Goal: Information Seeking & Learning: Learn about a topic

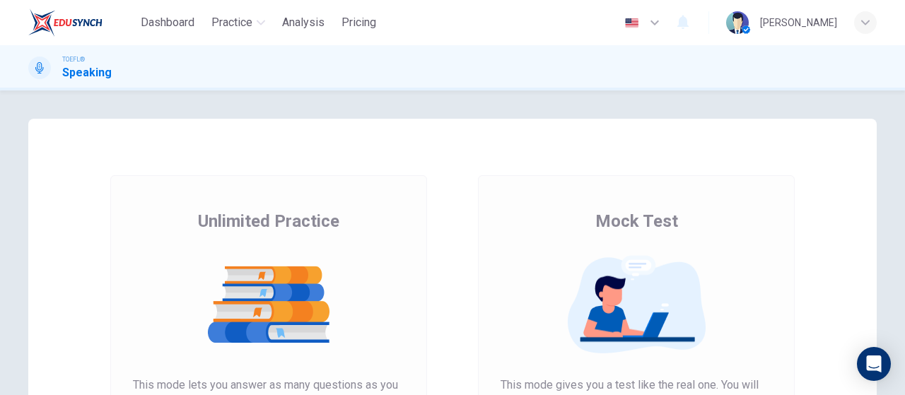
scroll to position [283, 0]
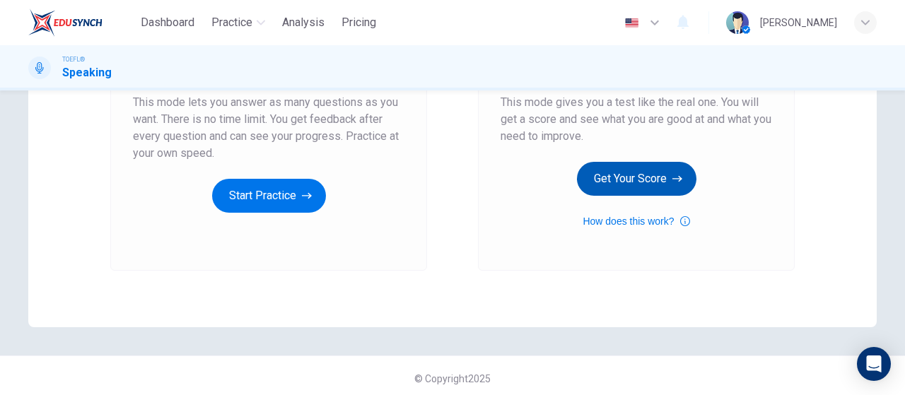
click at [668, 161] on div "Mock Test This mode gives you a test like the real one. You will get a score an…" at bounding box center [637, 78] width 272 height 303
click at [666, 170] on button "Get Your Score" at bounding box center [637, 179] width 120 height 34
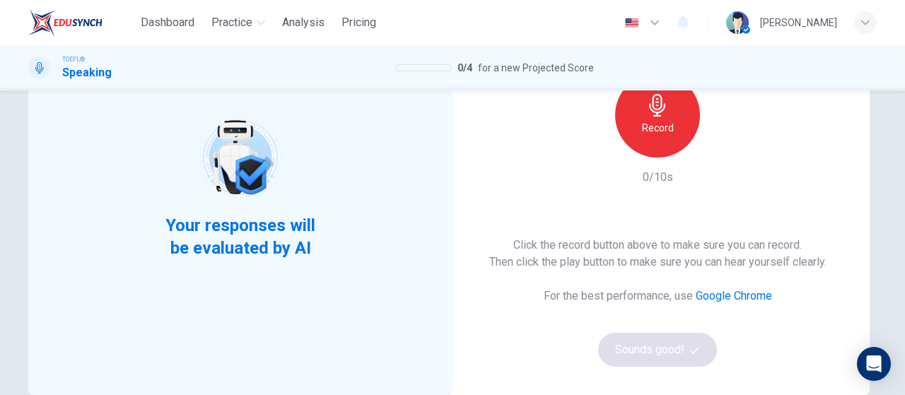
scroll to position [141, 0]
click at [661, 148] on div "Record" at bounding box center [657, 116] width 85 height 85
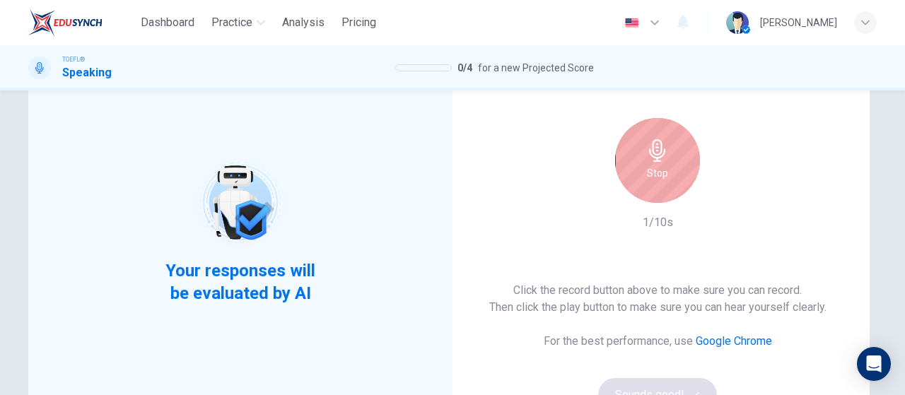
scroll to position [0, 0]
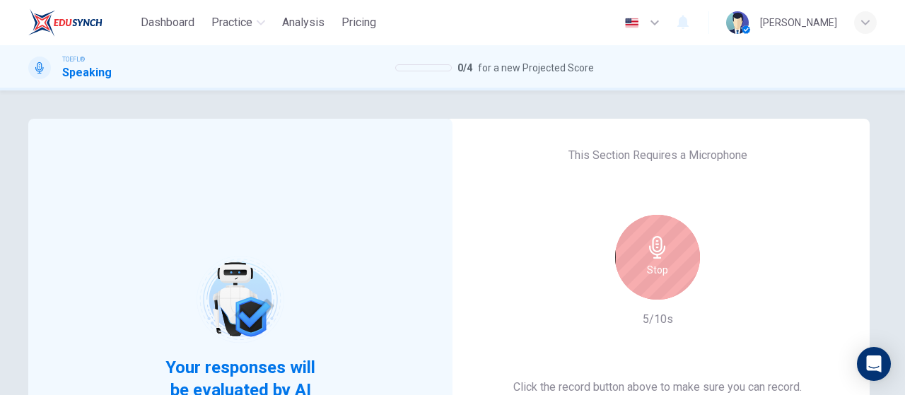
click at [649, 262] on h6 "Stop" at bounding box center [657, 270] width 21 height 17
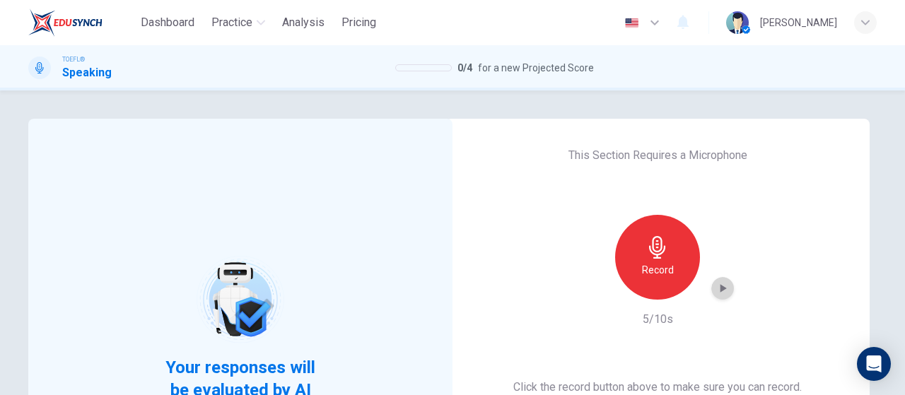
click at [720, 281] on div "button" at bounding box center [723, 288] width 23 height 23
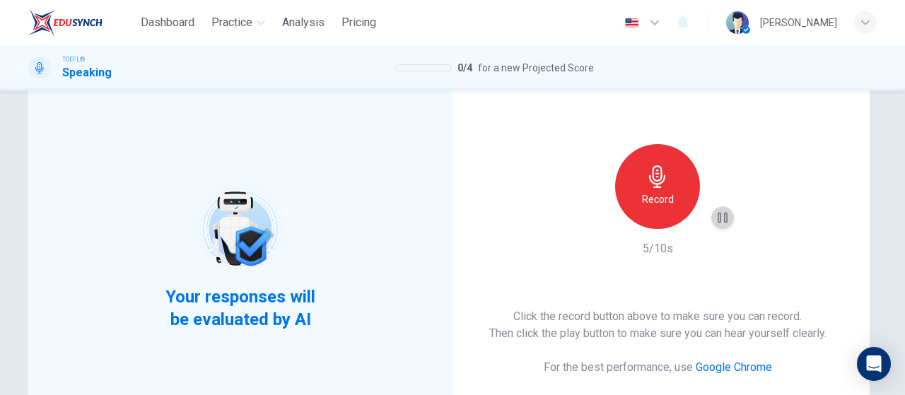
click at [716, 219] on icon "button" at bounding box center [723, 218] width 14 height 14
click at [724, 223] on icon "button" at bounding box center [723, 218] width 14 height 14
click at [722, 214] on icon "button" at bounding box center [723, 218] width 14 height 14
click at [720, 216] on icon "button" at bounding box center [723, 218] width 14 height 14
click at [663, 202] on h6 "Record" at bounding box center [658, 199] width 32 height 17
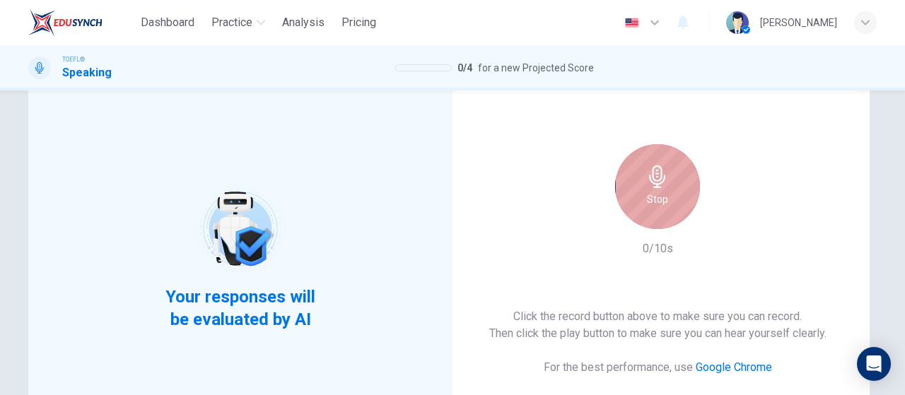
click at [661, 197] on h6 "Stop" at bounding box center [657, 199] width 21 height 17
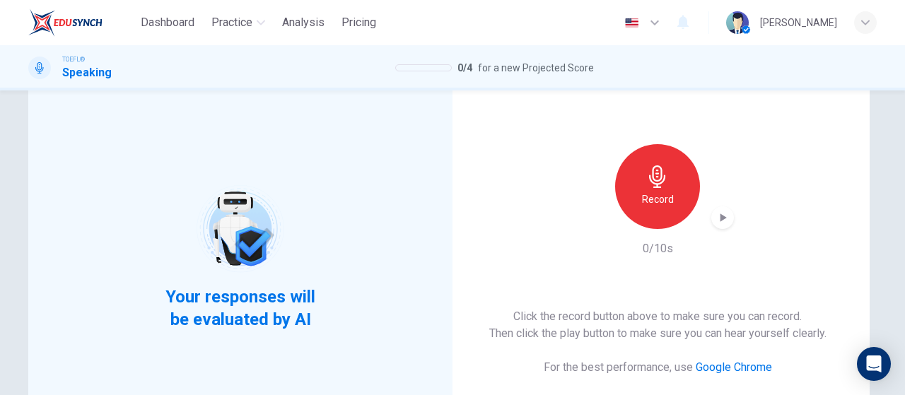
click at [668, 180] on div "Record" at bounding box center [657, 186] width 85 height 85
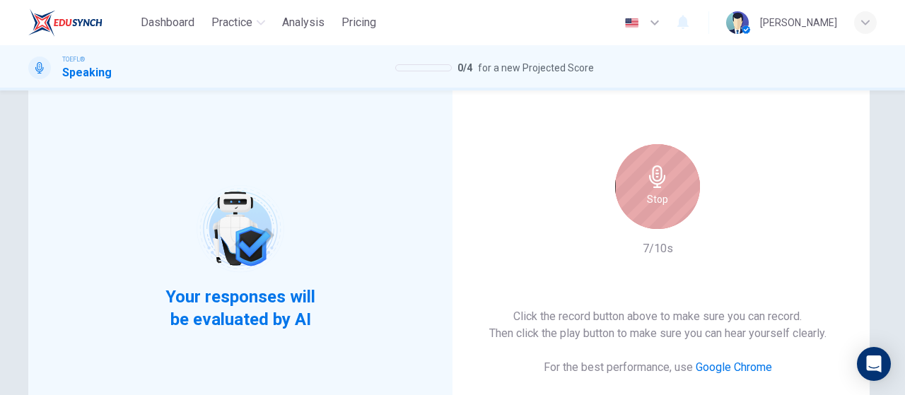
click at [657, 200] on h6 "Stop" at bounding box center [657, 199] width 21 height 17
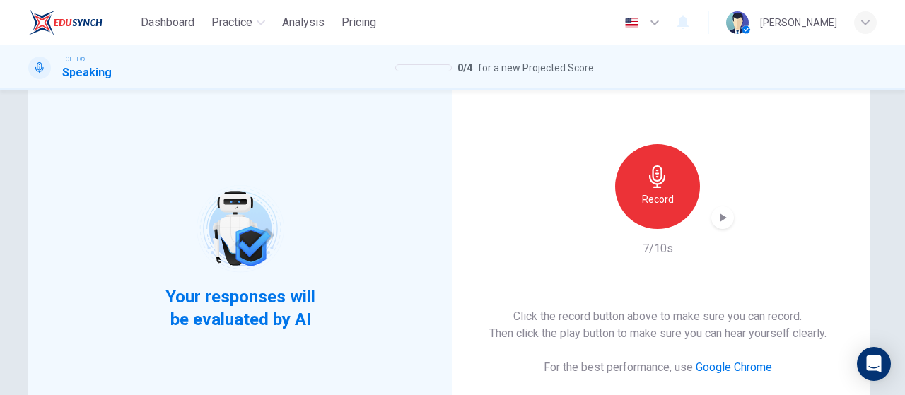
click at [721, 218] on icon "button" at bounding box center [724, 218] width 6 height 8
click at [731, 213] on div "This Section Requires a Microphone Record 7/10s Click the record button above t…" at bounding box center [658, 257] width 424 height 419
click at [727, 217] on div "button" at bounding box center [723, 218] width 23 height 23
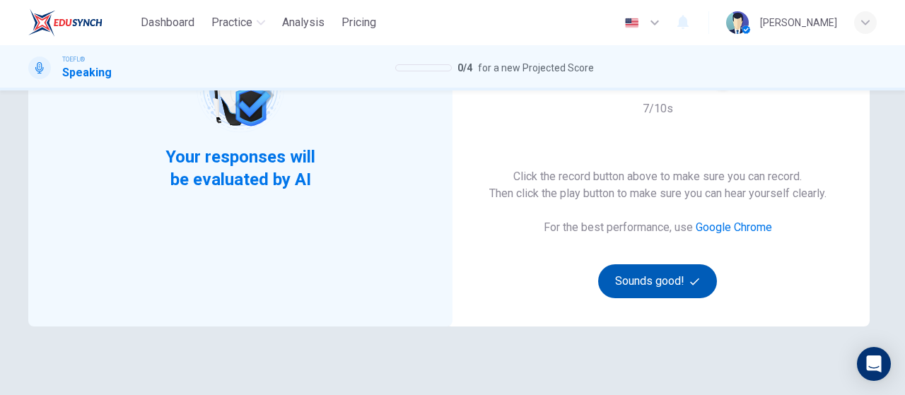
scroll to position [212, 0]
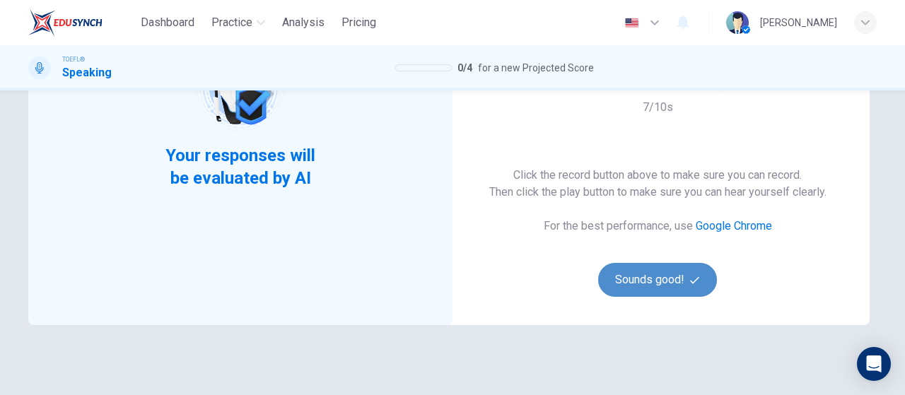
click at [695, 284] on icon "button" at bounding box center [694, 280] width 9 height 9
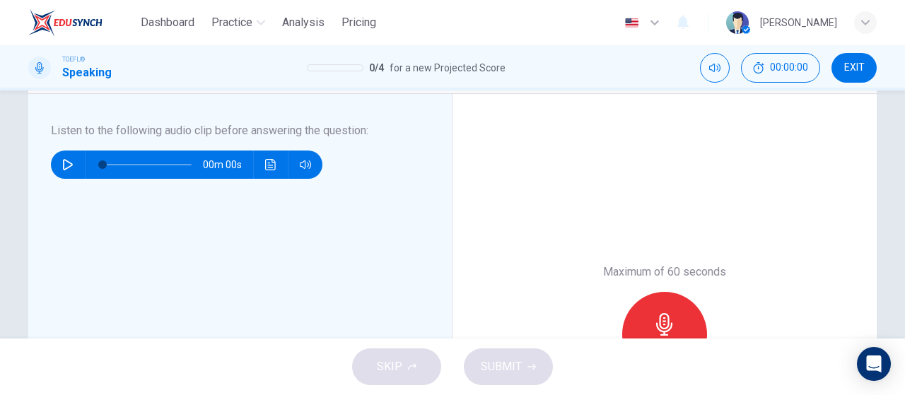
scroll to position [71, 0]
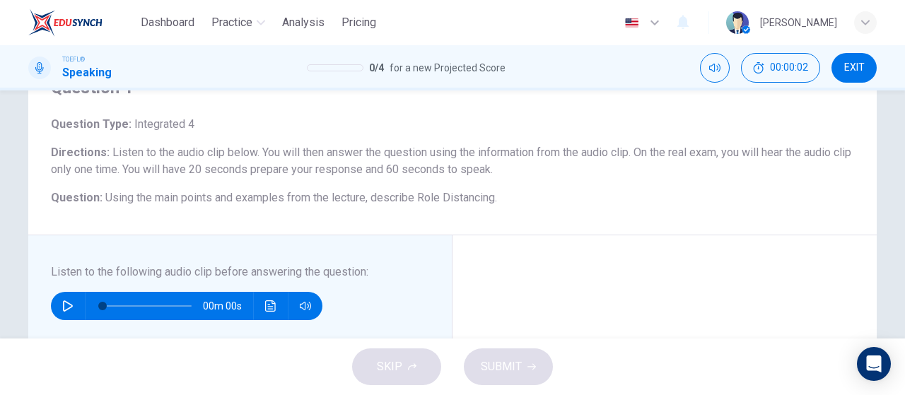
click at [75, 312] on div "00m 00s" at bounding box center [187, 306] width 272 height 28
click at [68, 308] on icon "button" at bounding box center [67, 306] width 11 height 11
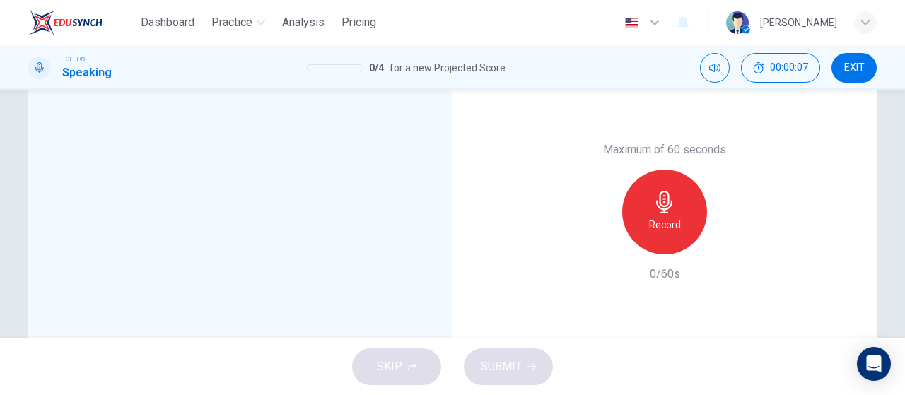
scroll to position [193, 0]
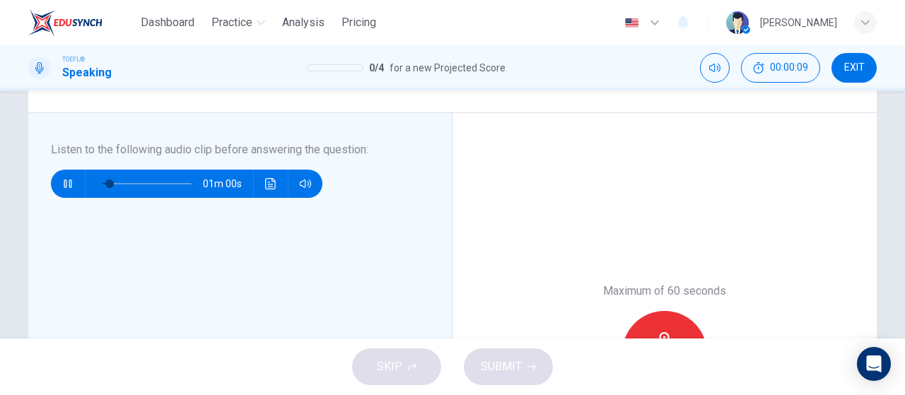
click at [68, 182] on icon "button" at bounding box center [68, 184] width 8 height 8
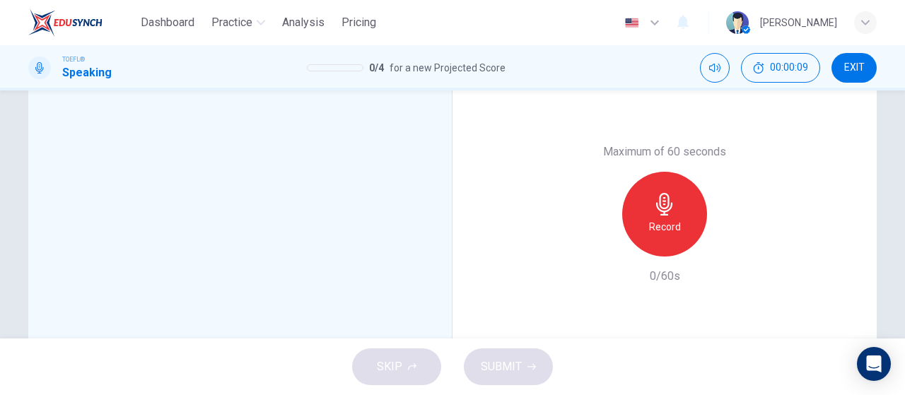
scroll to position [335, 0]
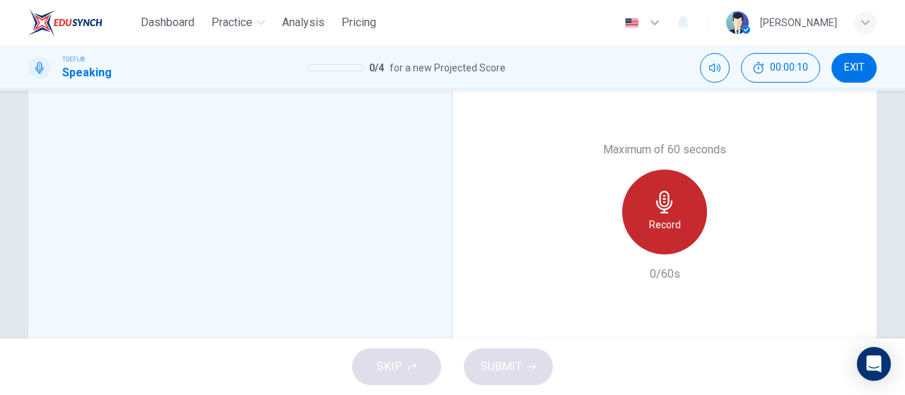
click at [672, 220] on h6 "Record" at bounding box center [665, 224] width 32 height 17
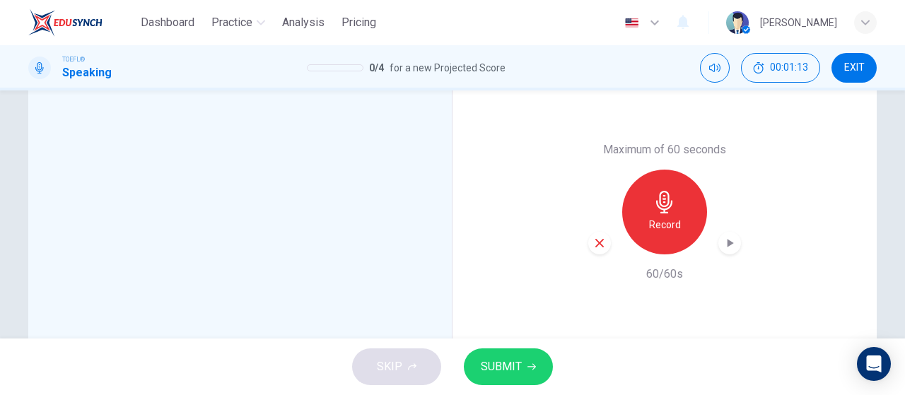
click at [726, 248] on icon "button" at bounding box center [730, 243] width 14 height 14
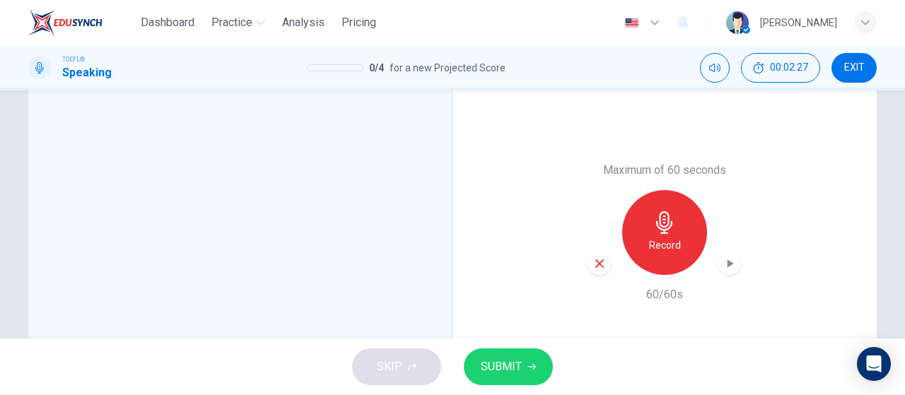
scroll to position [405, 0]
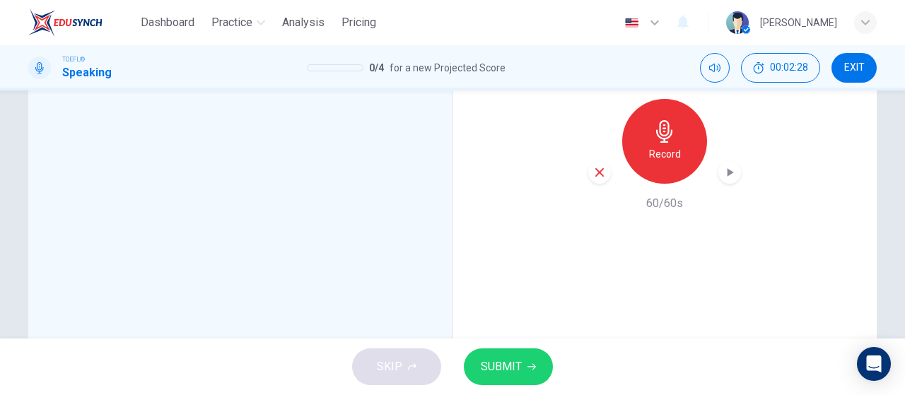
click at [723, 177] on icon "button" at bounding box center [730, 173] width 14 height 14
click at [729, 169] on icon "button" at bounding box center [730, 173] width 10 height 11
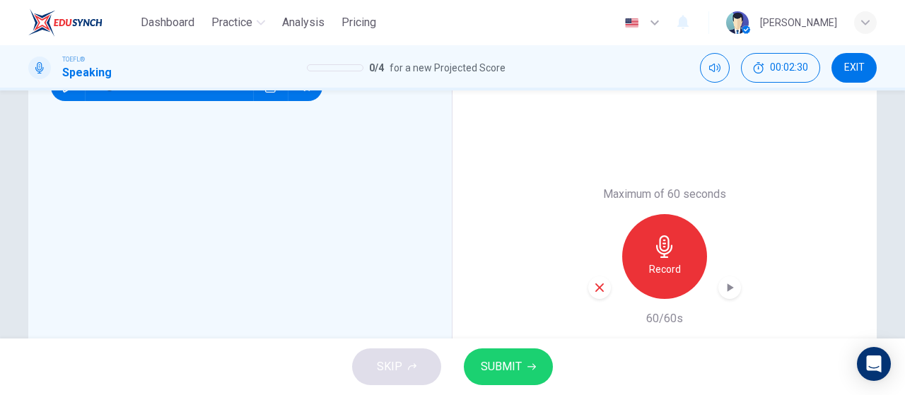
scroll to position [335, 0]
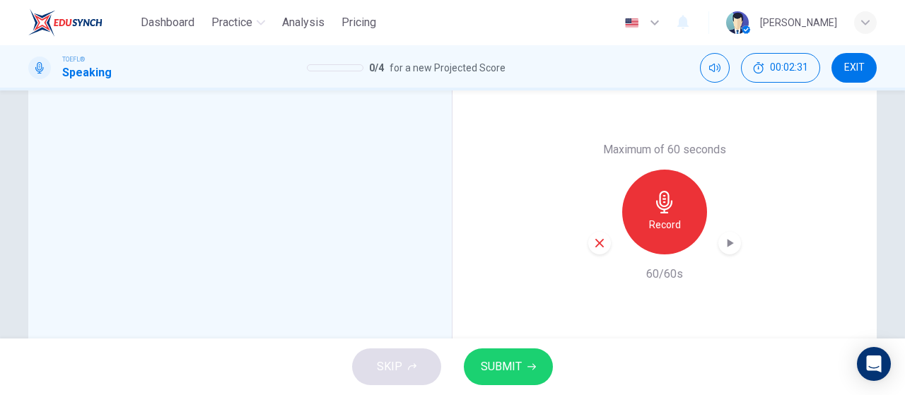
click at [603, 241] on div "button" at bounding box center [600, 243] width 23 height 23
type input "8"
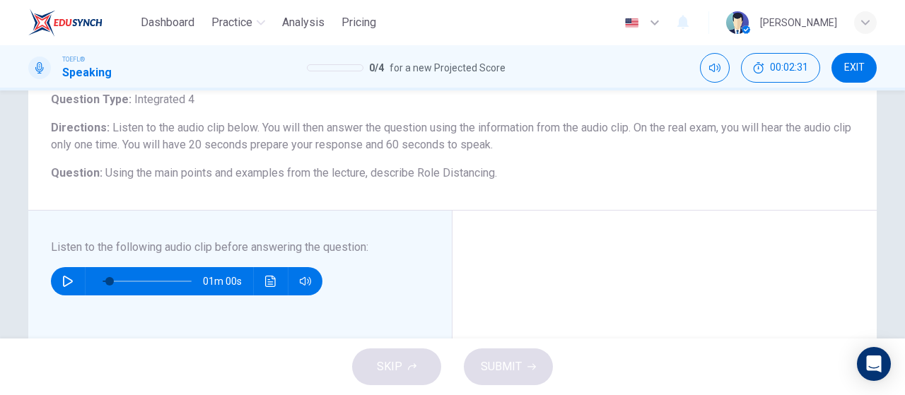
scroll to position [52, 0]
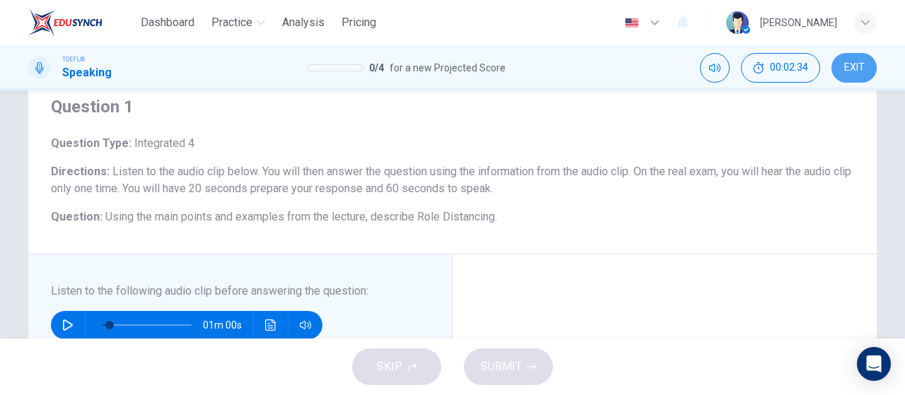
click at [857, 76] on button "EXIT" at bounding box center [854, 68] width 45 height 30
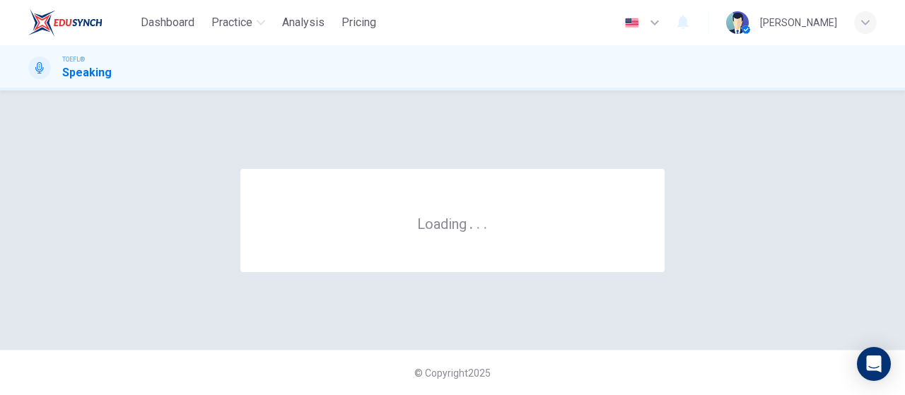
scroll to position [0, 0]
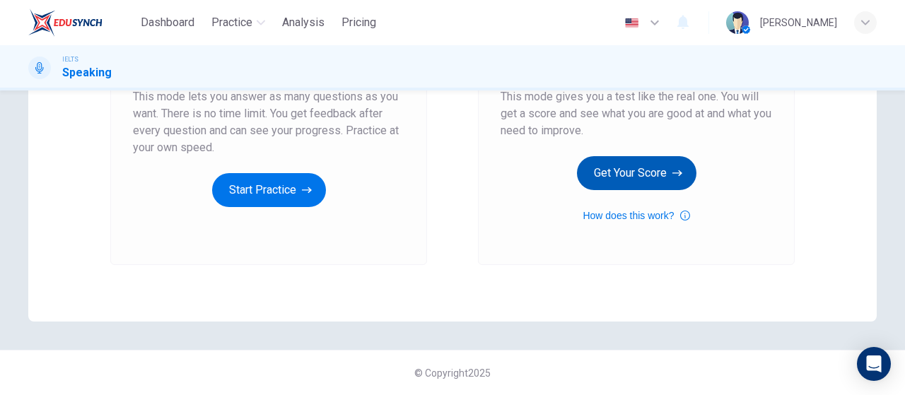
click at [648, 170] on button "Get Your Score" at bounding box center [637, 173] width 120 height 34
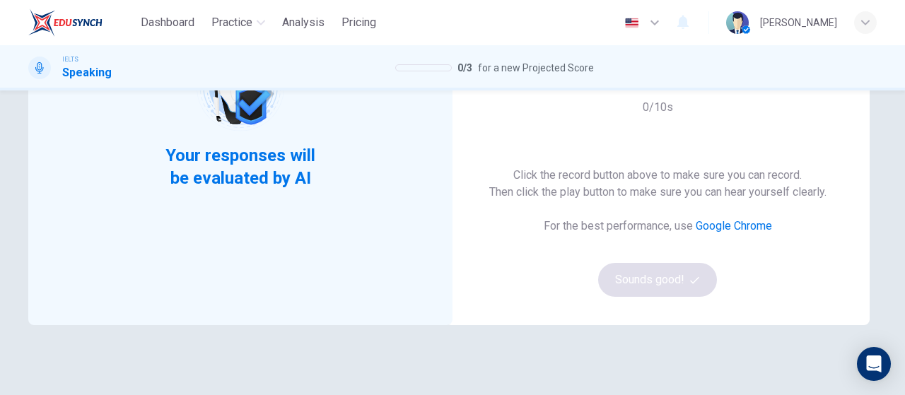
scroll to position [71, 0]
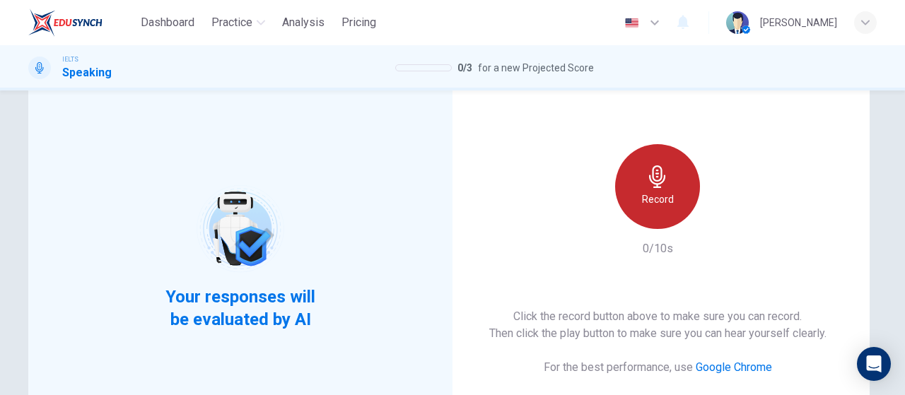
click at [654, 195] on h6 "Record" at bounding box center [658, 199] width 32 height 17
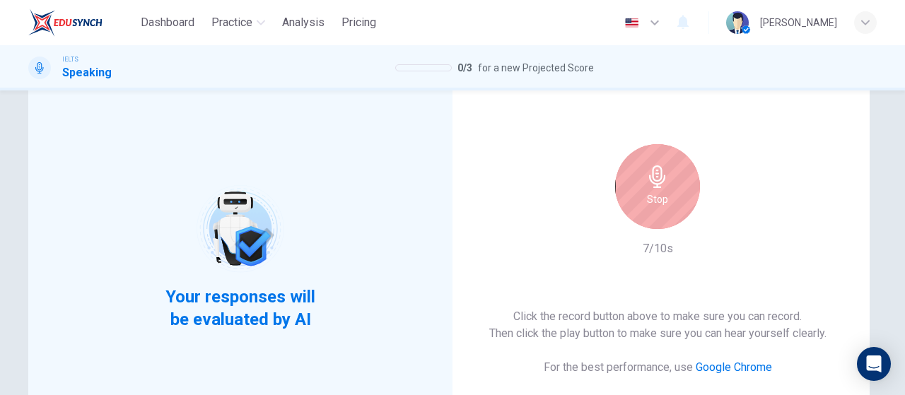
scroll to position [141, 0]
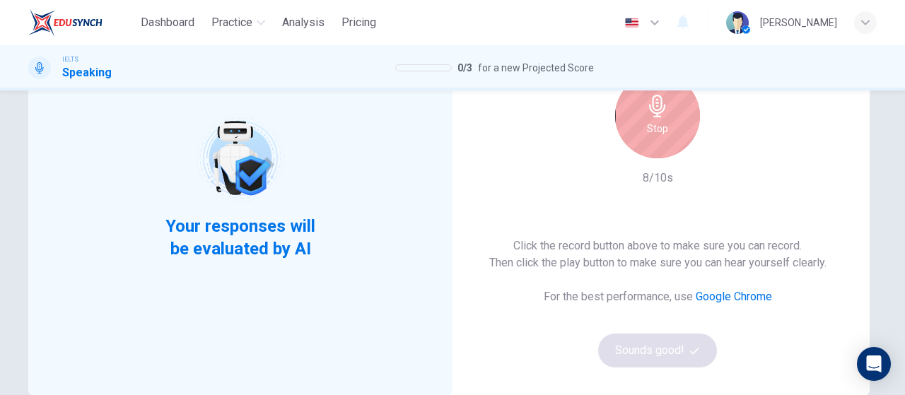
click at [667, 121] on div "Stop" at bounding box center [657, 116] width 85 height 85
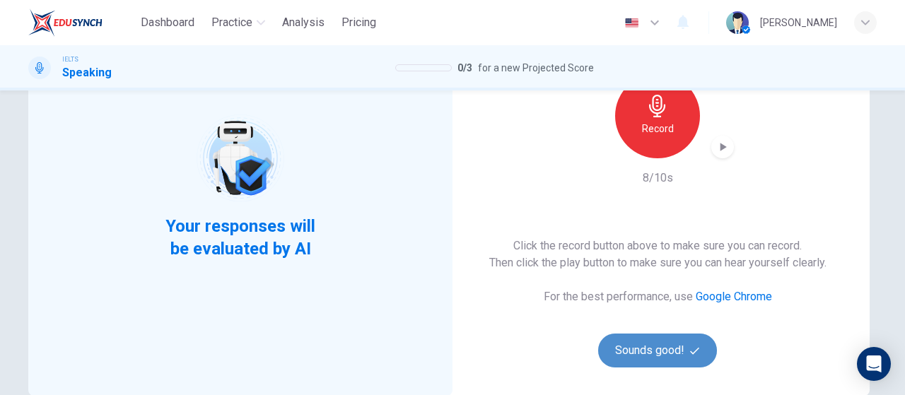
click at [666, 354] on button "Sounds good!" at bounding box center [657, 351] width 119 height 34
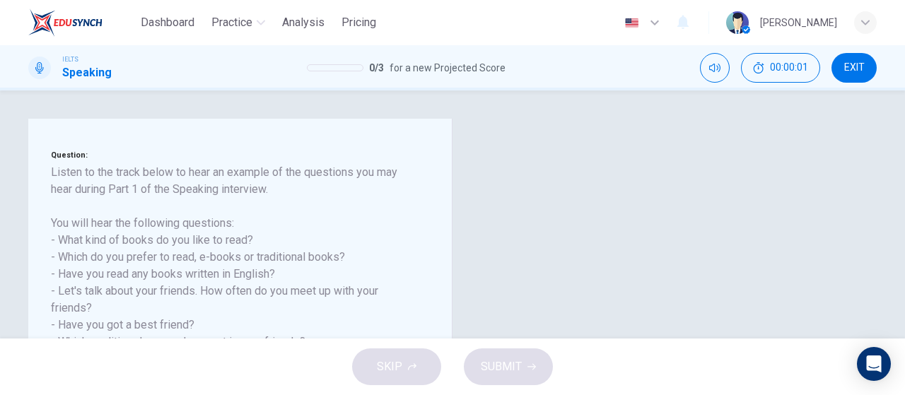
scroll to position [212, 0]
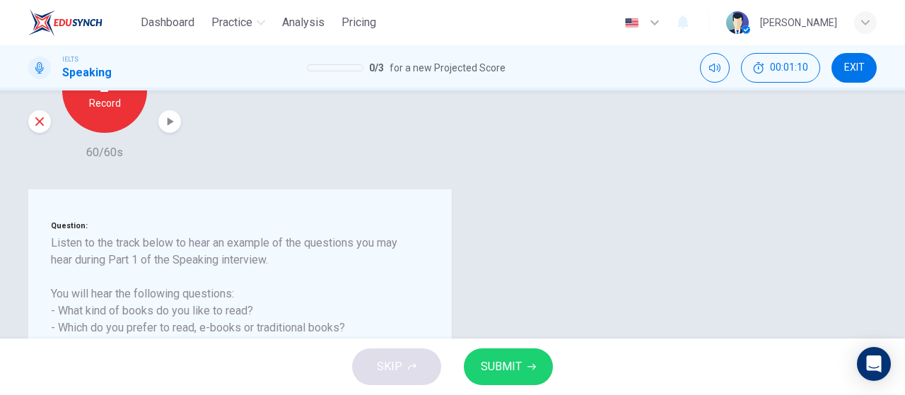
click at [494, 357] on span "SUBMIT" at bounding box center [501, 367] width 41 height 20
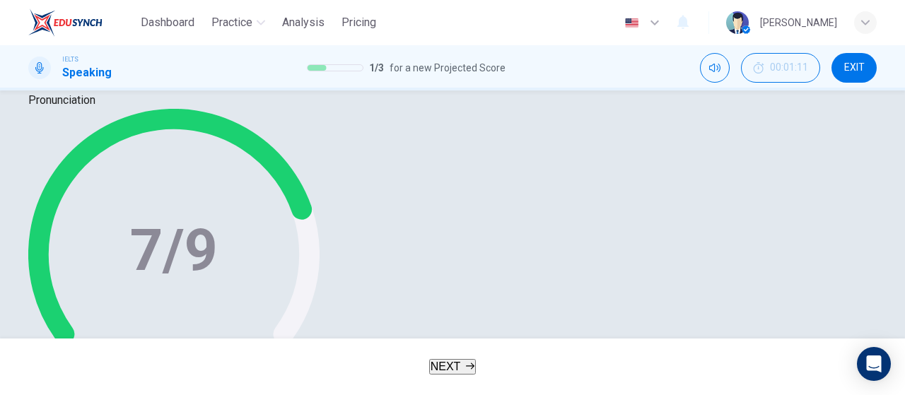
scroll to position [158, 0]
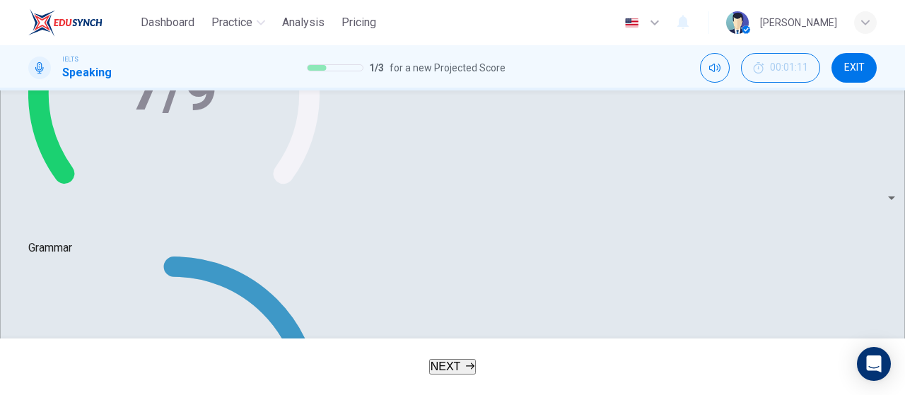
scroll to position [229, 0]
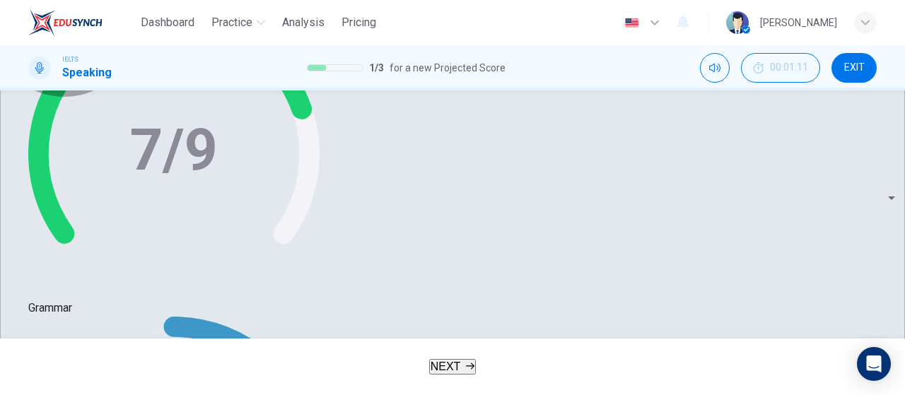
type input "0"
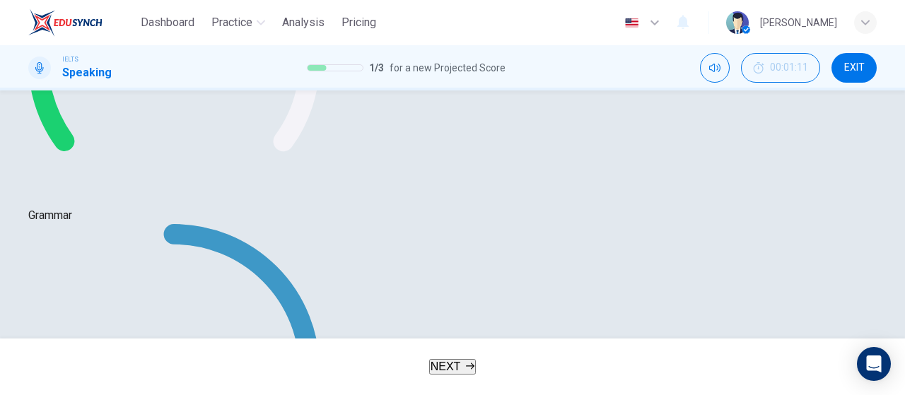
scroll to position [300, 0]
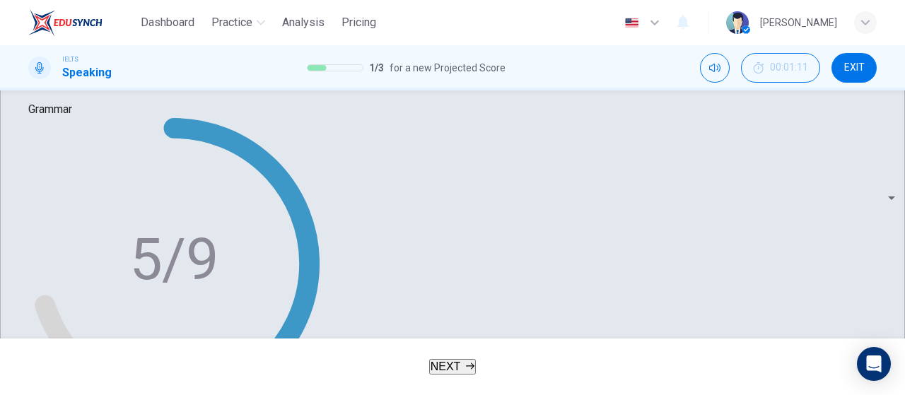
scroll to position [441, 0]
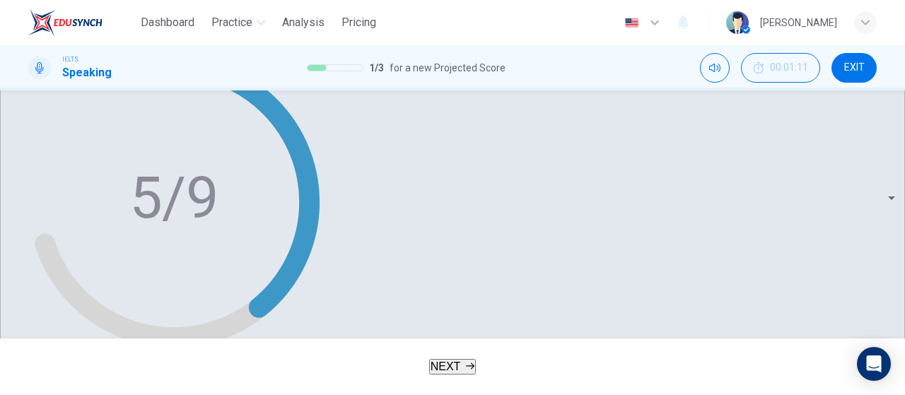
scroll to position [540, 0]
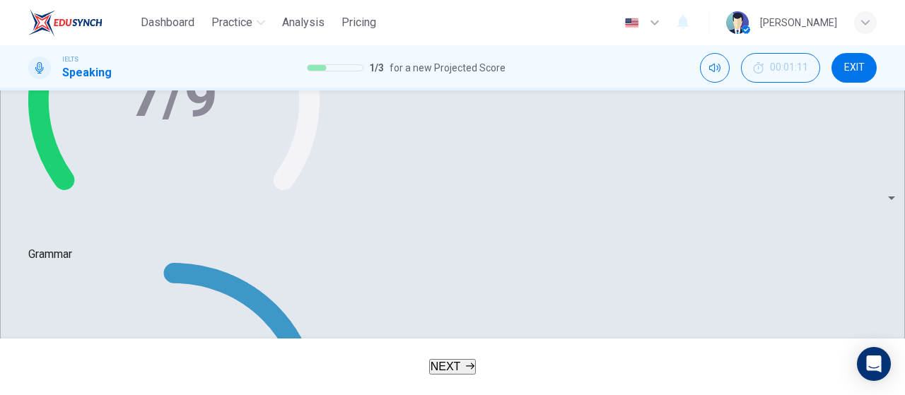
scroll to position [212, 0]
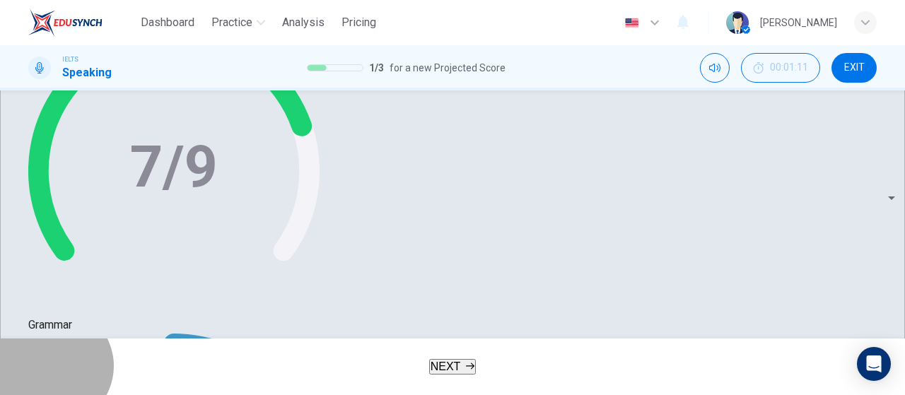
click at [458, 373] on span "NEXT" at bounding box center [446, 367] width 30 height 12
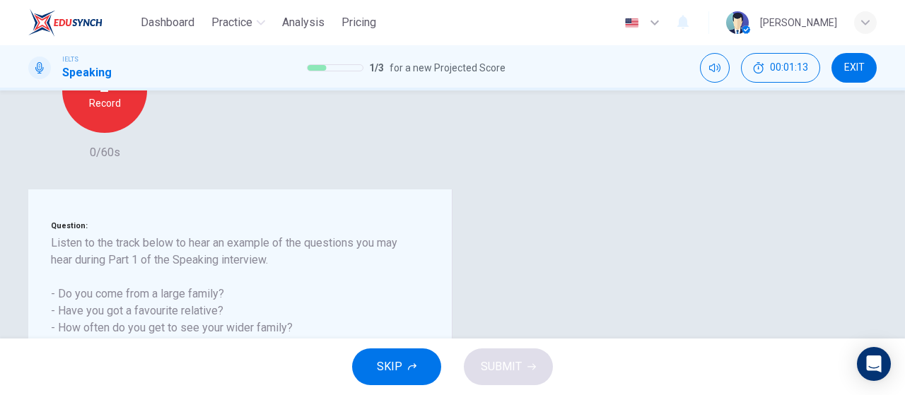
type input "0"
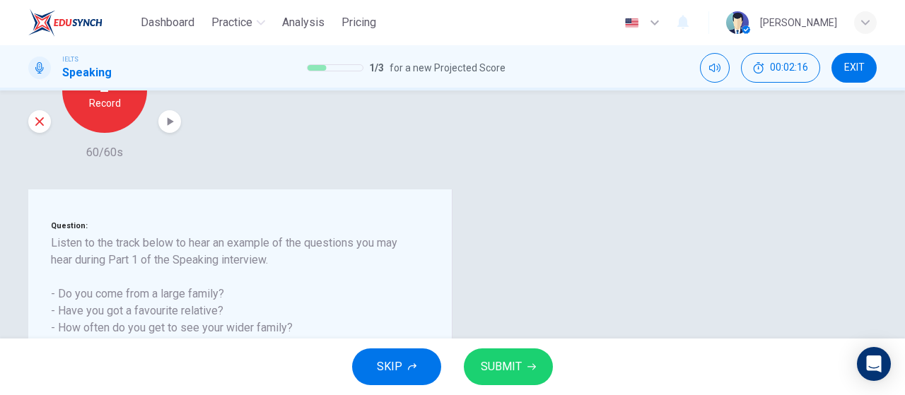
click at [523, 375] on button "SUBMIT" at bounding box center [508, 367] width 89 height 37
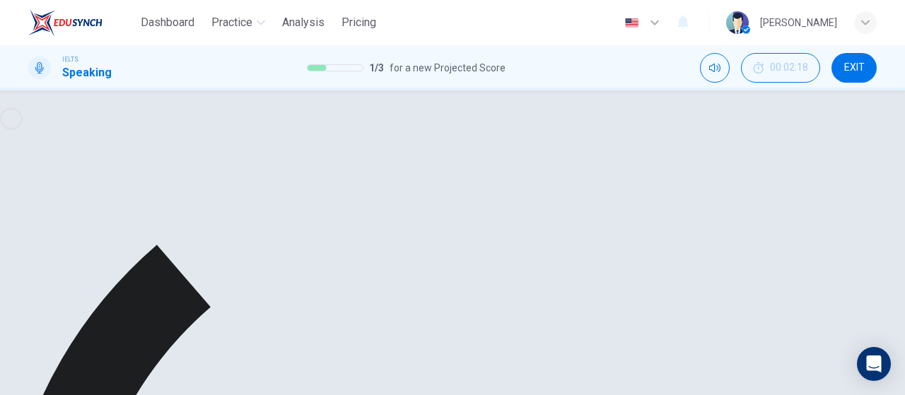
scroll to position [229, 0]
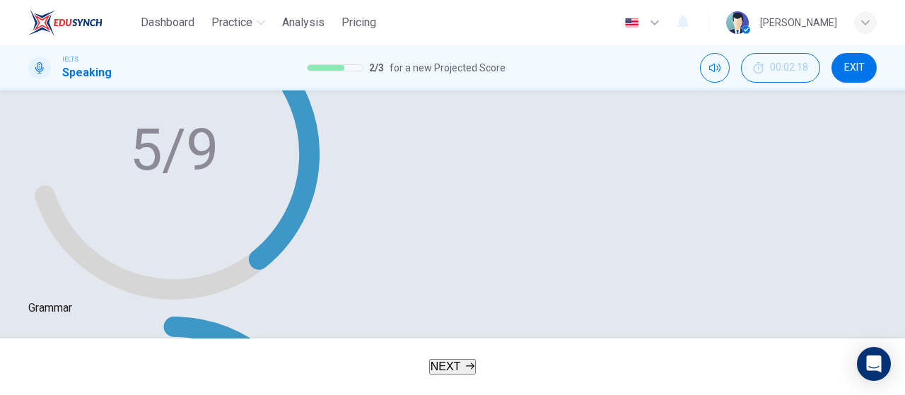
click at [477, 359] on button "NEXT" at bounding box center [452, 367] width 47 height 16
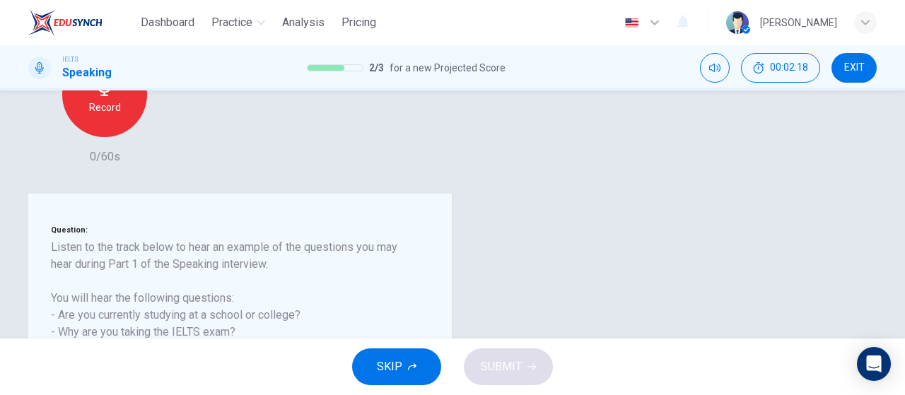
scroll to position [212, 0]
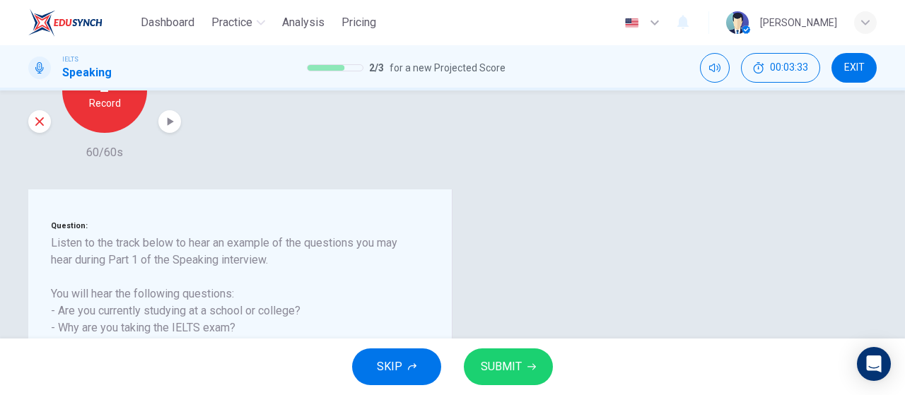
click at [511, 368] on span "SUBMIT" at bounding box center [501, 367] width 41 height 20
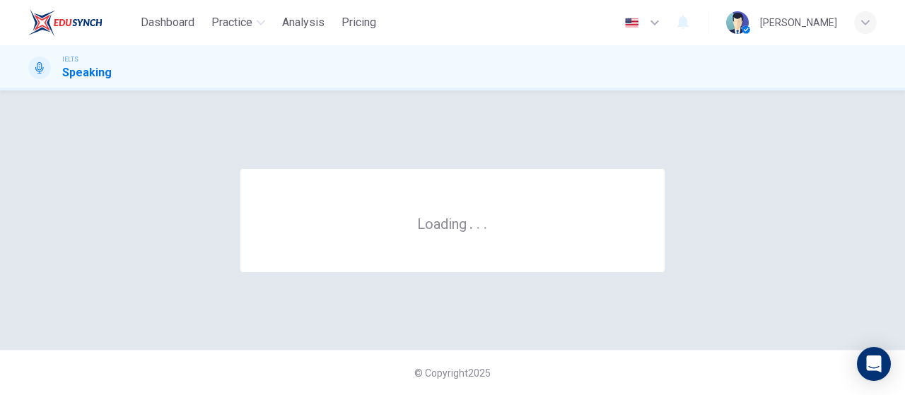
scroll to position [0, 0]
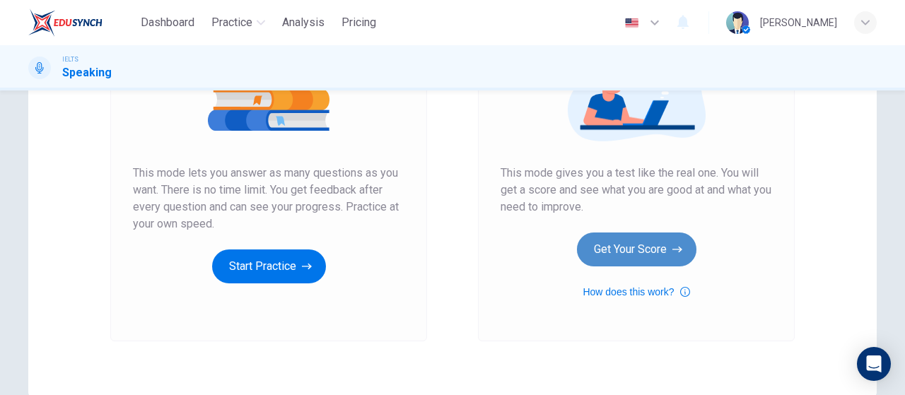
click at [608, 257] on button "Get Your Score" at bounding box center [637, 250] width 120 height 34
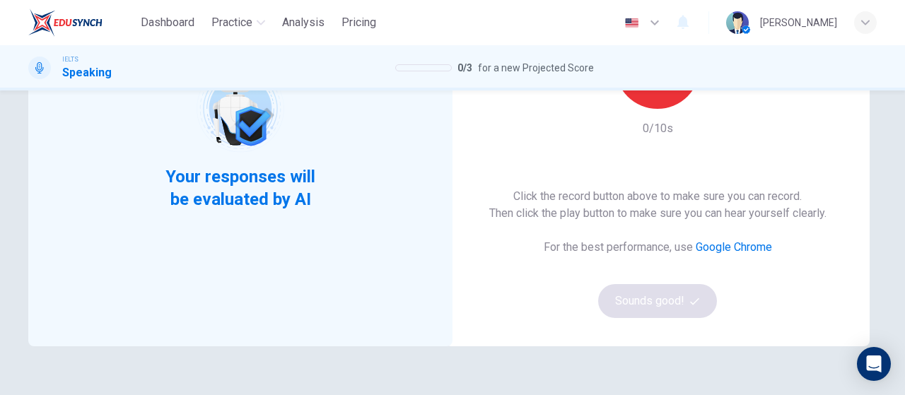
scroll to position [141, 0]
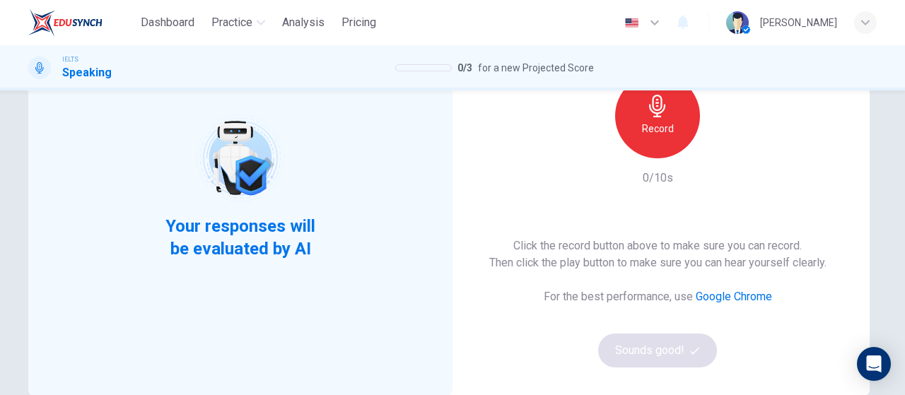
click at [645, 141] on div "Record" at bounding box center [657, 116] width 85 height 85
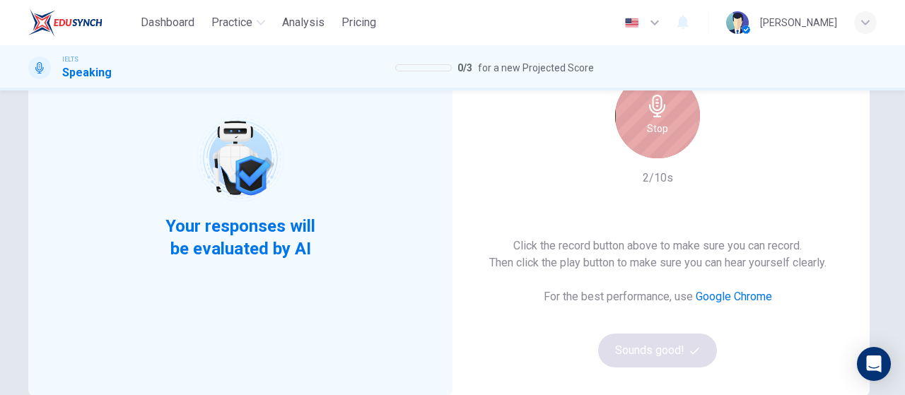
click at [659, 138] on div "Stop" at bounding box center [657, 116] width 85 height 85
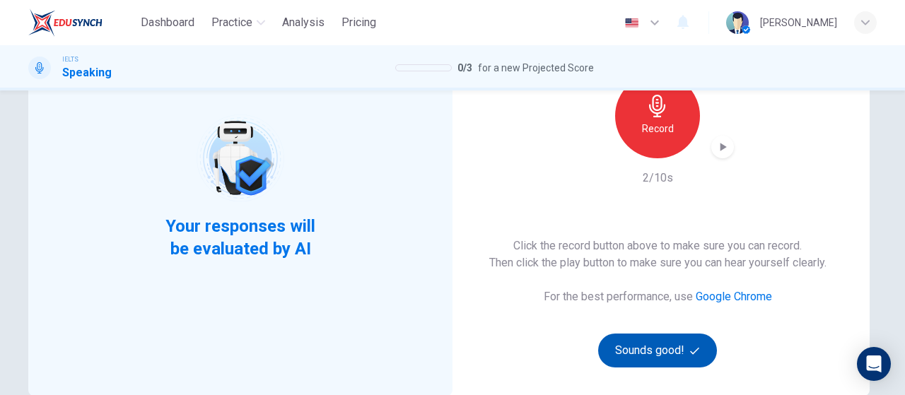
click at [671, 345] on button "Sounds good!" at bounding box center [657, 351] width 119 height 34
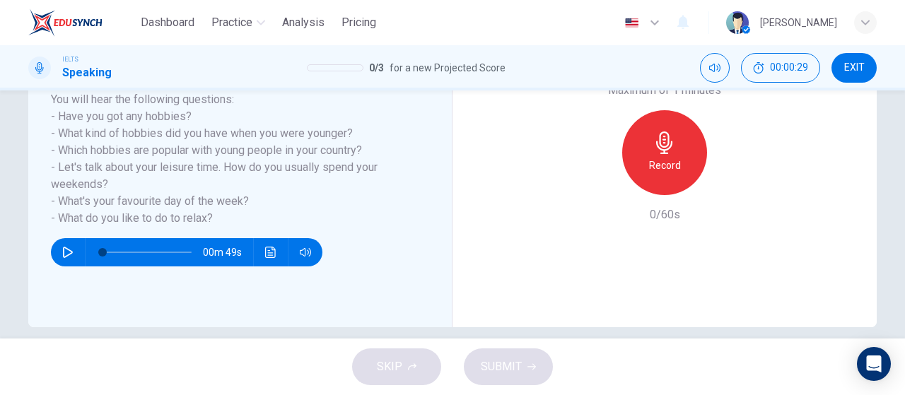
scroll to position [212, 0]
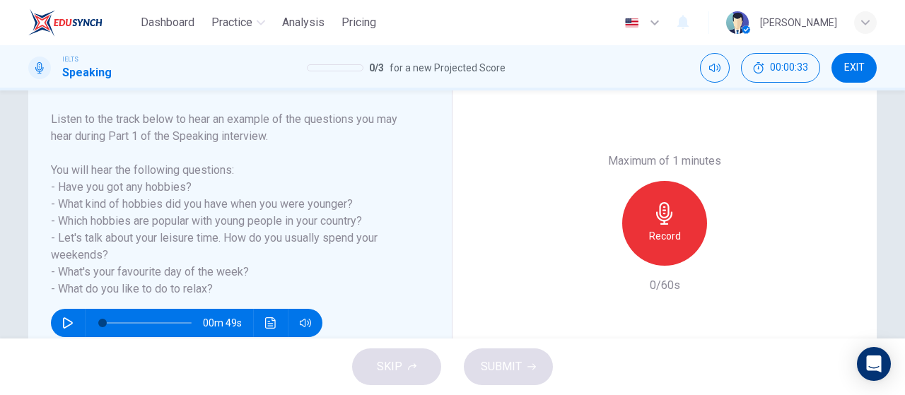
click at [658, 245] on div "Record" at bounding box center [664, 223] width 85 height 85
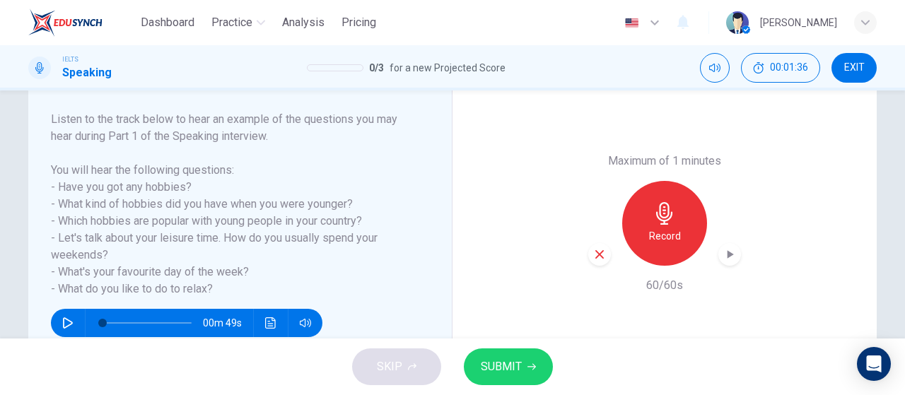
click at [727, 258] on icon "button" at bounding box center [730, 255] width 14 height 14
click at [522, 359] on button "SUBMIT" at bounding box center [508, 367] width 89 height 37
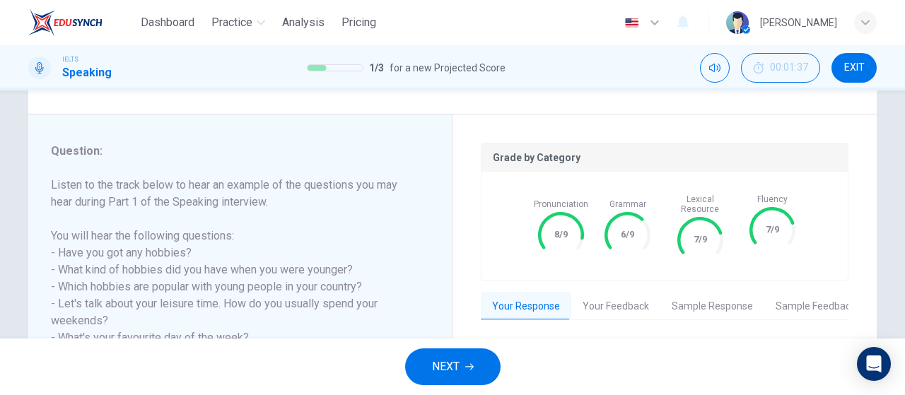
scroll to position [300, 0]
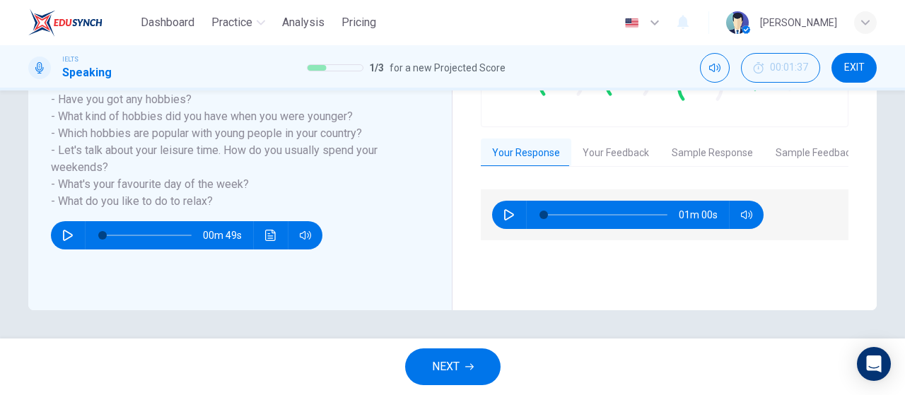
click at [610, 124] on div "Grade by Category Pronunciation 8/9 Grammar 6/9 Lexical Resource 7/9 Fluency 7/…" at bounding box center [665, 135] width 368 height 293
click at [591, 153] on button "Your Feedback" at bounding box center [616, 154] width 89 height 30
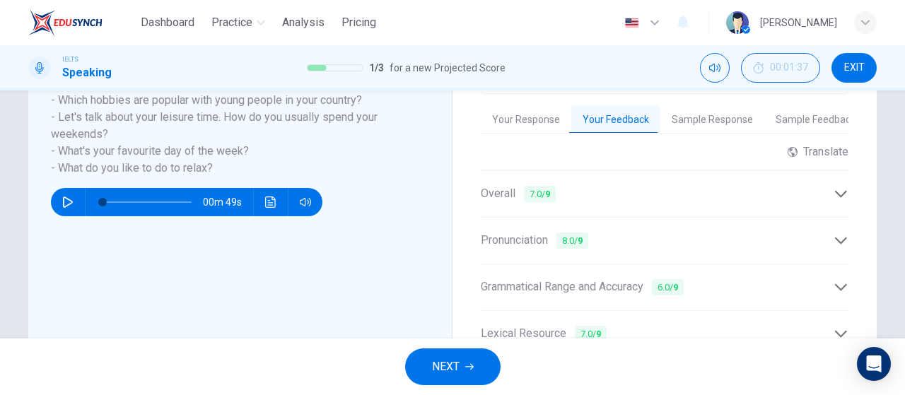
scroll to position [354, 0]
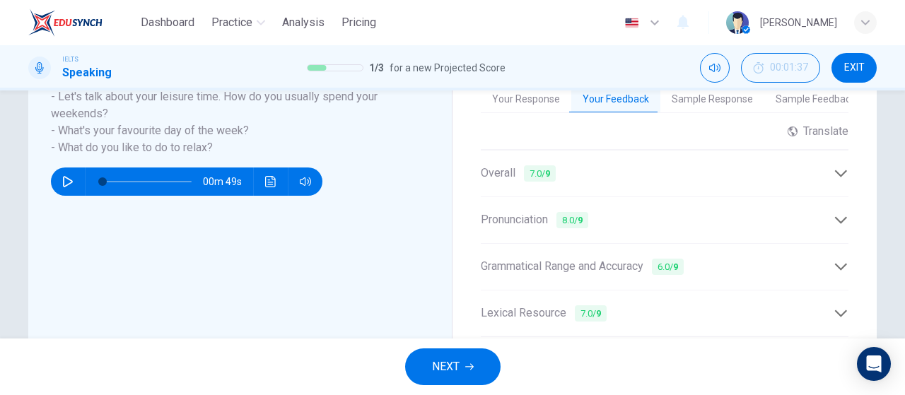
click at [836, 170] on icon at bounding box center [841, 173] width 12 height 7
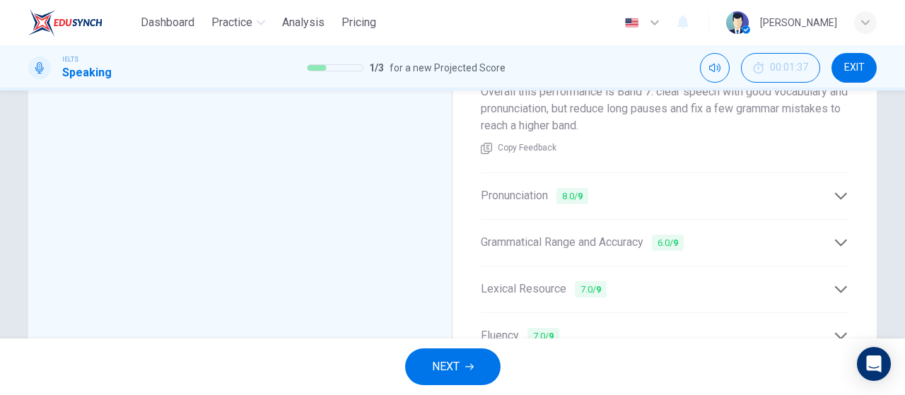
scroll to position [495, 0]
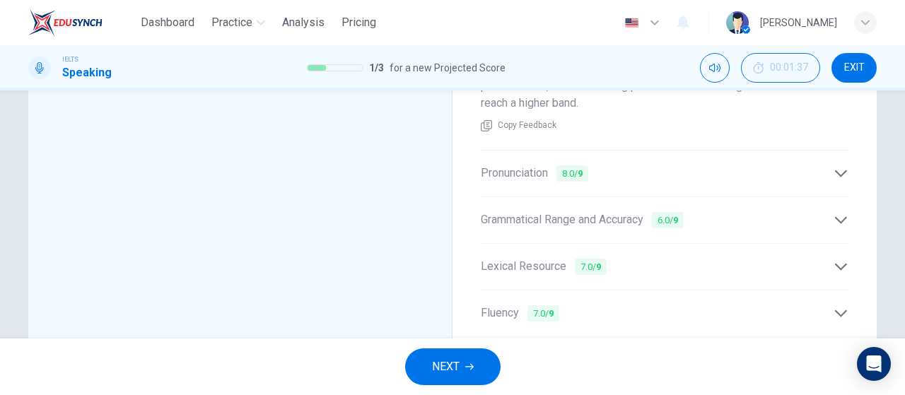
click at [835, 213] on icon at bounding box center [841, 220] width 15 height 15
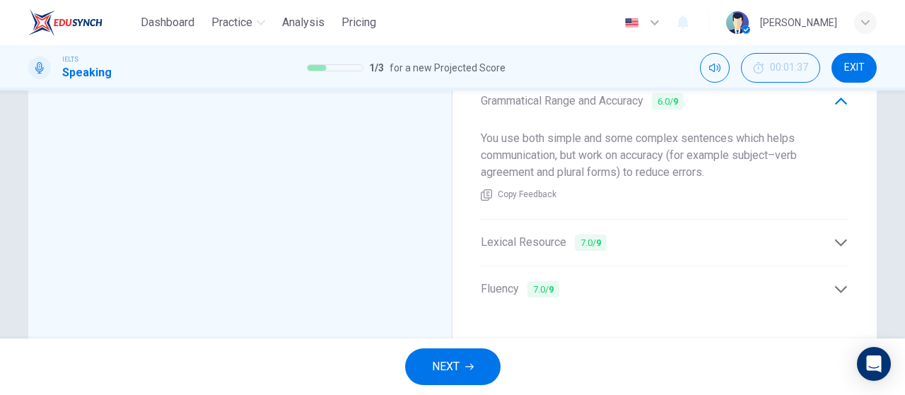
scroll to position [540, 0]
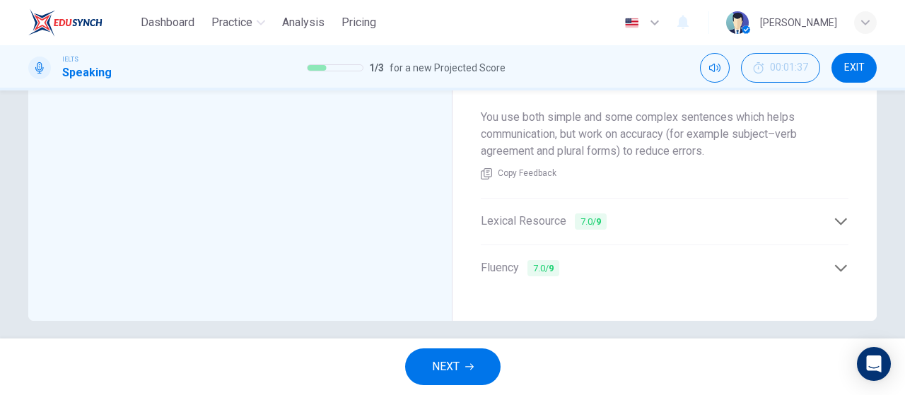
click at [457, 362] on span "NEXT" at bounding box center [446, 367] width 28 height 20
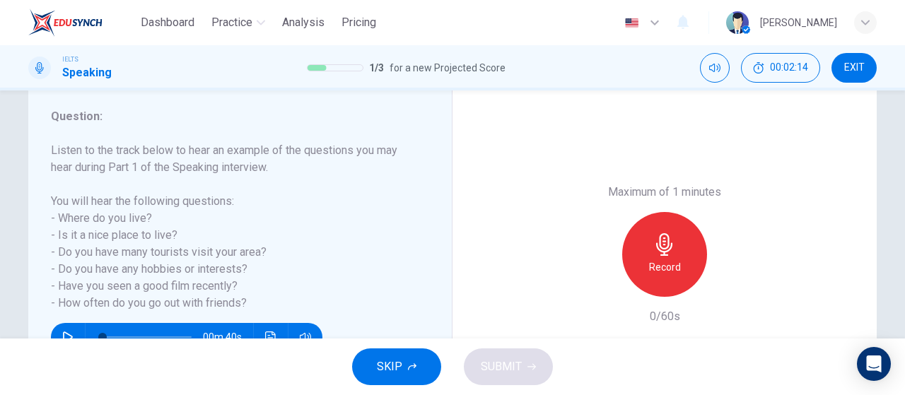
scroll to position [212, 0]
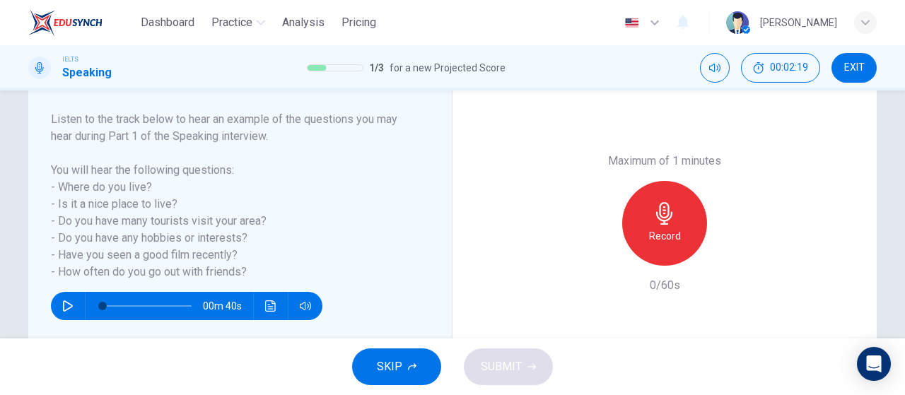
click at [659, 211] on icon "button" at bounding box center [665, 213] width 23 height 23
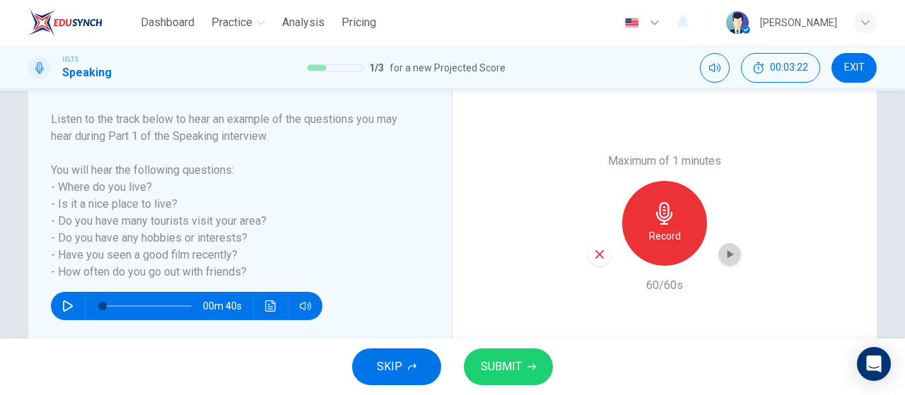
click at [728, 260] on icon "button" at bounding box center [730, 255] width 14 height 14
click at [528, 364] on icon "button" at bounding box center [532, 367] width 8 height 8
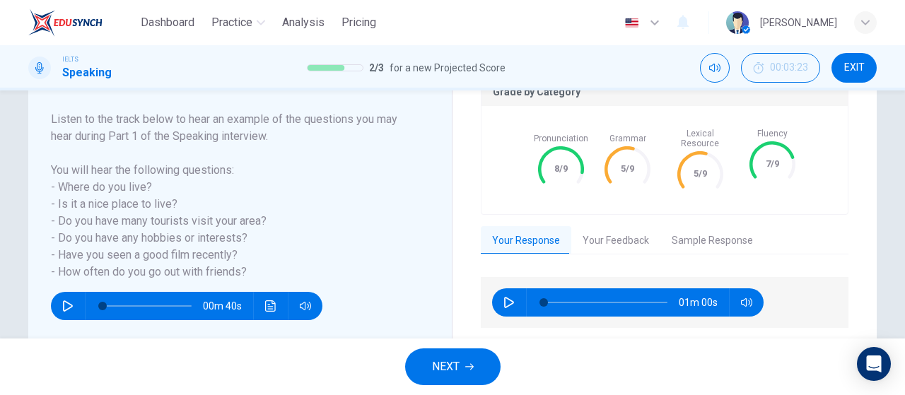
click at [601, 245] on div "Grade by Category Pronunciation 8/9 Grammar 5/9 Lexical Resource 5/9 Fluency 7/…" at bounding box center [665, 223] width 368 height 293
click at [610, 237] on button "Your Feedback" at bounding box center [616, 241] width 89 height 30
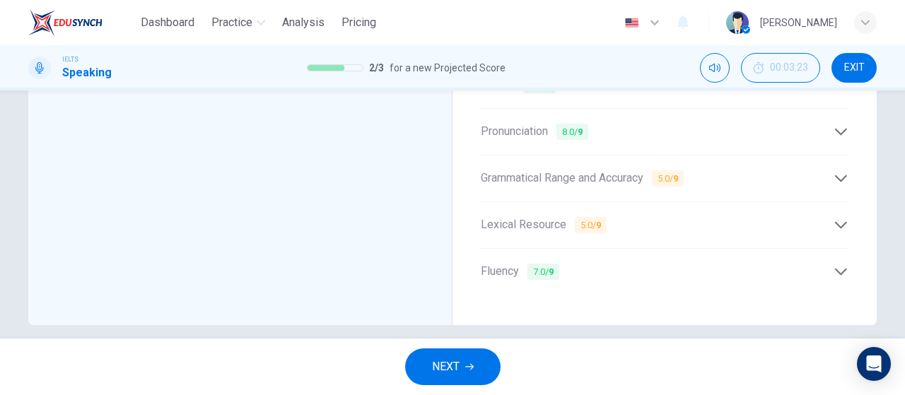
scroll to position [446, 0]
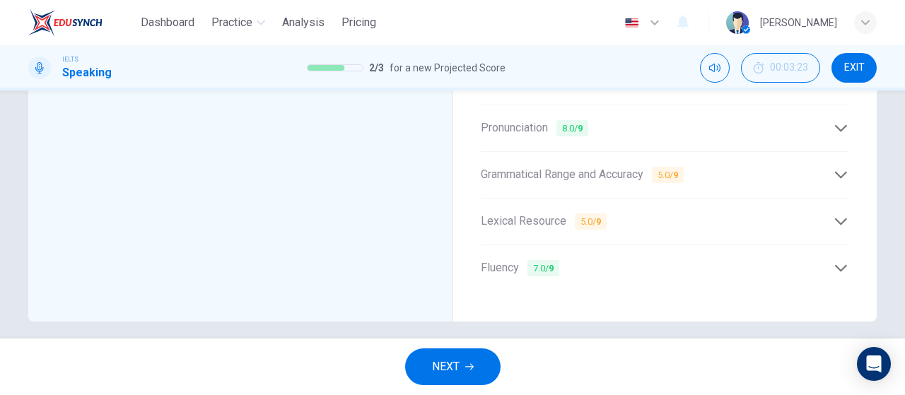
click at [841, 168] on icon at bounding box center [841, 175] width 15 height 15
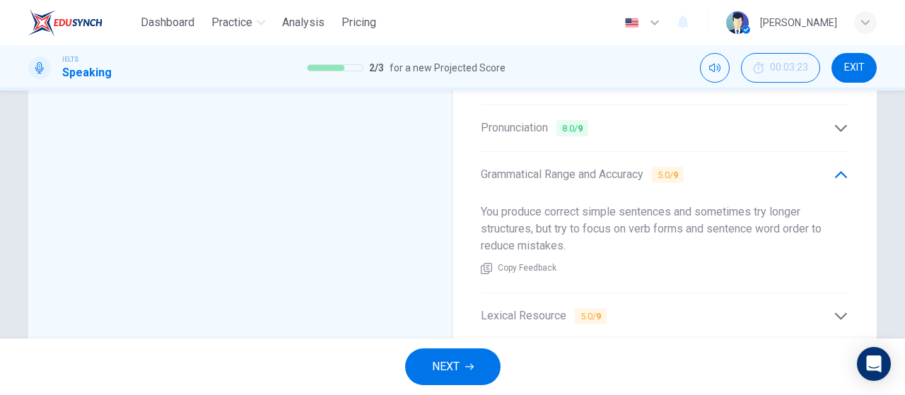
scroll to position [516, 0]
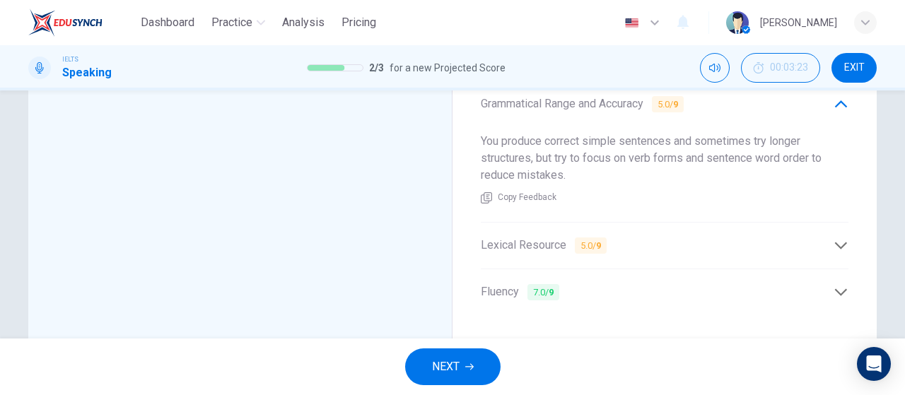
click at [828, 237] on div "Lexical Resource 5.0 / 9" at bounding box center [657, 246] width 353 height 18
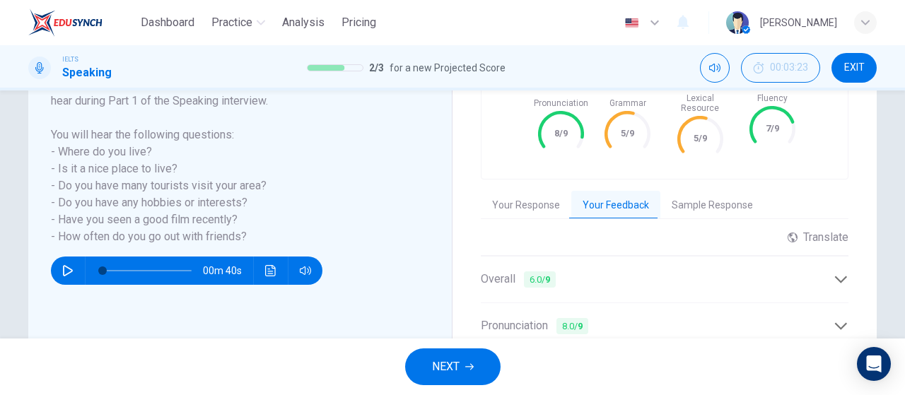
scroll to position [233, 0]
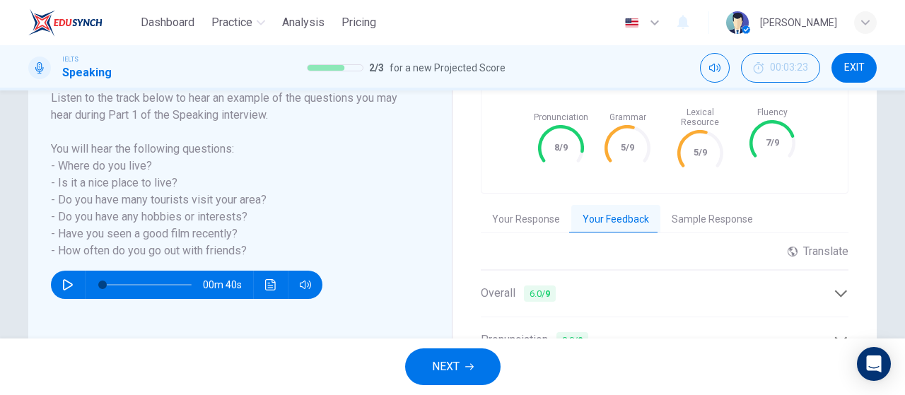
click at [860, 62] on span "EXIT" at bounding box center [855, 67] width 21 height 11
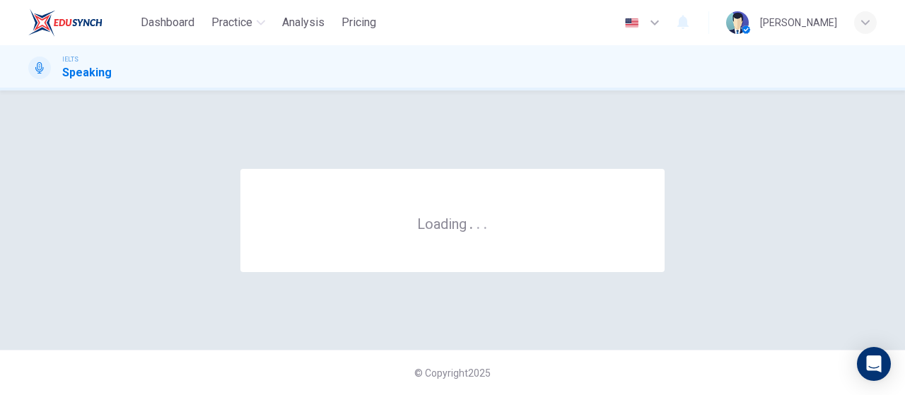
scroll to position [0, 0]
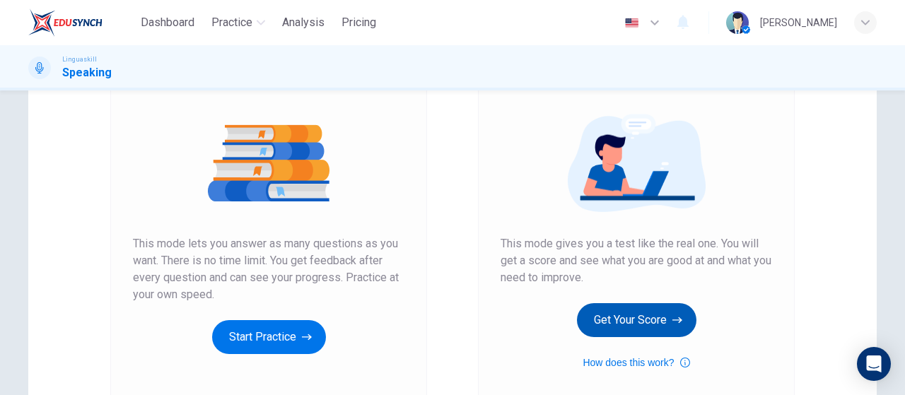
click at [647, 315] on button "Get Your Score" at bounding box center [637, 320] width 120 height 34
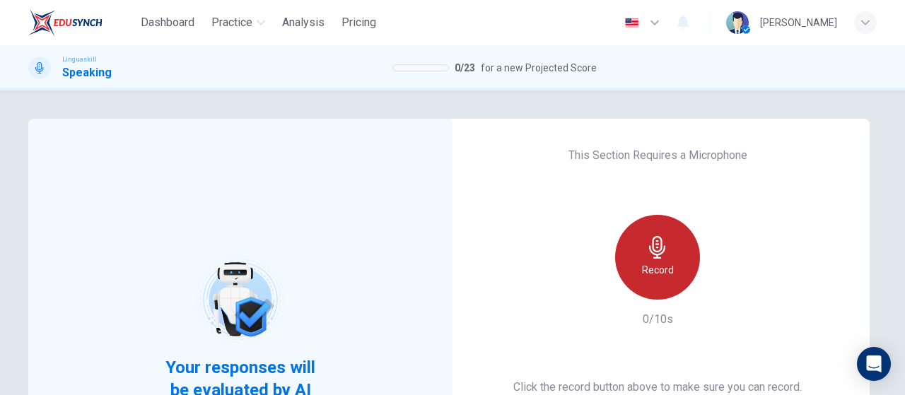
click at [655, 280] on div "Record" at bounding box center [657, 257] width 85 height 85
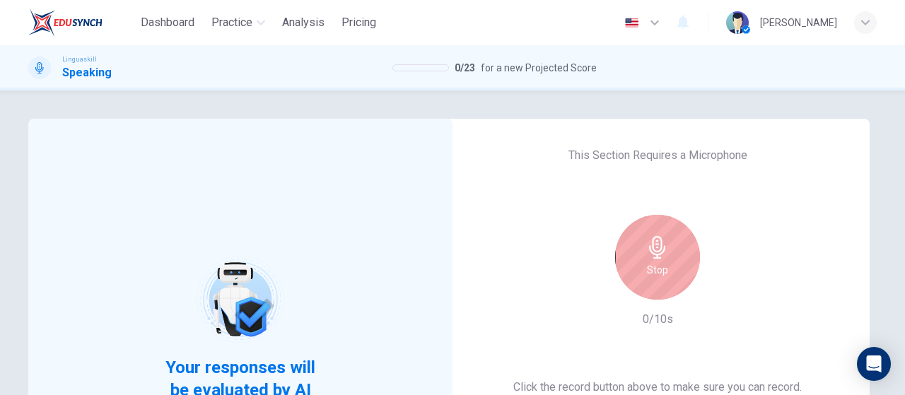
scroll to position [71, 0]
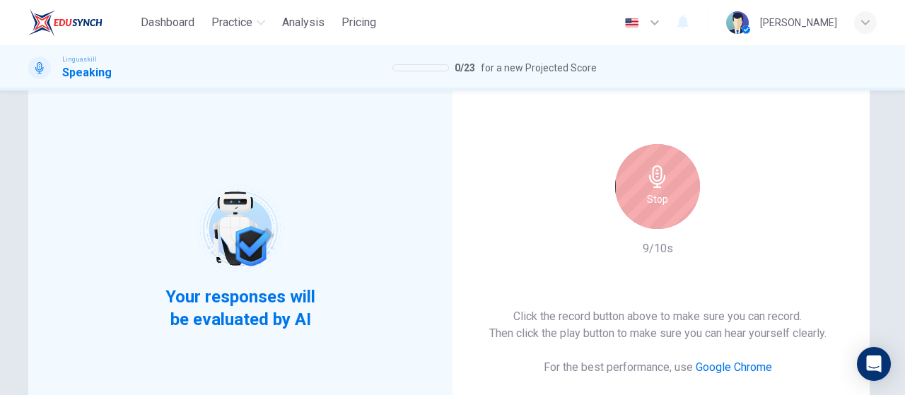
click at [663, 217] on div "Stop" at bounding box center [657, 186] width 85 height 85
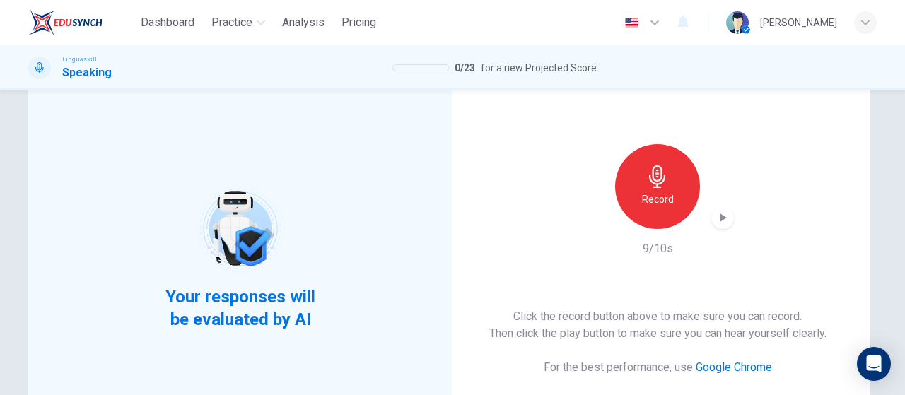
click at [724, 215] on icon "button" at bounding box center [723, 218] width 14 height 14
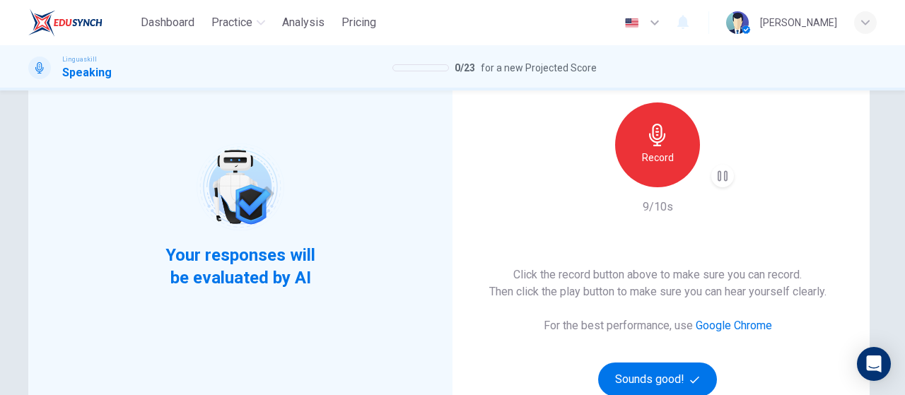
scroll to position [141, 0]
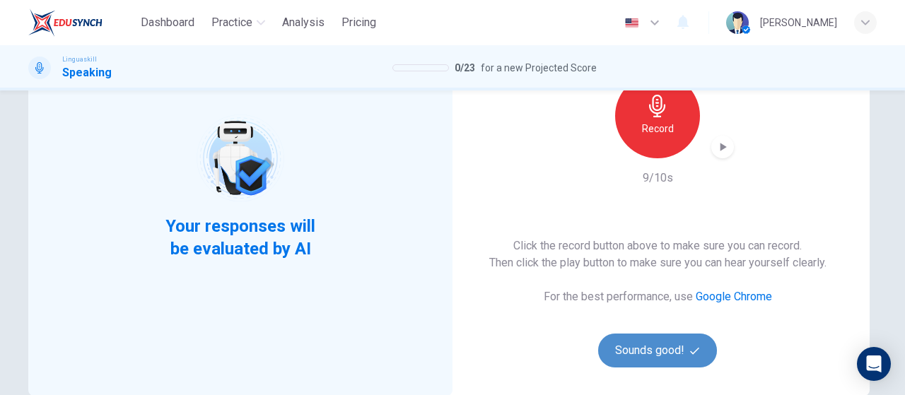
click at [661, 352] on button "Sounds good!" at bounding box center [657, 351] width 119 height 34
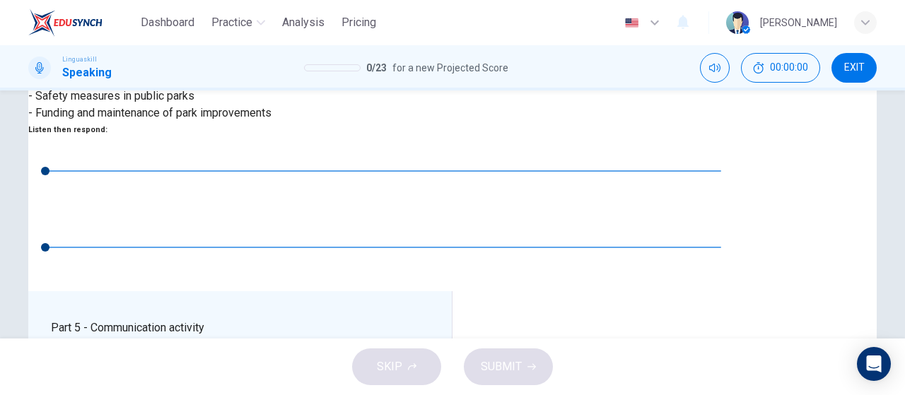
scroll to position [283, 0]
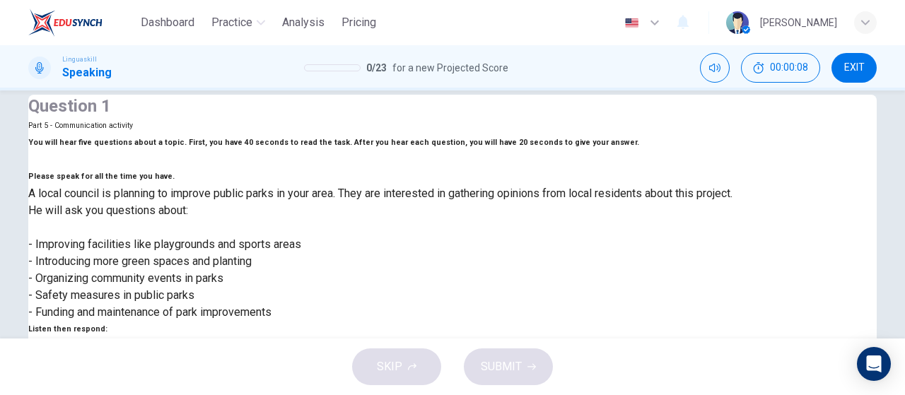
scroll to position [0, 0]
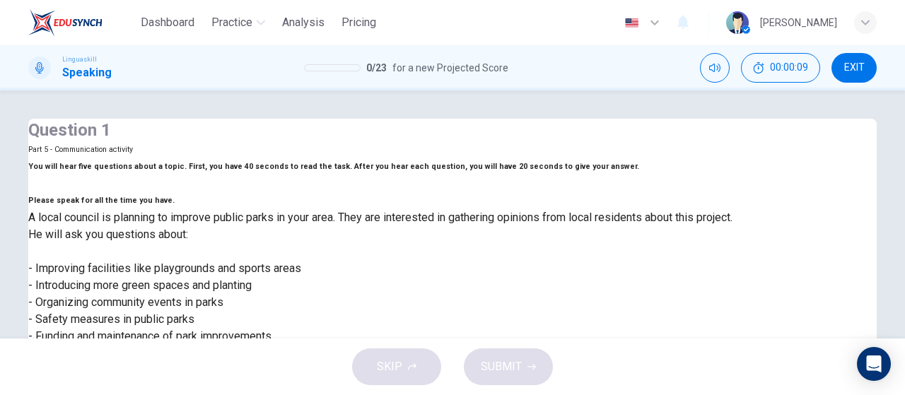
type input "0"
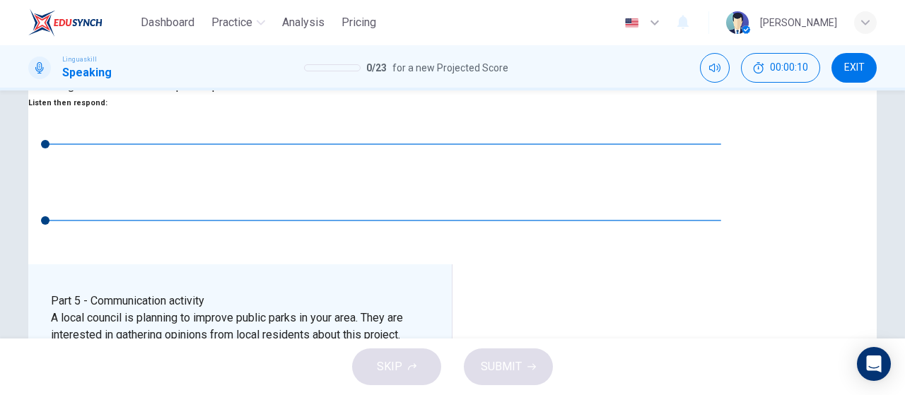
scroll to position [283, 0]
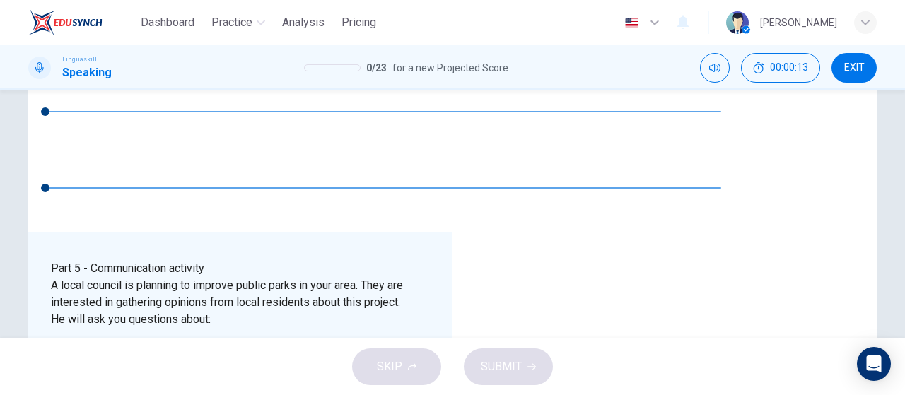
click at [488, 378] on button "SUBMIT" at bounding box center [508, 367] width 89 height 37
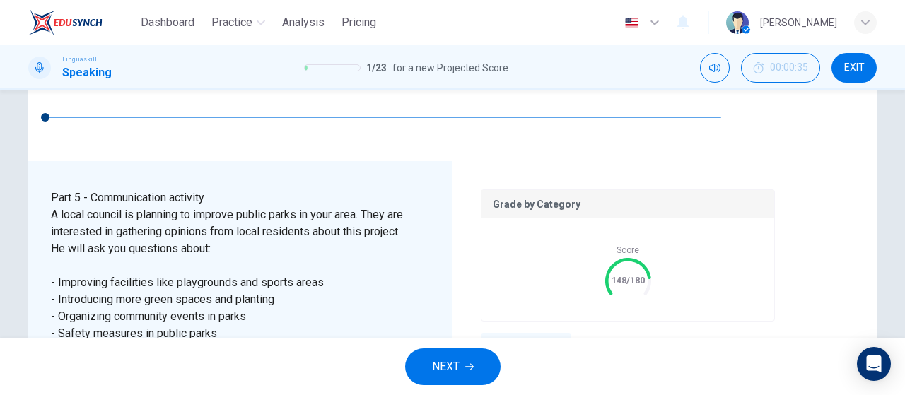
scroll to position [382, 0]
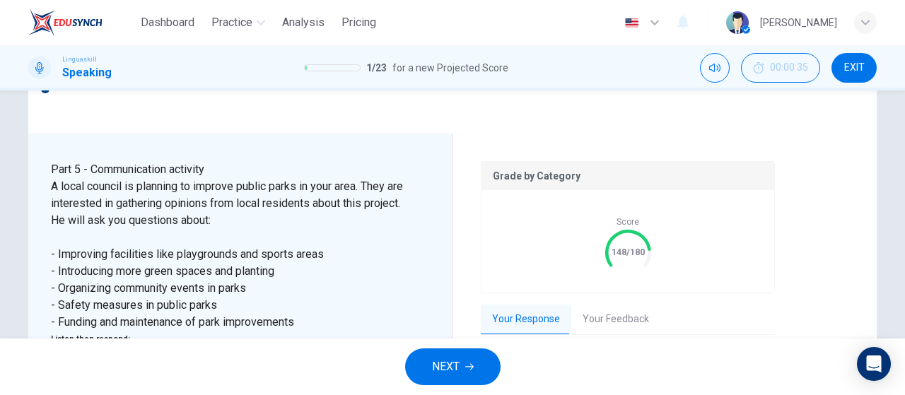
click at [492, 369] on div "00m 20s" at bounding box center [628, 383] width 272 height 28
click at [506, 378] on icon "button" at bounding box center [509, 383] width 11 height 11
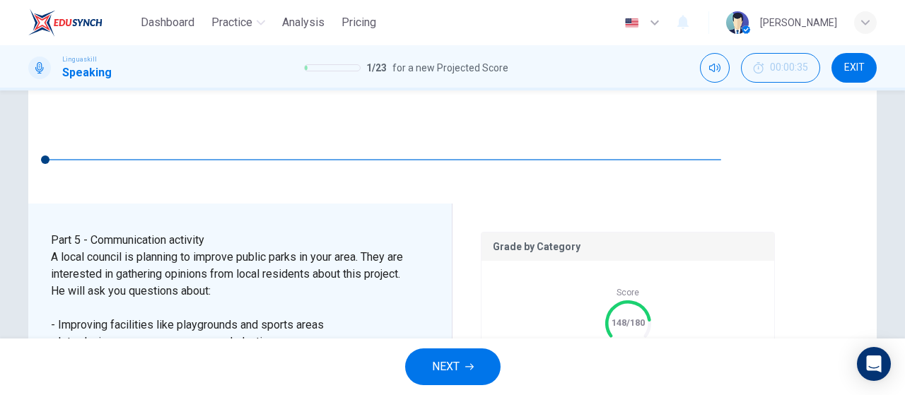
type input "5"
click at [608, 376] on button "Your Feedback" at bounding box center [616, 391] width 89 height 30
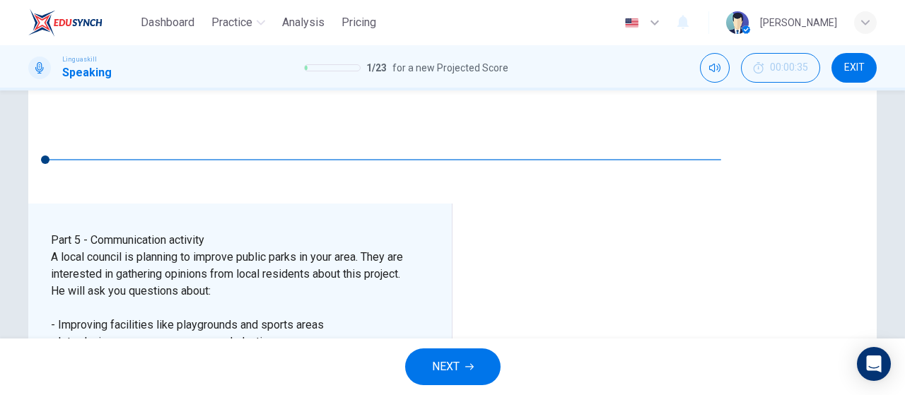
scroll to position [426, 0]
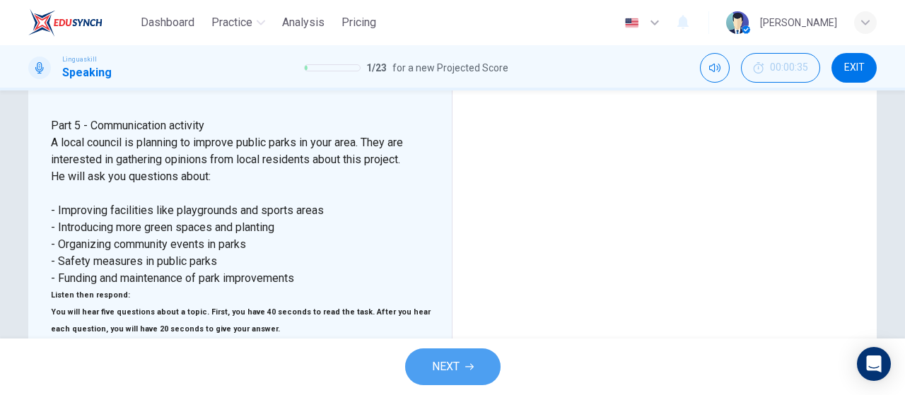
click at [457, 361] on span "NEXT" at bounding box center [446, 367] width 28 height 20
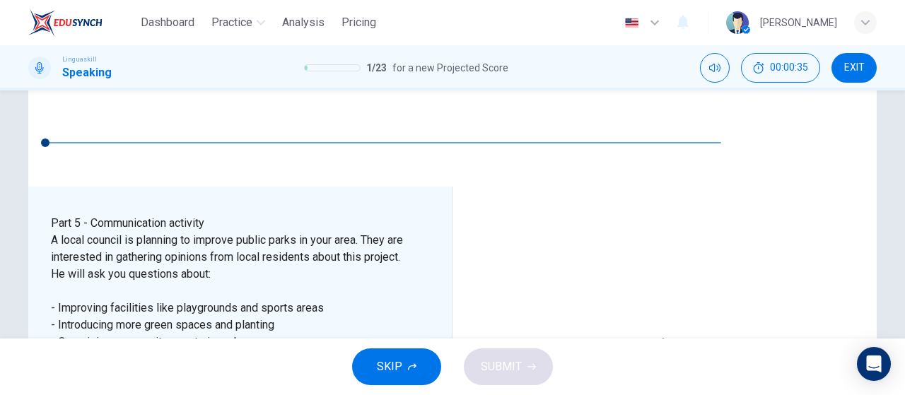
scroll to position [298, 0]
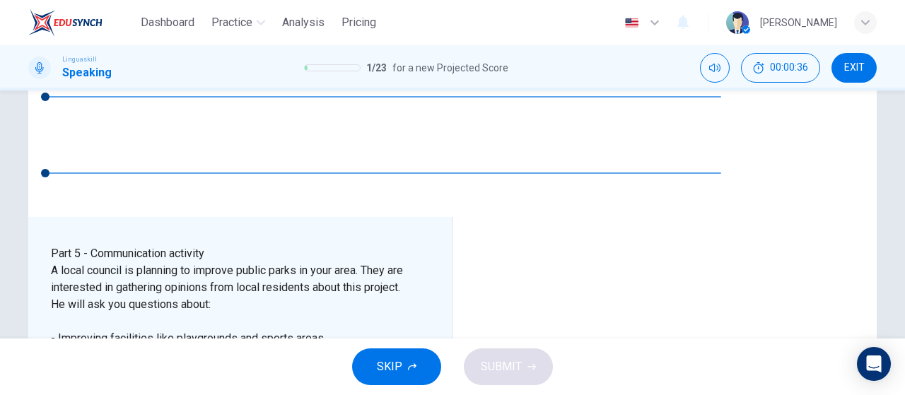
type input "0"
drag, startPoint x: 729, startPoint y: 243, endPoint x: 705, endPoint y: 262, distance: 30.2
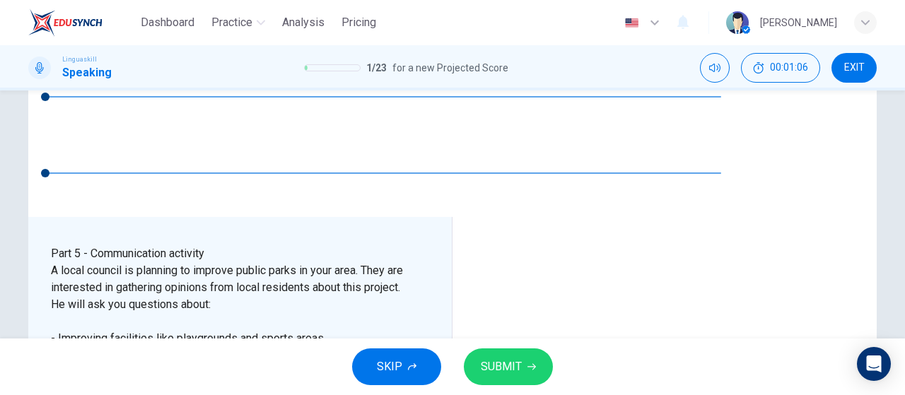
click at [501, 373] on span "SUBMIT" at bounding box center [501, 367] width 41 height 20
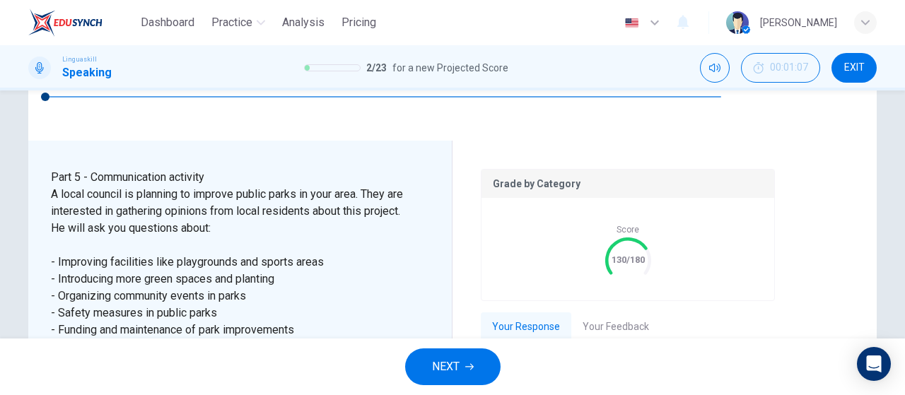
scroll to position [397, 0]
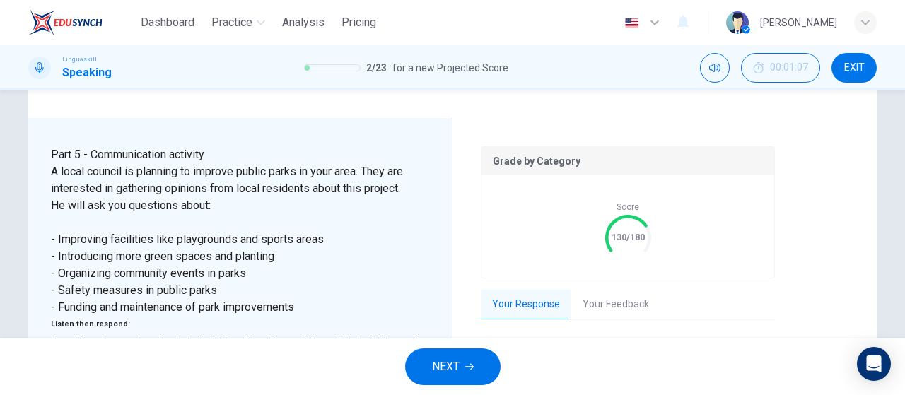
click at [512, 354] on button "button" at bounding box center [509, 368] width 23 height 28
type input "25"
click at [471, 366] on icon "button" at bounding box center [469, 367] width 8 height 8
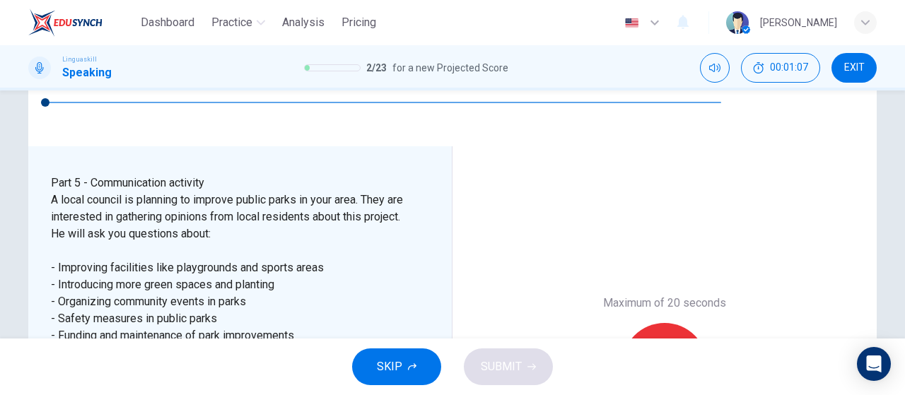
scroll to position [298, 0]
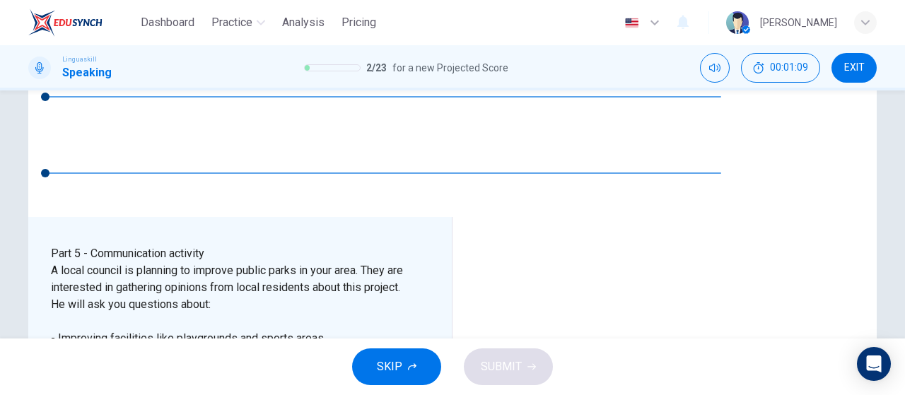
type input "0"
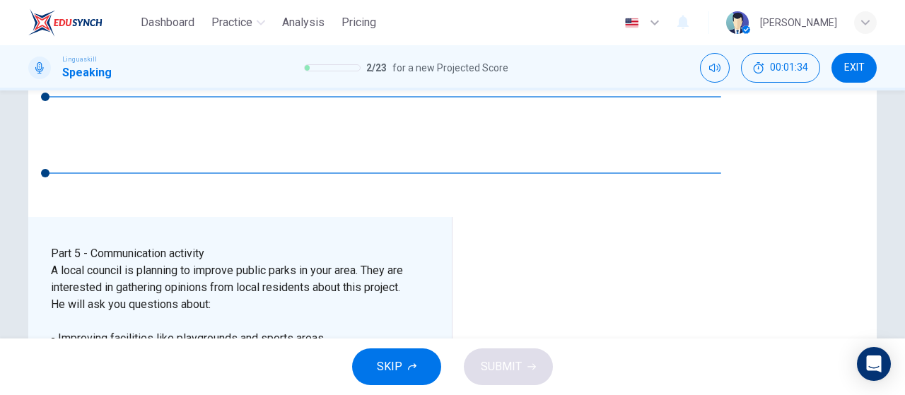
click at [505, 395] on div at bounding box center [452, 395] width 905 height 0
click at [531, 370] on icon "button" at bounding box center [532, 367] width 8 height 8
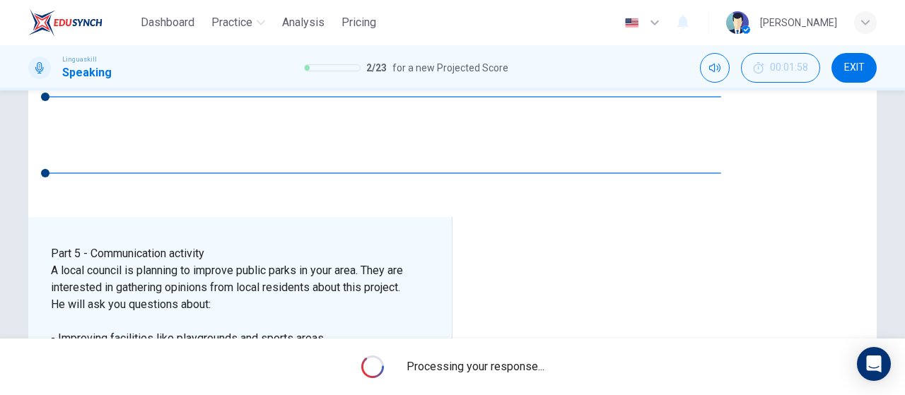
scroll to position [326, 0]
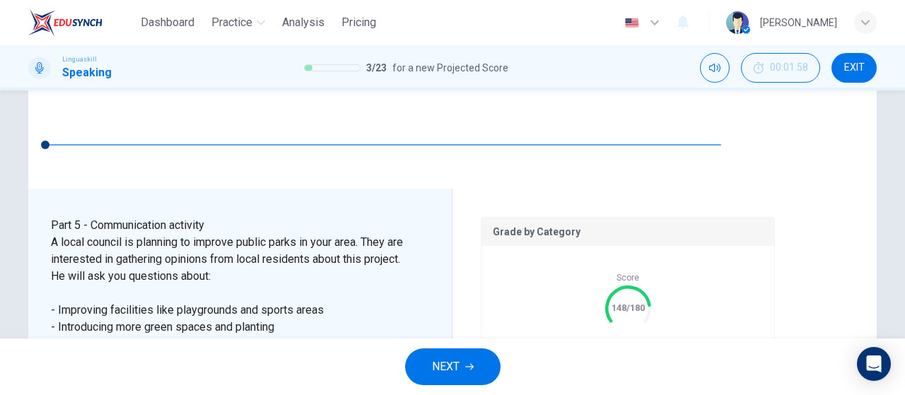
click at [581, 361] on button "Your Feedback" at bounding box center [616, 376] width 89 height 30
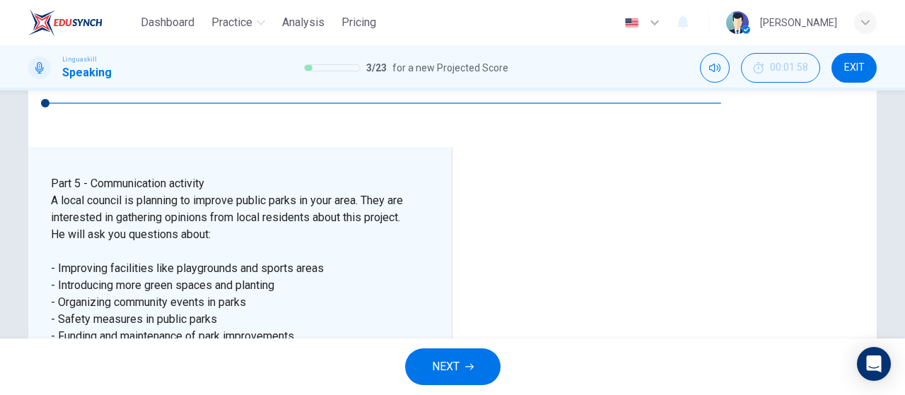
scroll to position [355, 0]
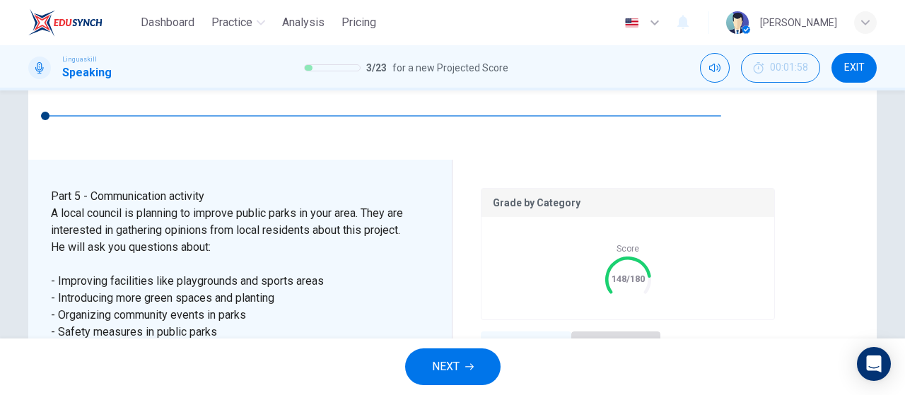
click at [595, 332] on button "Your Feedback" at bounding box center [616, 347] width 89 height 30
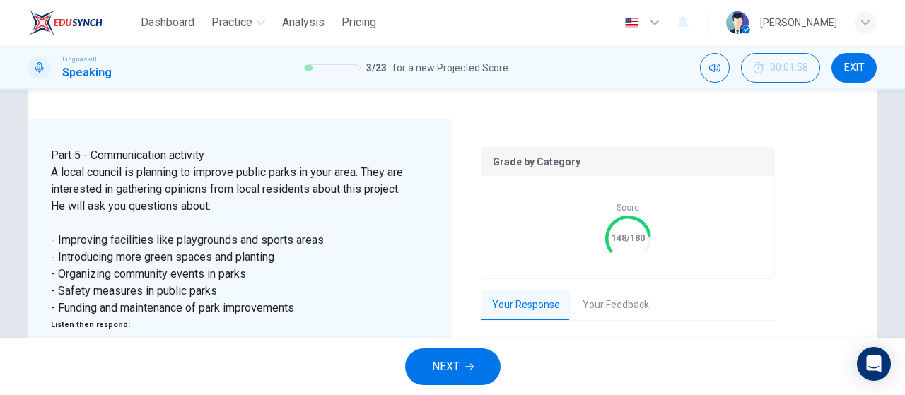
scroll to position [397, 0]
type input "14"
click at [601, 290] on button "Your Feedback" at bounding box center [616, 305] width 89 height 30
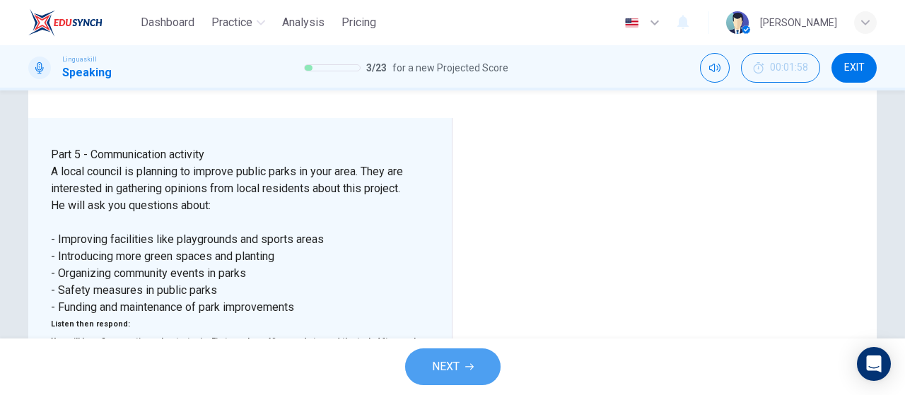
click at [482, 356] on button "NEXT" at bounding box center [452, 367] width 95 height 37
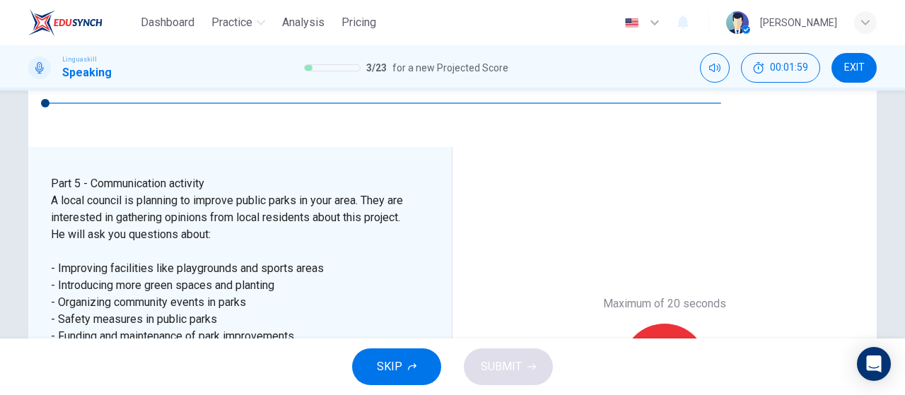
scroll to position [369, 0]
type input "0"
click at [431, 395] on div at bounding box center [452, 395] width 905 height 0
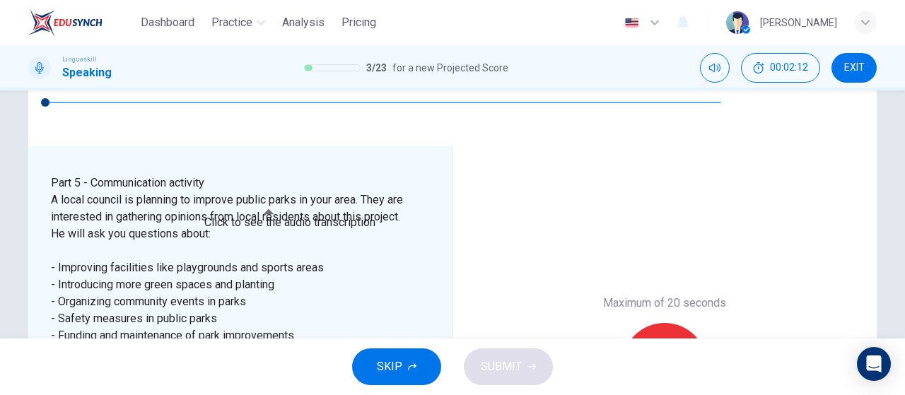
click at [758, 395] on div at bounding box center [452, 395] width 905 height 0
click at [687, 323] on div "Record" at bounding box center [664, 365] width 85 height 85
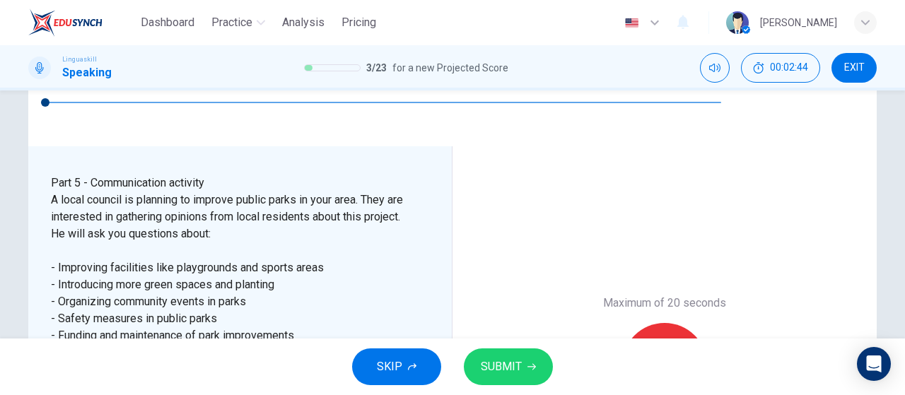
click at [728, 390] on icon "button" at bounding box center [730, 397] width 14 height 14
click at [505, 383] on button "SUBMIT" at bounding box center [508, 367] width 89 height 37
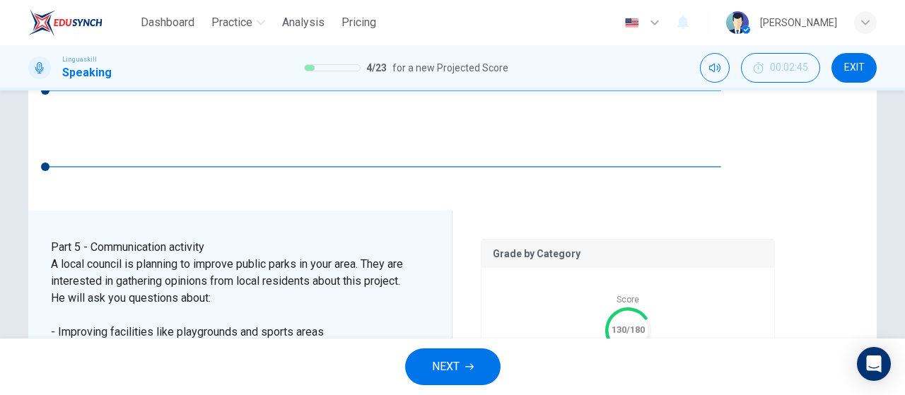
scroll to position [326, 0]
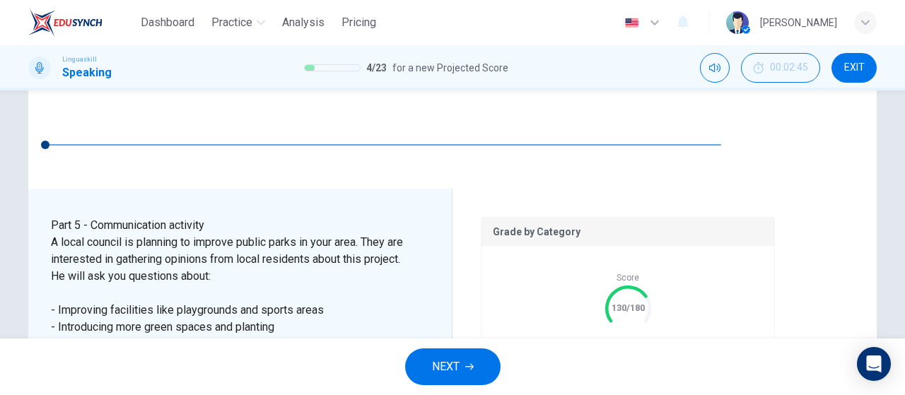
click at [628, 361] on button "Your Feedback" at bounding box center [616, 376] width 89 height 30
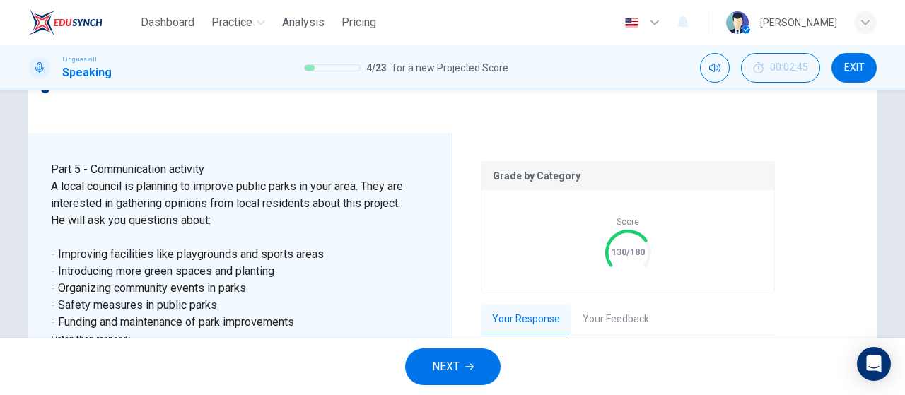
scroll to position [397, 0]
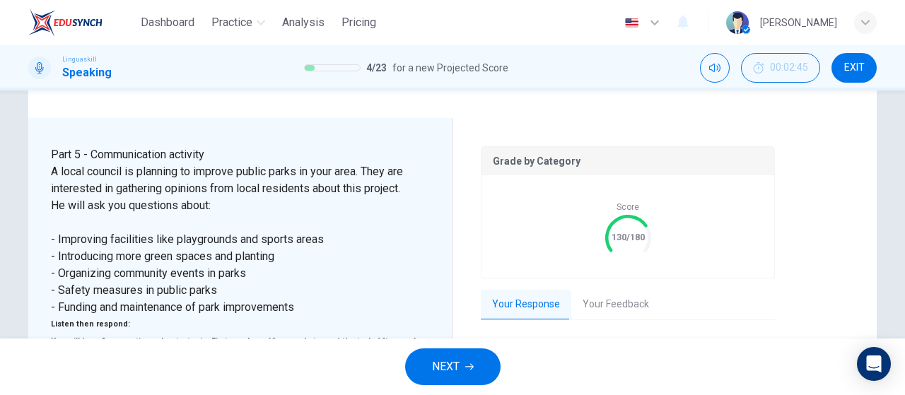
drag, startPoint x: 509, startPoint y: 215, endPoint x: 523, endPoint y: 197, distance: 22.6
click at [508, 363] on icon "button" at bounding box center [509, 368] width 11 height 11
click at [613, 290] on button "Your Feedback" at bounding box center [616, 305] width 89 height 30
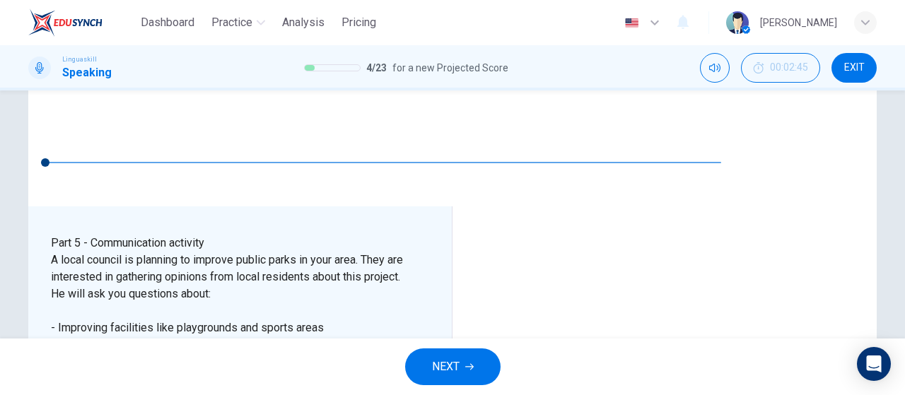
scroll to position [426, 0]
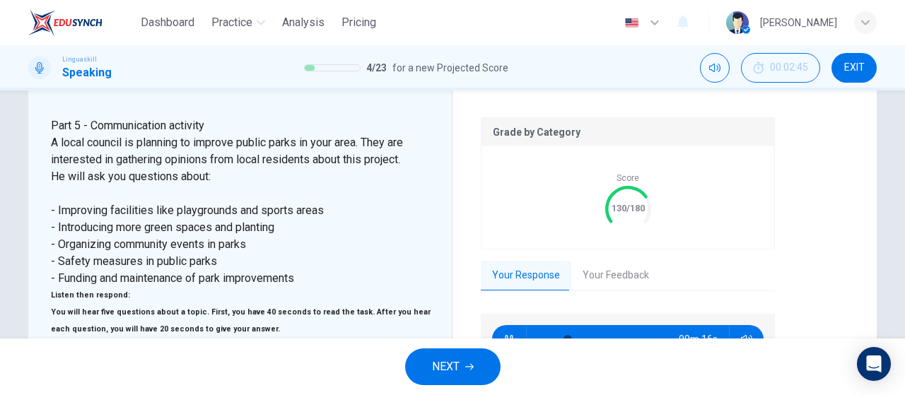
scroll to position [397, 0]
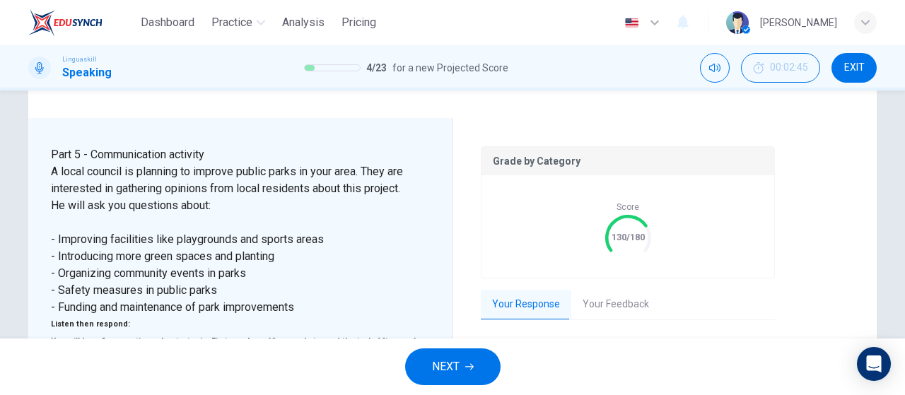
type input "24"
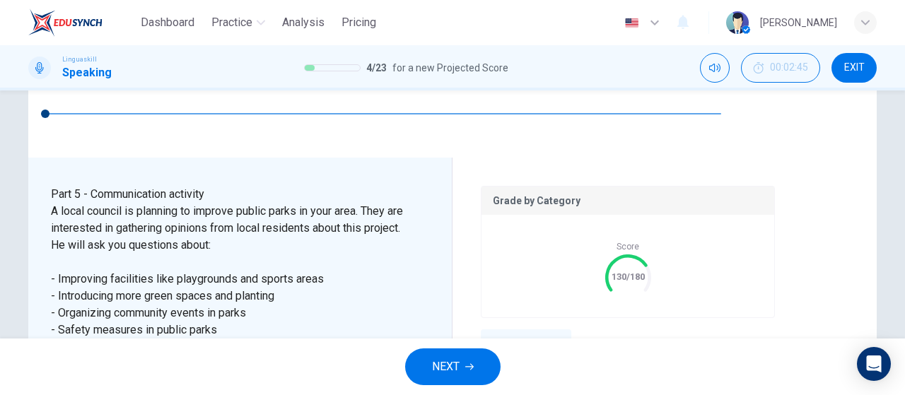
scroll to position [326, 0]
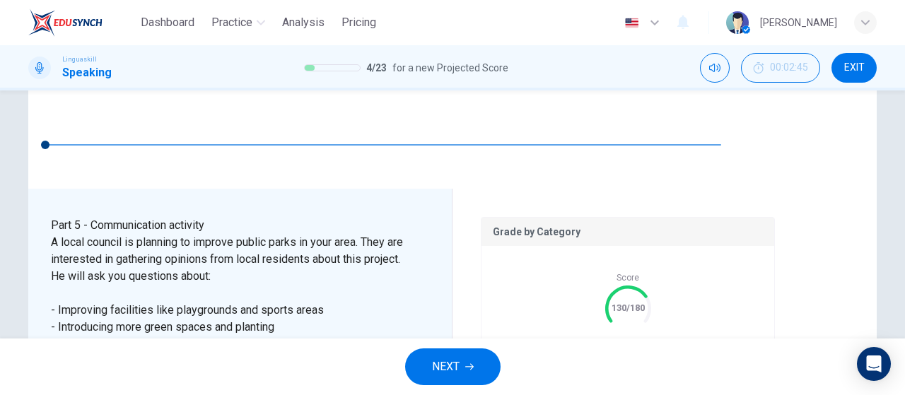
click at [628, 361] on button "Your Feedback" at bounding box center [616, 376] width 89 height 30
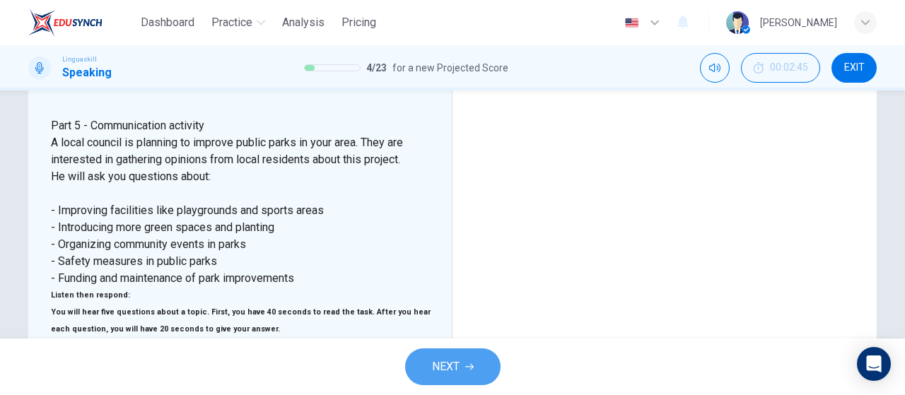
click at [470, 355] on button "NEXT" at bounding box center [452, 367] width 95 height 37
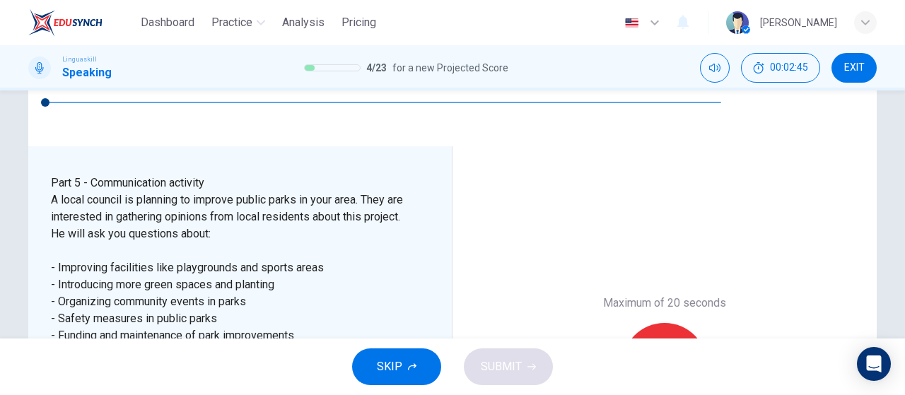
scroll to position [298, 0]
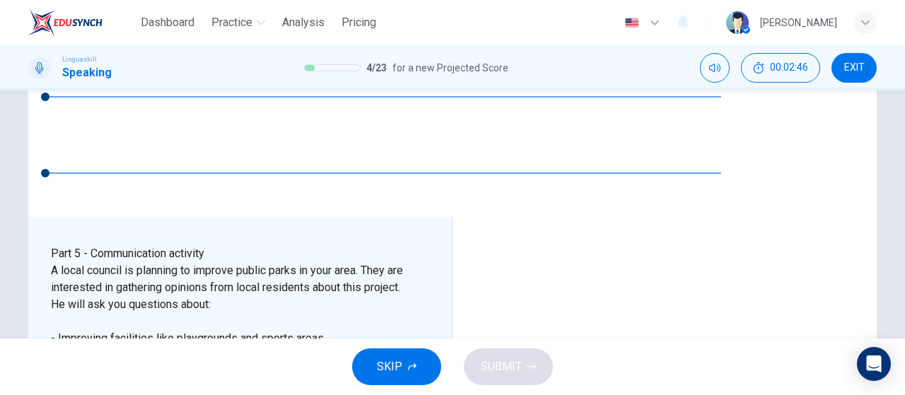
type input "0"
click at [323, 395] on div at bounding box center [452, 395] width 905 height 0
click at [405, 374] on button "SKIP" at bounding box center [396, 367] width 89 height 37
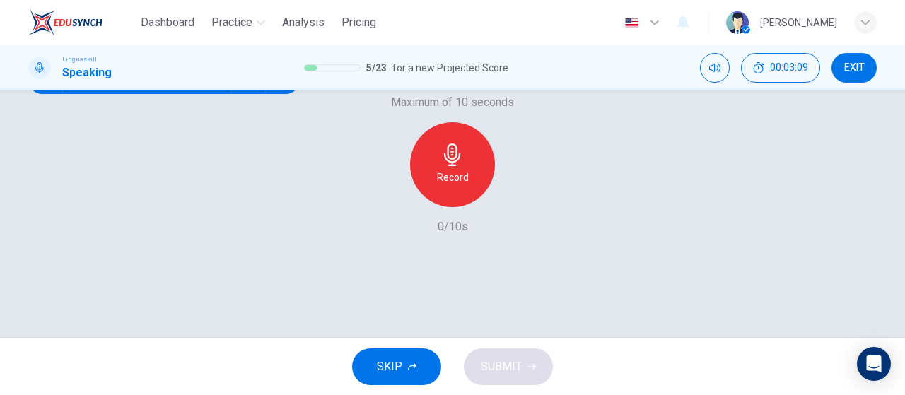
scroll to position [212, 0]
drag, startPoint x: 65, startPoint y: 108, endPoint x: 151, endPoint y: 137, distance: 90.6
click at [51, 85] on icon "button" at bounding box center [45, 79] width 11 height 11
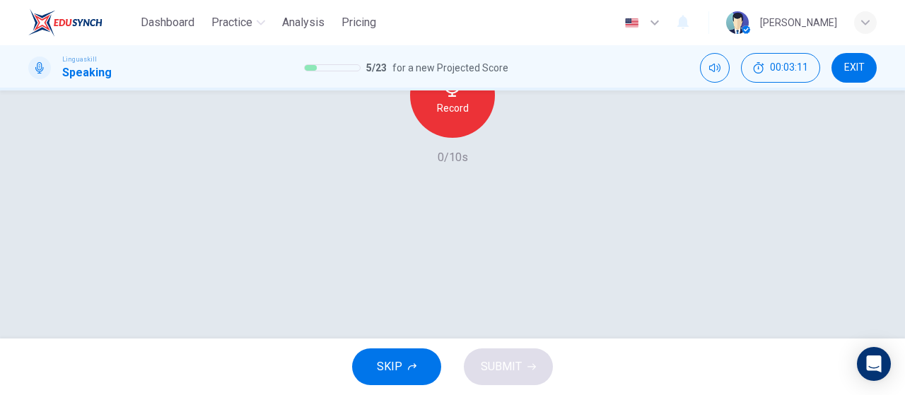
scroll to position [283, 0]
click at [465, 136] on div "Record" at bounding box center [452, 93] width 85 height 85
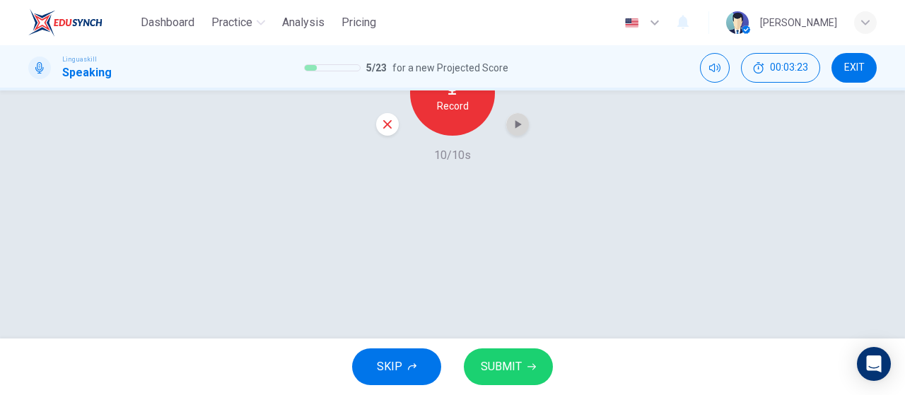
click at [511, 132] on icon "button" at bounding box center [518, 124] width 14 height 14
click at [511, 365] on span "SUBMIT" at bounding box center [501, 367] width 41 height 20
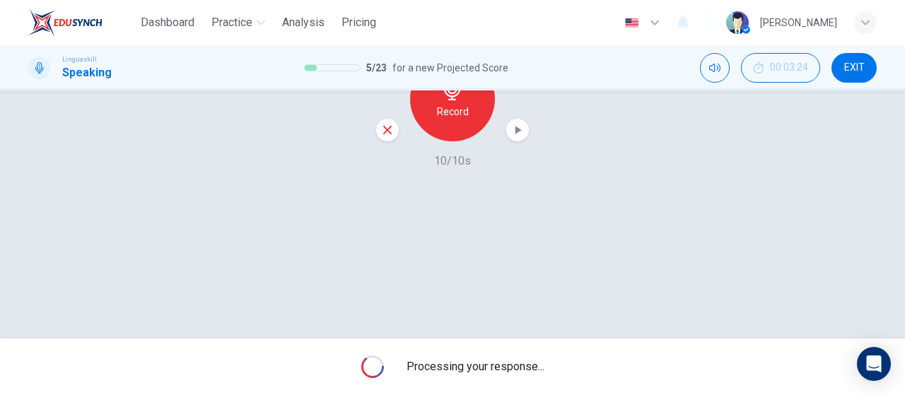
scroll to position [300, 0]
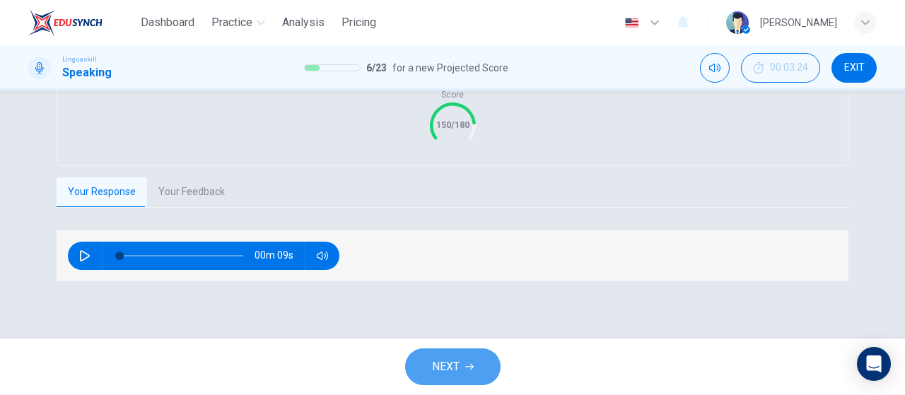
click at [488, 377] on button "NEXT" at bounding box center [452, 367] width 95 height 37
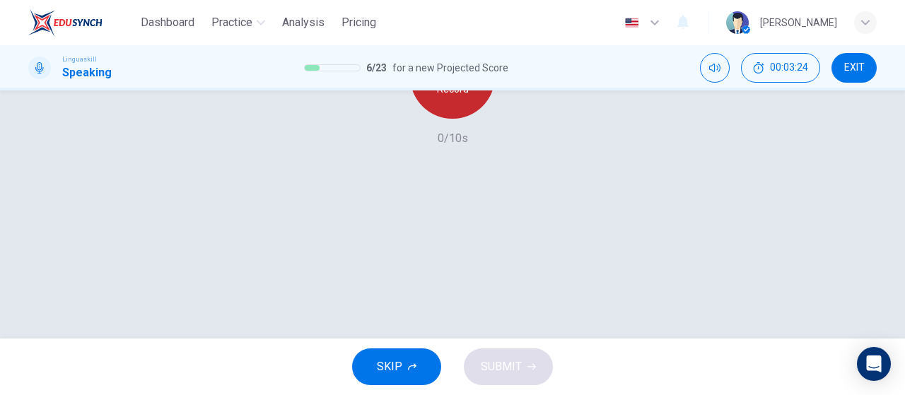
click at [468, 119] on div "Record" at bounding box center [452, 76] width 85 height 85
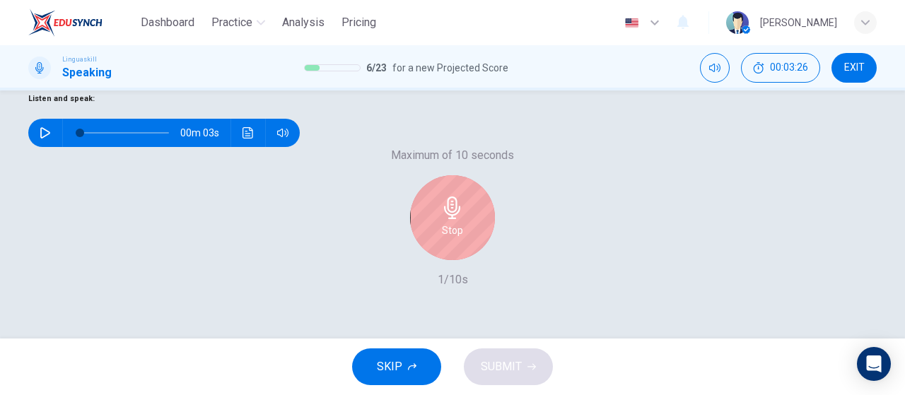
scroll to position [229, 0]
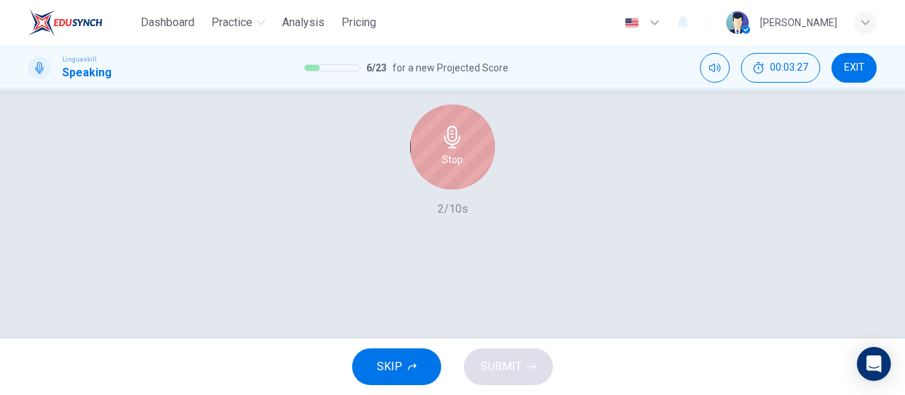
click at [463, 190] on div "Stop" at bounding box center [452, 147] width 85 height 85
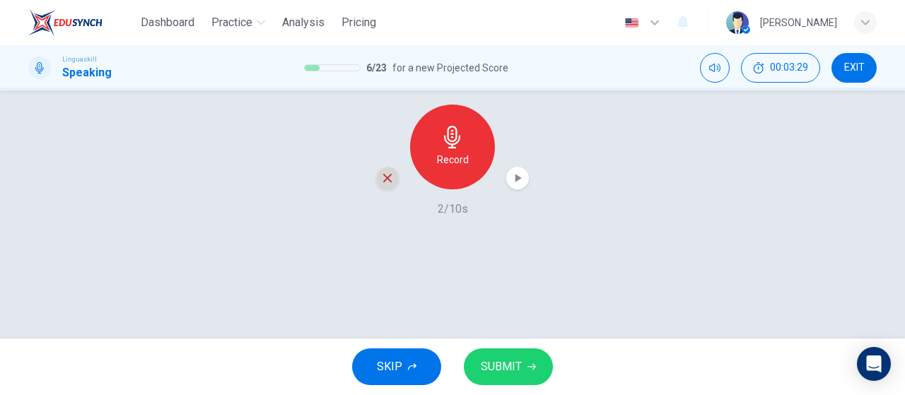
click at [385, 185] on icon "button" at bounding box center [387, 178] width 13 height 13
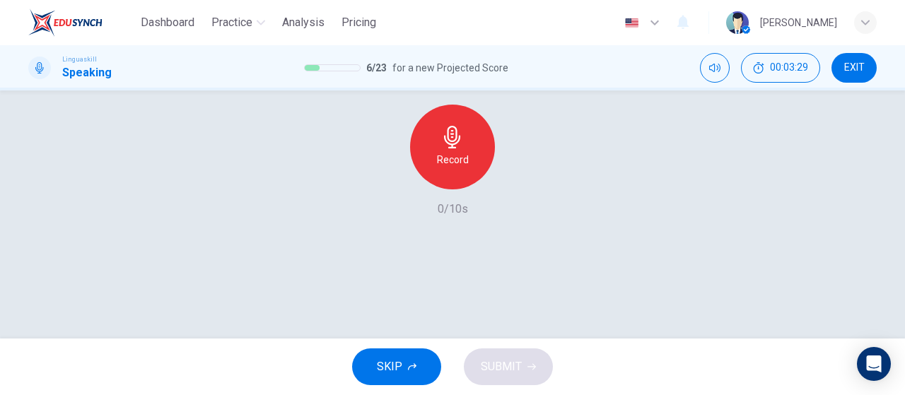
scroll to position [88, 0]
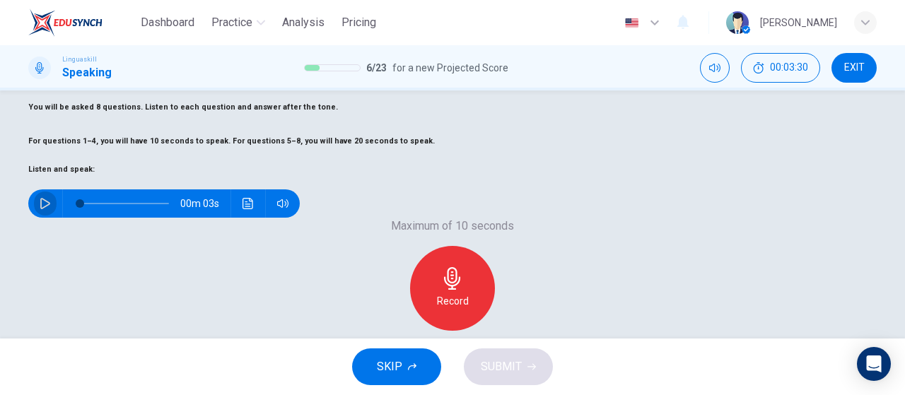
click at [51, 209] on icon "button" at bounding box center [45, 203] width 11 height 11
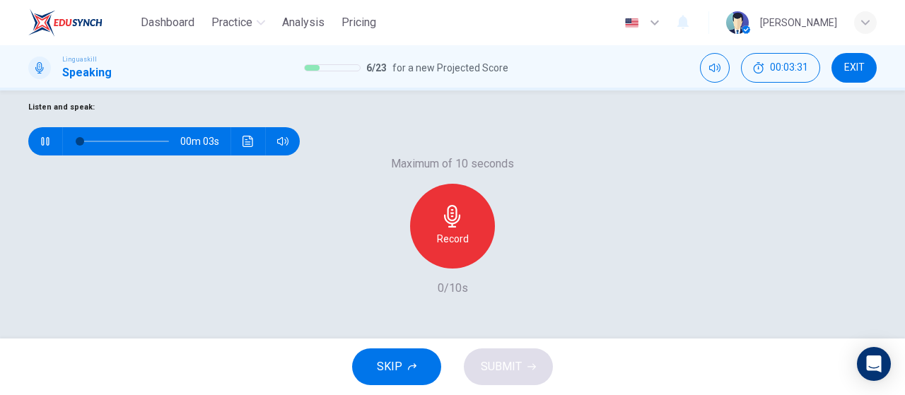
scroll to position [229, 0]
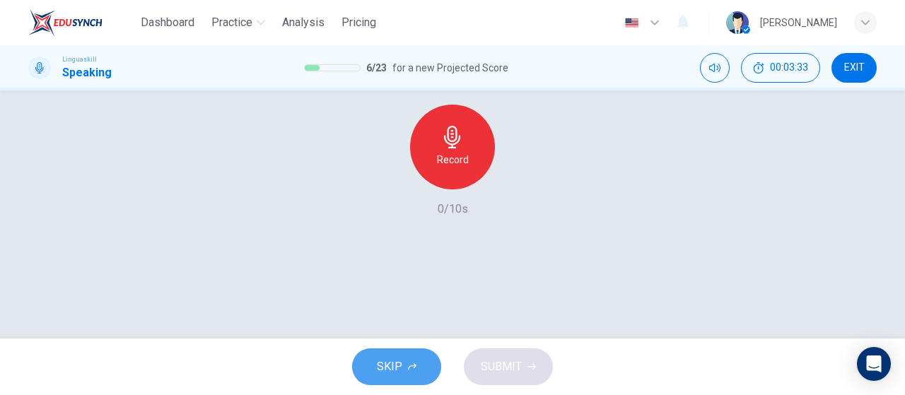
click at [429, 358] on button "SKIP" at bounding box center [396, 367] width 89 height 37
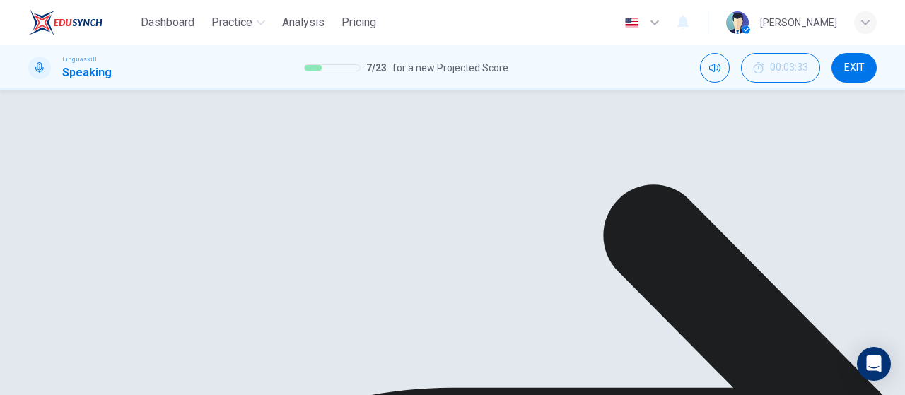
drag, startPoint x: 537, startPoint y: 370, endPoint x: 530, endPoint y: 376, distance: 8.5
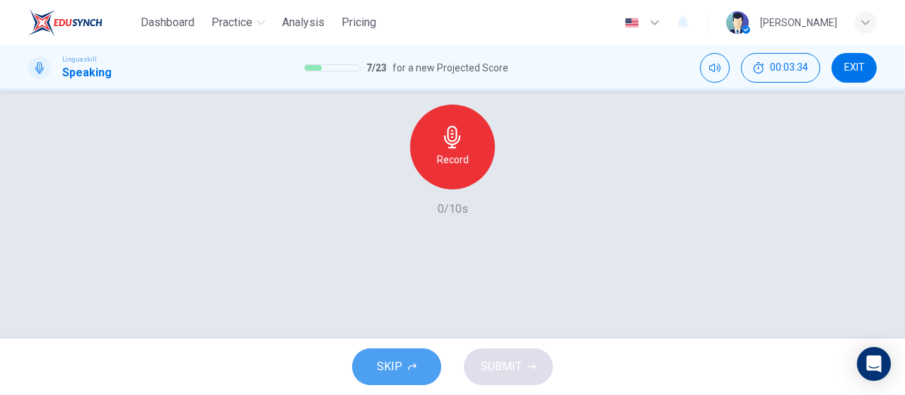
click at [418, 369] on button "SKIP" at bounding box center [396, 367] width 89 height 37
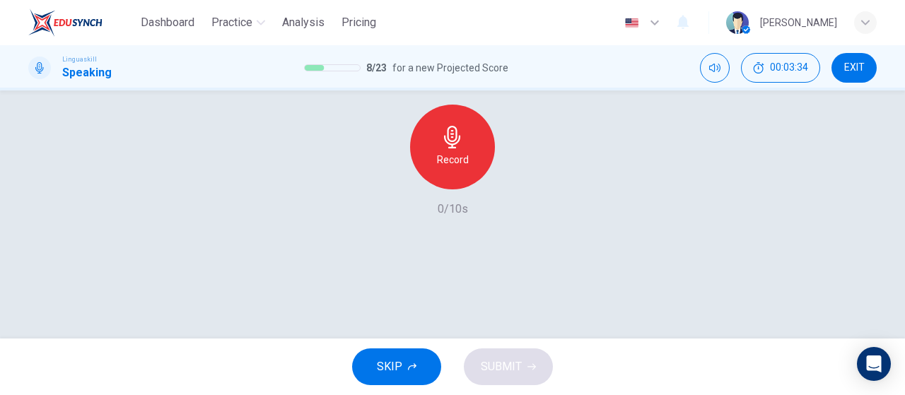
drag, startPoint x: 371, startPoint y: 369, endPoint x: 390, endPoint y: 351, distance: 26.6
click at [371, 368] on button "SKIP" at bounding box center [396, 367] width 89 height 37
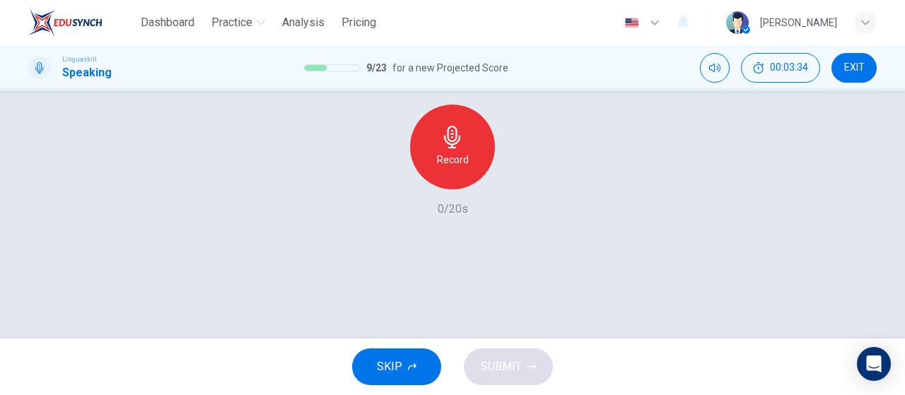
click at [412, 354] on button "SKIP" at bounding box center [396, 367] width 89 height 37
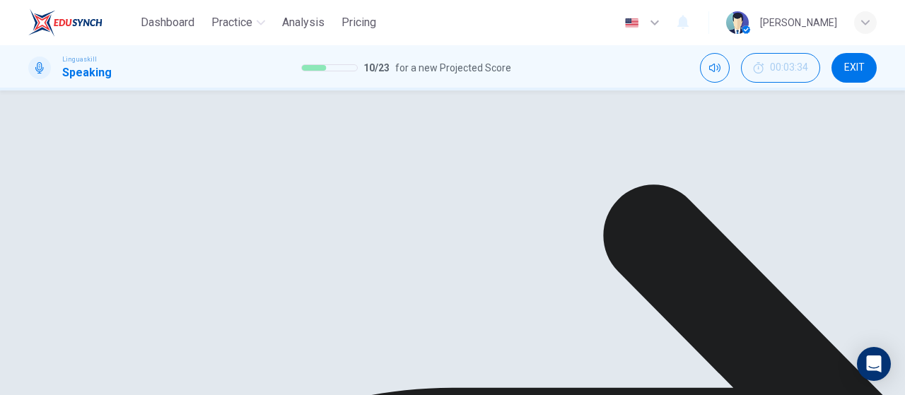
scroll to position [158, 0]
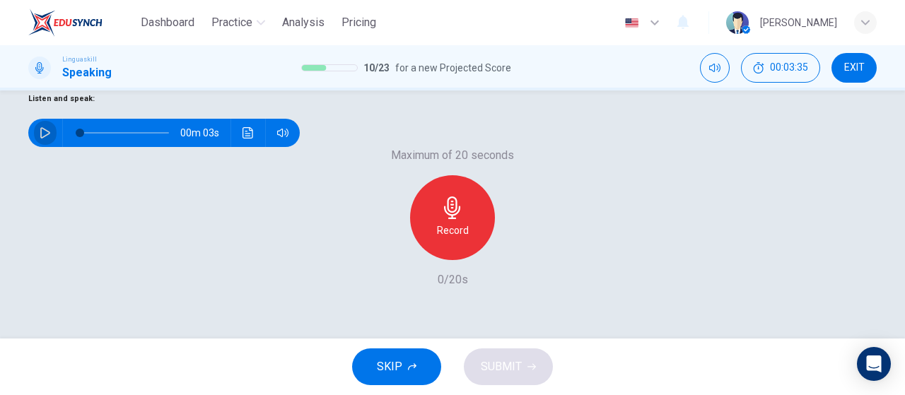
click at [53, 147] on button "button" at bounding box center [45, 133] width 23 height 28
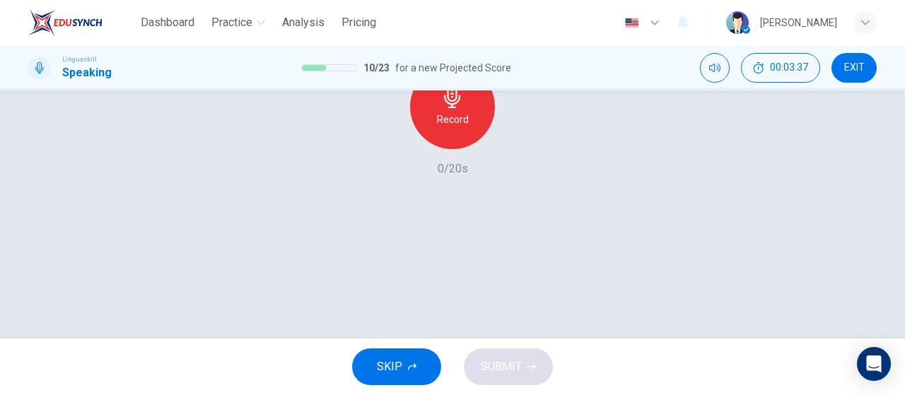
scroll to position [300, 0]
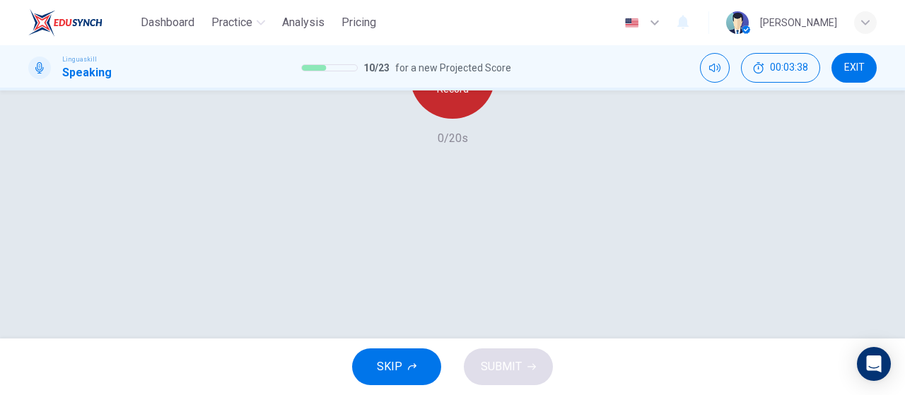
click at [440, 98] on h6 "Record" at bounding box center [453, 89] width 32 height 17
type input "0"
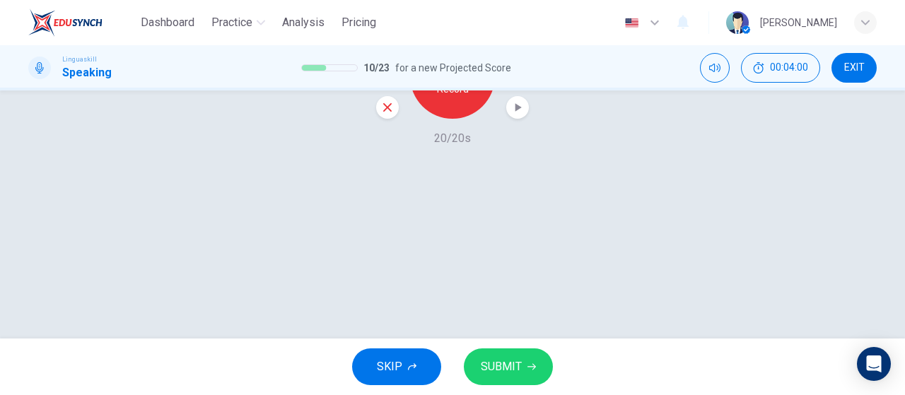
click at [518, 115] on icon "button" at bounding box center [518, 107] width 14 height 14
drag, startPoint x: 529, startPoint y: 364, endPoint x: 557, endPoint y: 274, distance: 94.9
click at [529, 364] on icon "button" at bounding box center [532, 367] width 8 height 8
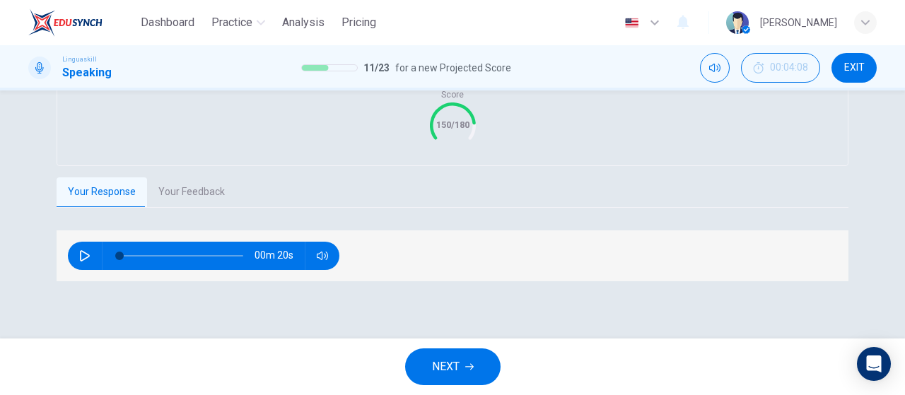
click at [87, 270] on button "button" at bounding box center [85, 256] width 23 height 28
type input "0"
click at [175, 207] on button "Your Feedback" at bounding box center [191, 193] width 89 height 30
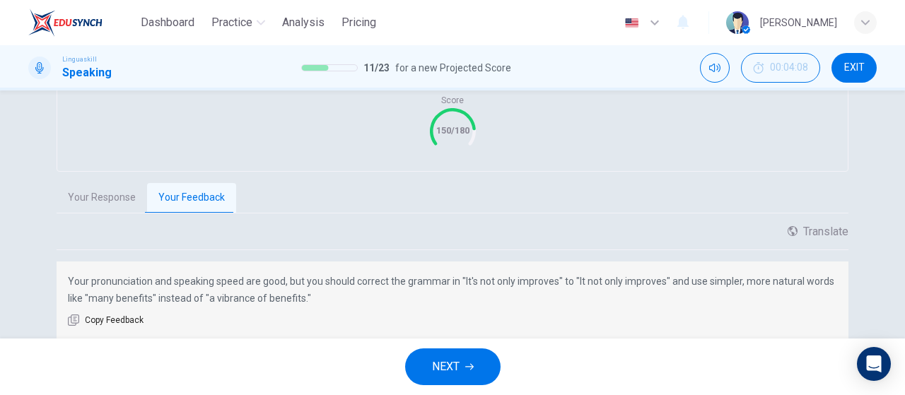
scroll to position [402, 0]
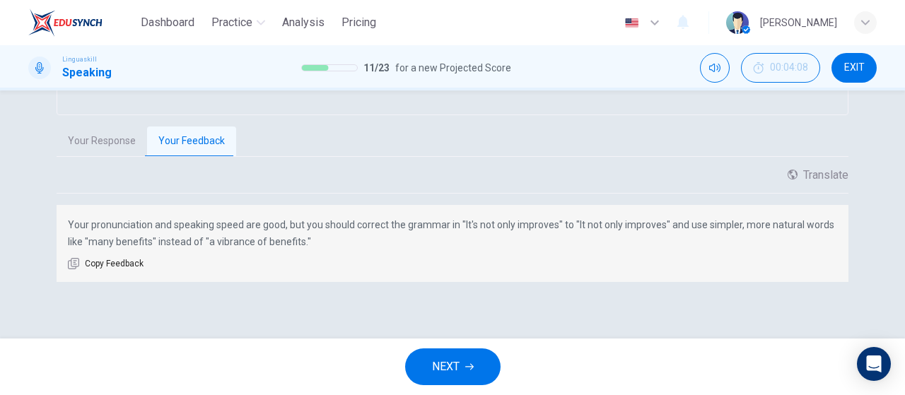
click at [468, 371] on icon "button" at bounding box center [469, 367] width 8 height 8
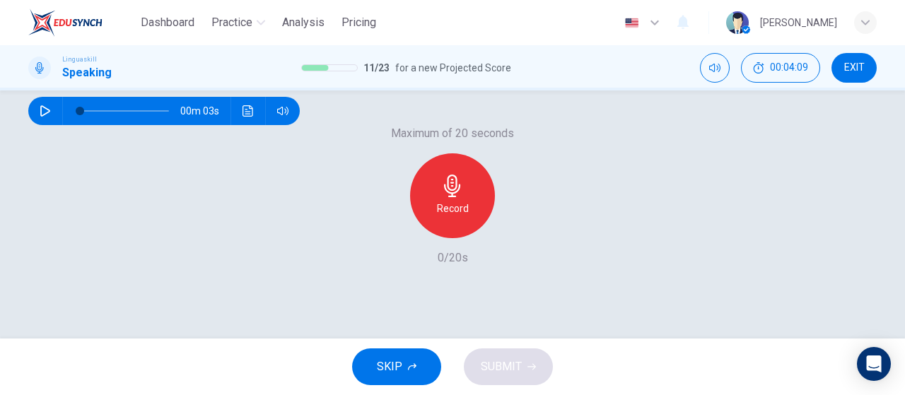
scroll to position [158, 0]
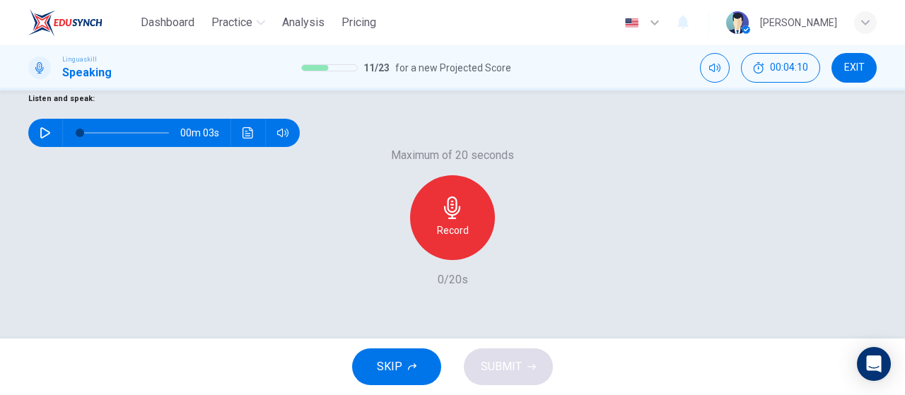
click at [51, 139] on icon "button" at bounding box center [45, 132] width 11 height 11
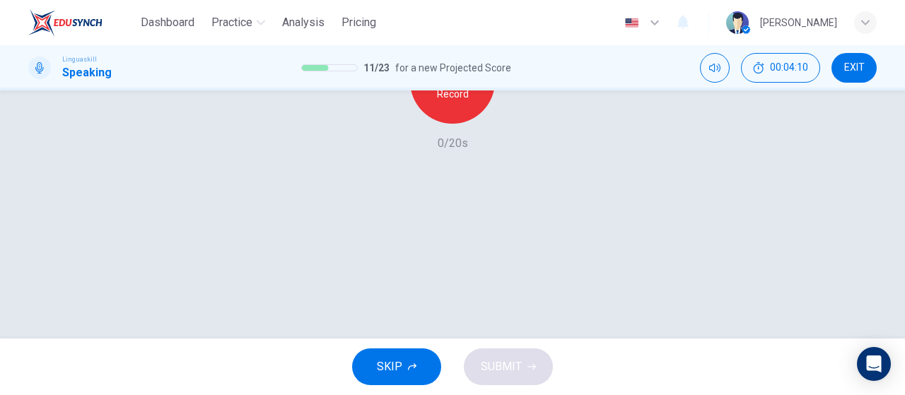
scroll to position [300, 0]
click at [456, 98] on h6 "Record" at bounding box center [453, 89] width 32 height 17
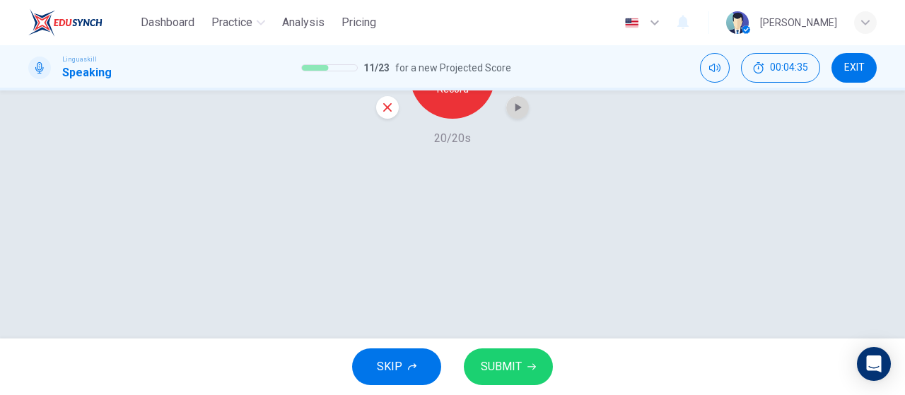
click at [511, 115] on icon "button" at bounding box center [518, 107] width 14 height 14
click at [383, 114] on icon "button" at bounding box center [387, 107] width 13 height 13
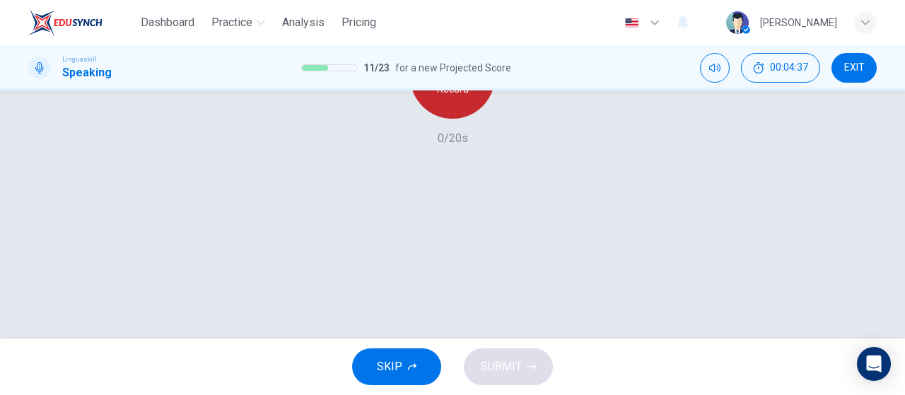
click at [440, 98] on h6 "Record" at bounding box center [453, 89] width 32 height 17
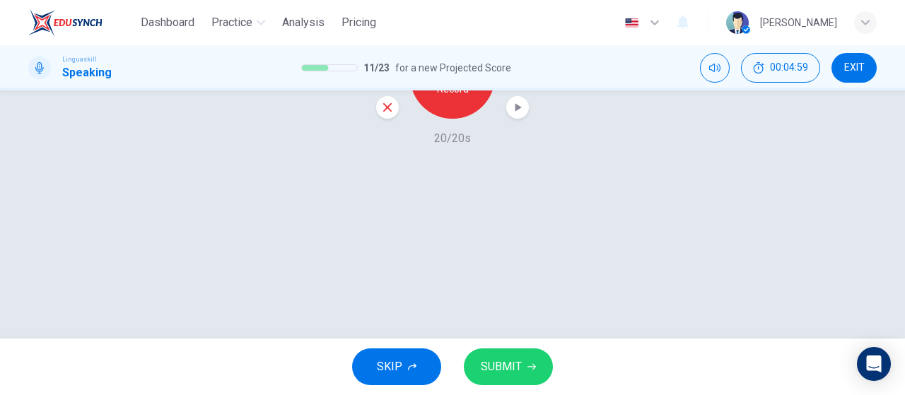
click at [518, 115] on icon "button" at bounding box center [518, 107] width 14 height 14
click at [526, 364] on button "SUBMIT" at bounding box center [508, 367] width 89 height 37
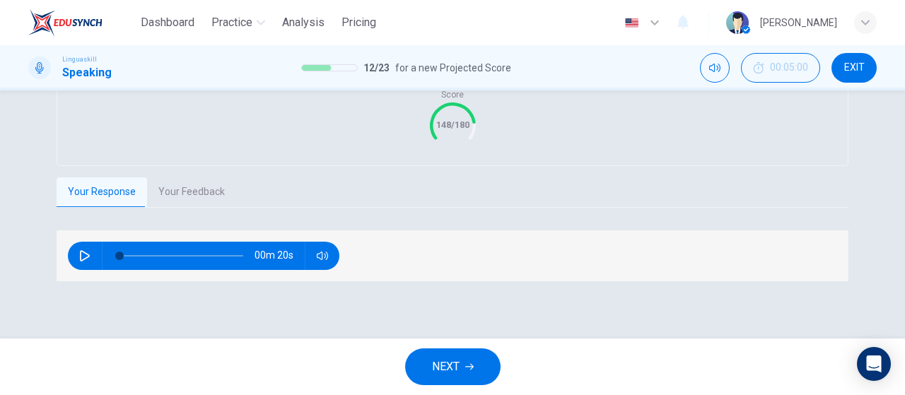
click at [175, 207] on button "Your Feedback" at bounding box center [191, 193] width 89 height 30
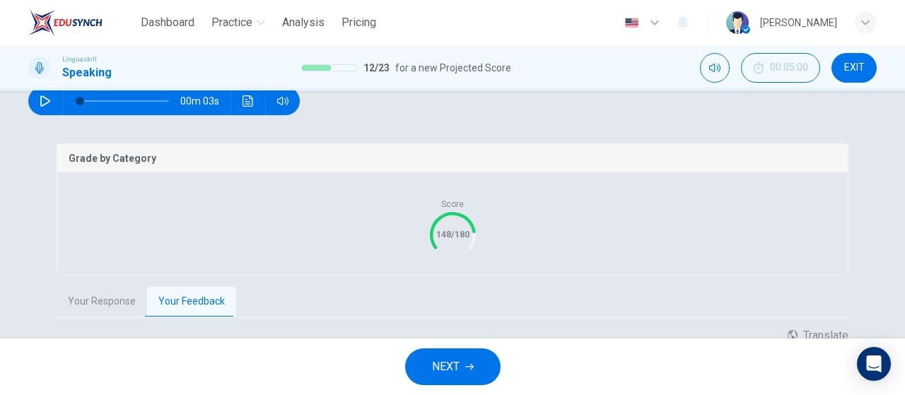
scroll to position [261, 0]
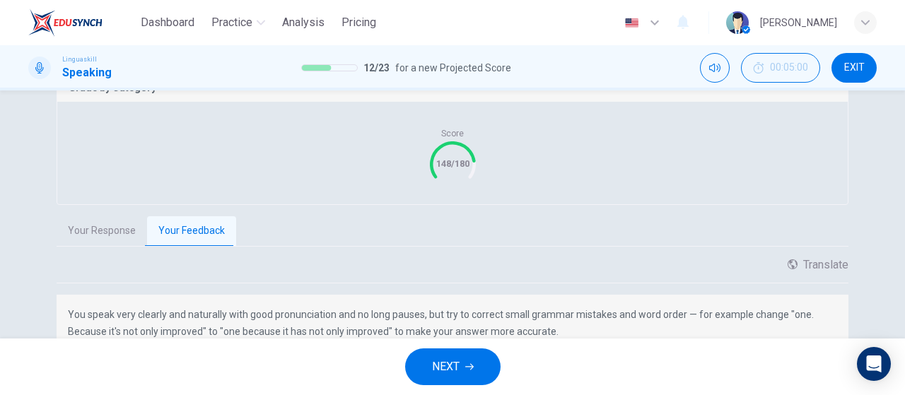
click at [480, 361] on button "NEXT" at bounding box center [452, 367] width 95 height 37
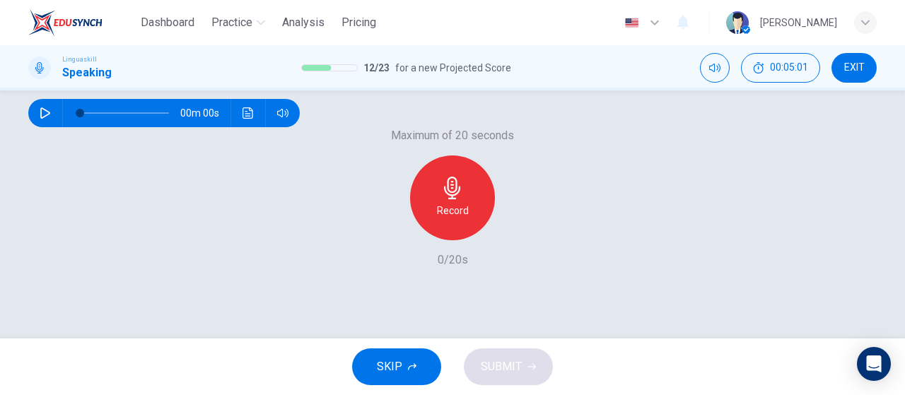
scroll to position [120, 0]
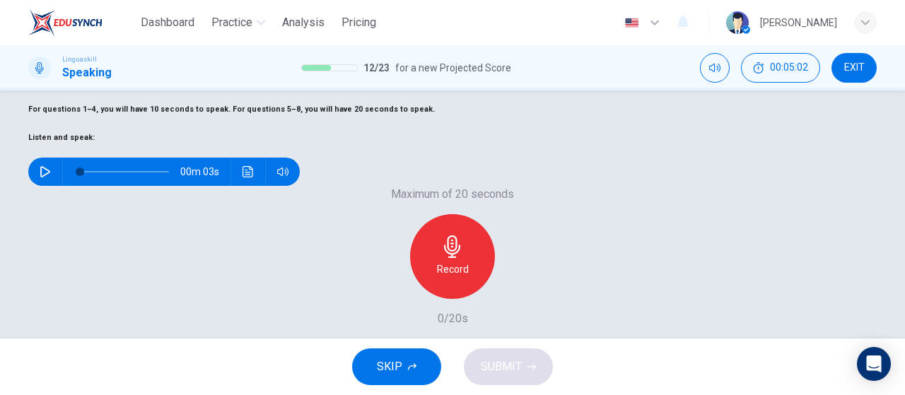
click at [51, 178] on icon "button" at bounding box center [45, 171] width 11 height 11
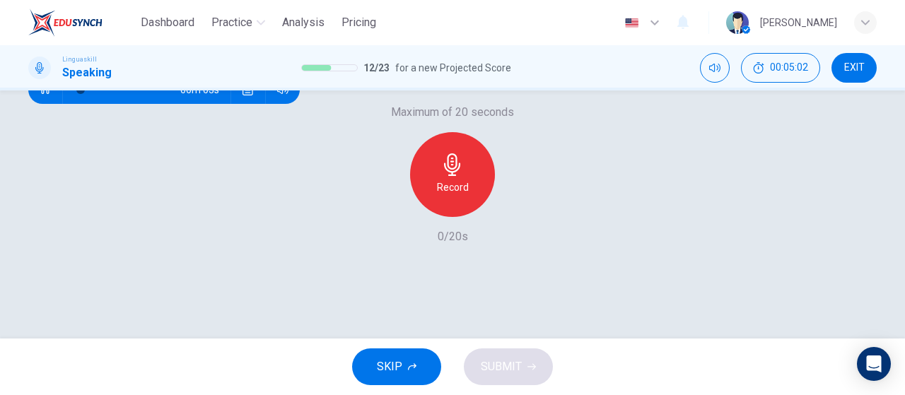
scroll to position [261, 0]
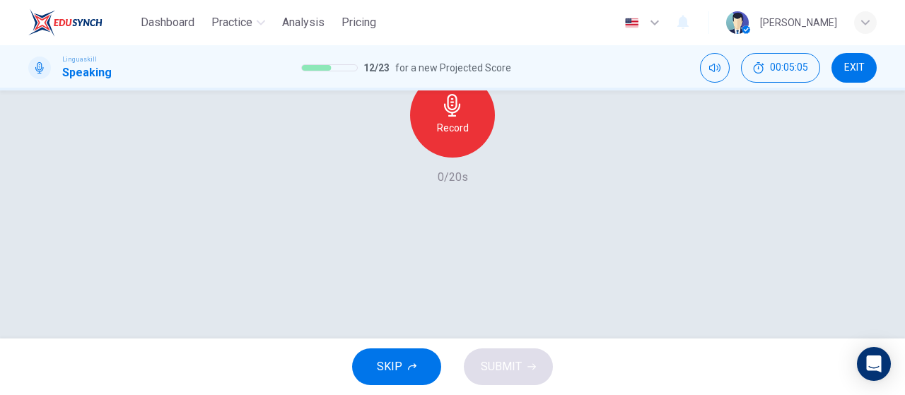
type input "0"
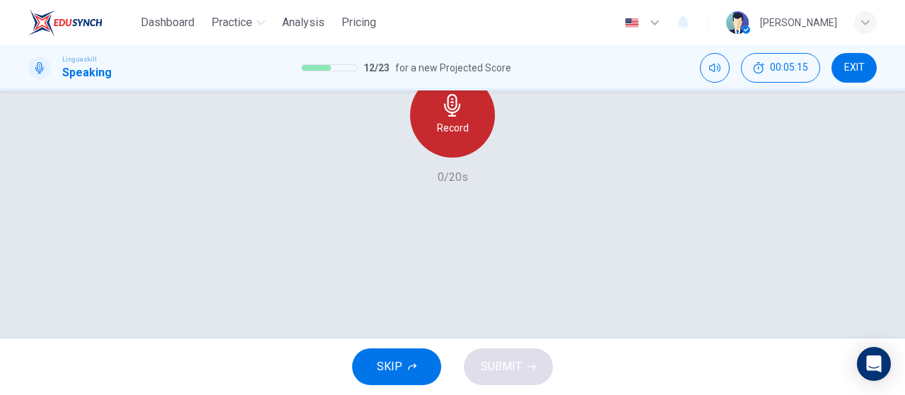
click at [448, 158] on div "Record" at bounding box center [452, 115] width 85 height 85
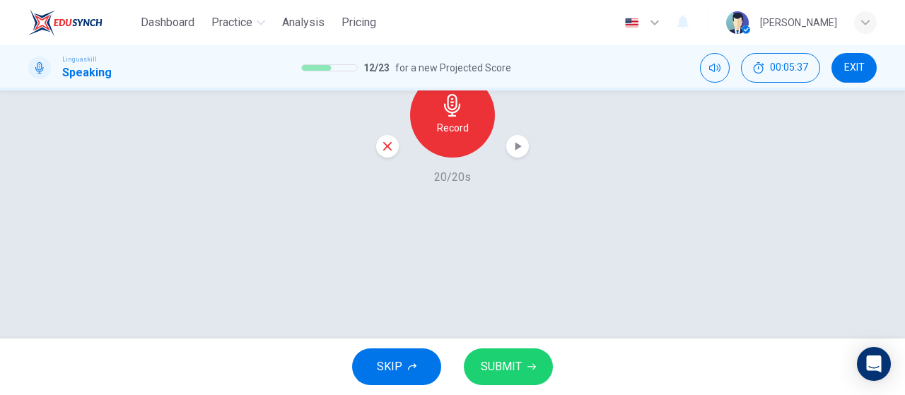
click at [511, 153] on icon "button" at bounding box center [518, 146] width 14 height 14
click at [529, 356] on button "SUBMIT" at bounding box center [508, 367] width 89 height 37
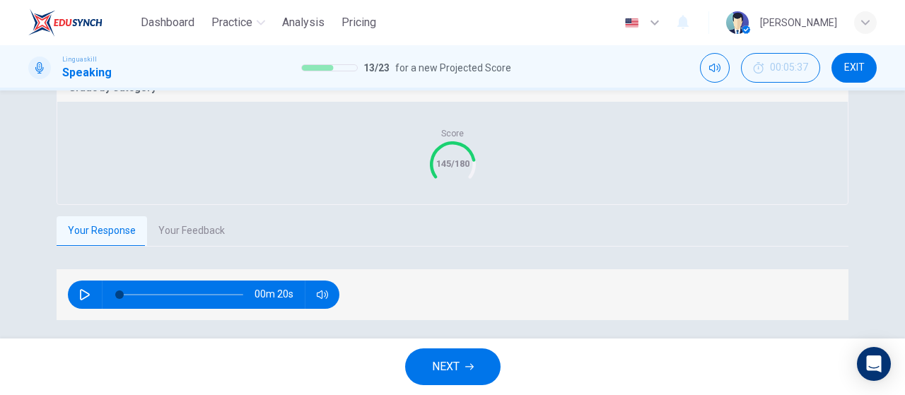
click at [170, 246] on button "Your Feedback" at bounding box center [191, 231] width 89 height 30
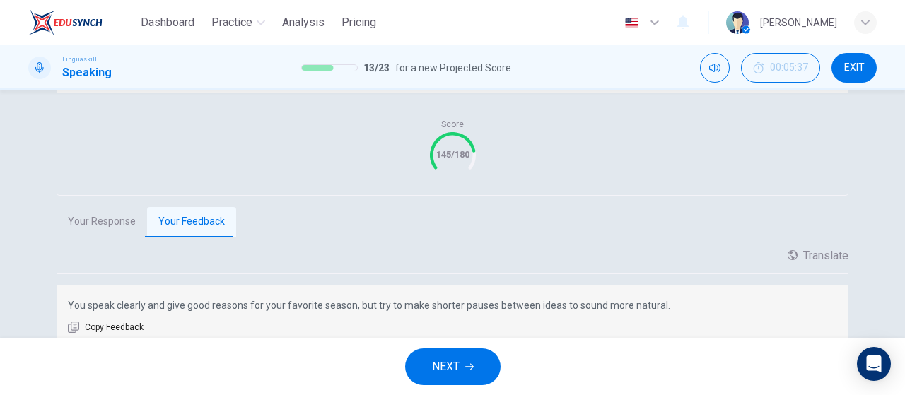
scroll to position [244, 0]
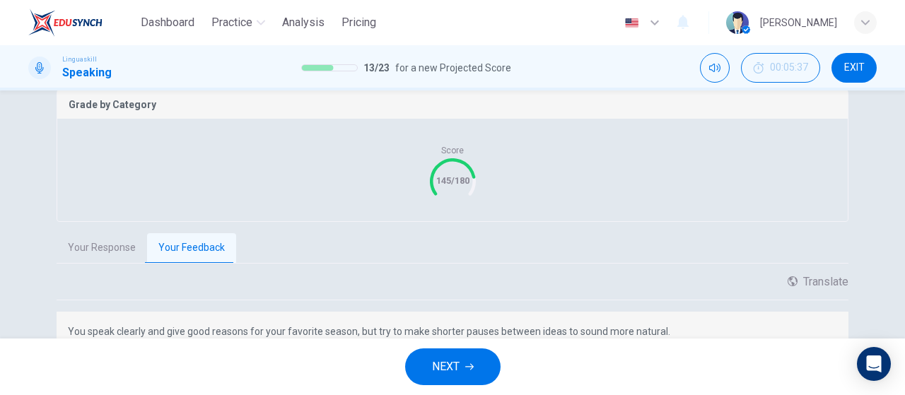
click at [132, 263] on button "Your Response" at bounding box center [102, 248] width 91 height 30
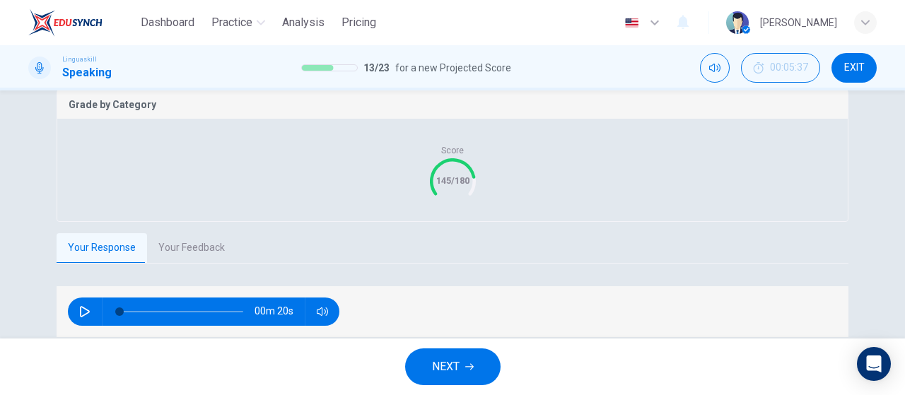
scroll to position [315, 0]
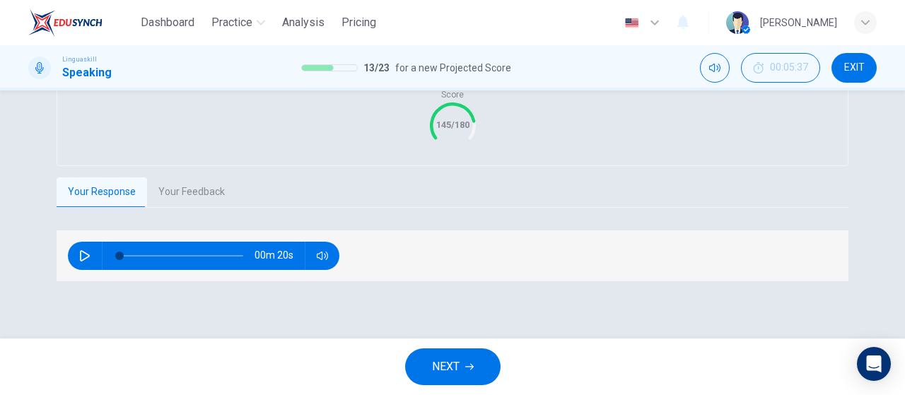
click at [484, 364] on button "NEXT" at bounding box center [452, 367] width 95 height 37
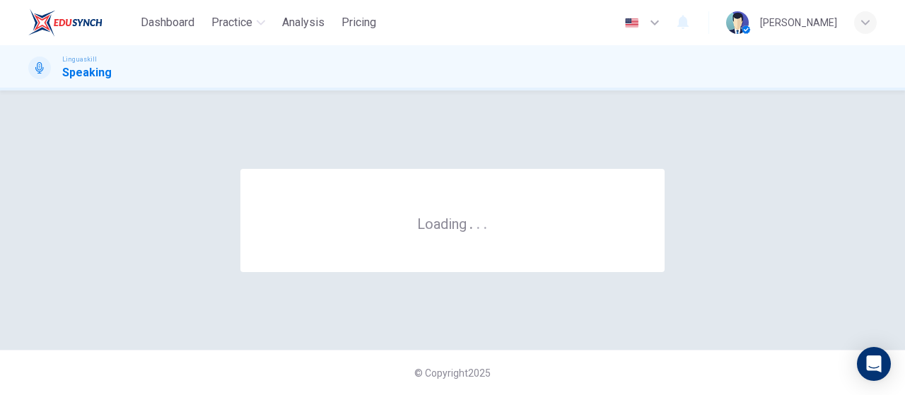
scroll to position [0, 0]
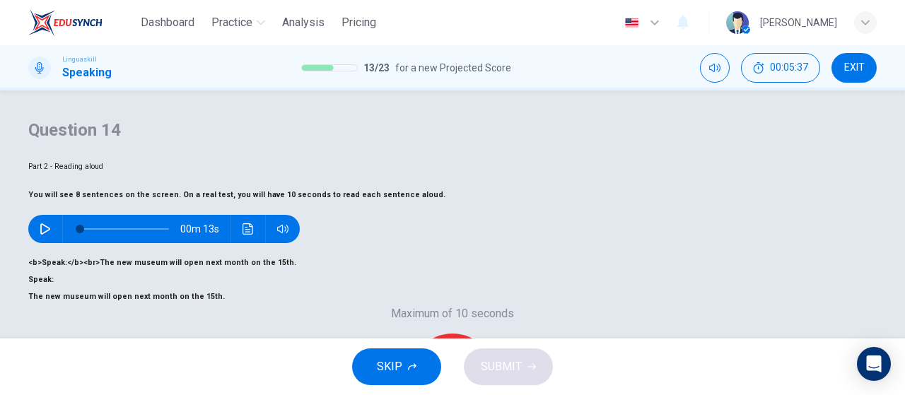
click at [51, 235] on icon "button" at bounding box center [45, 229] width 11 height 11
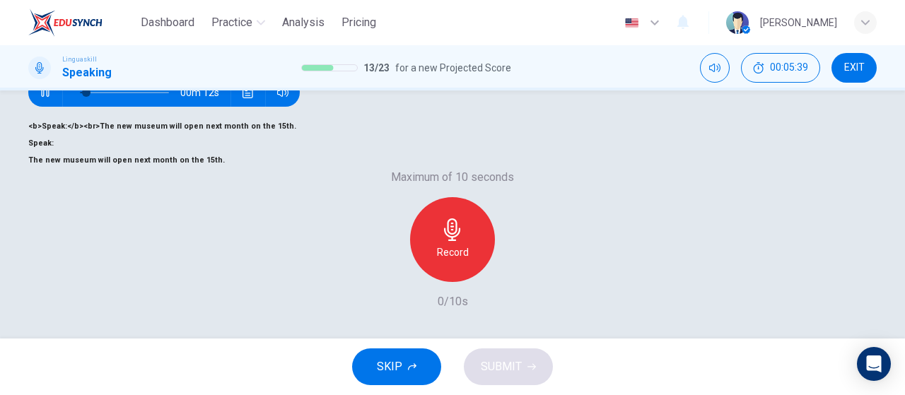
scroll to position [212, 0]
drag, startPoint x: 74, startPoint y: 121, endPoint x: 113, endPoint y: 122, distance: 39.6
click at [57, 107] on button "button" at bounding box center [45, 93] width 23 height 28
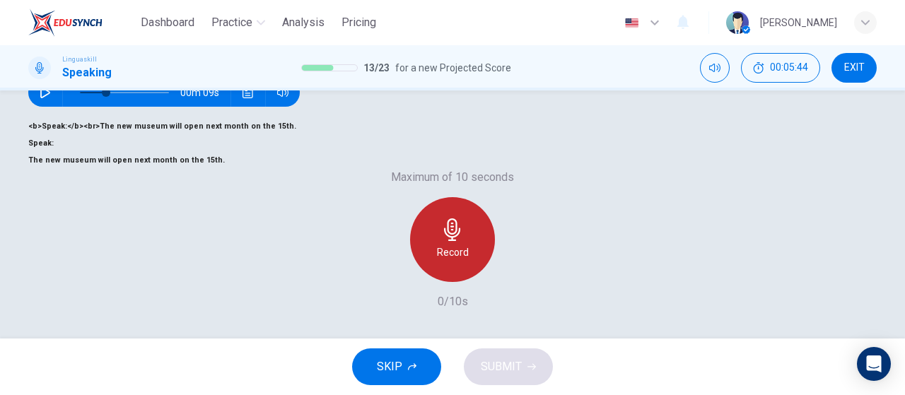
click at [445, 241] on icon "button" at bounding box center [452, 230] width 16 height 23
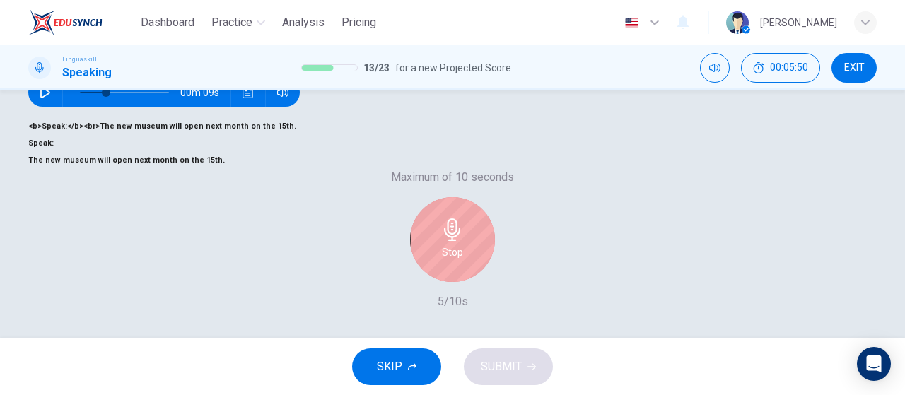
click at [453, 241] on icon "button" at bounding box center [452, 230] width 16 height 23
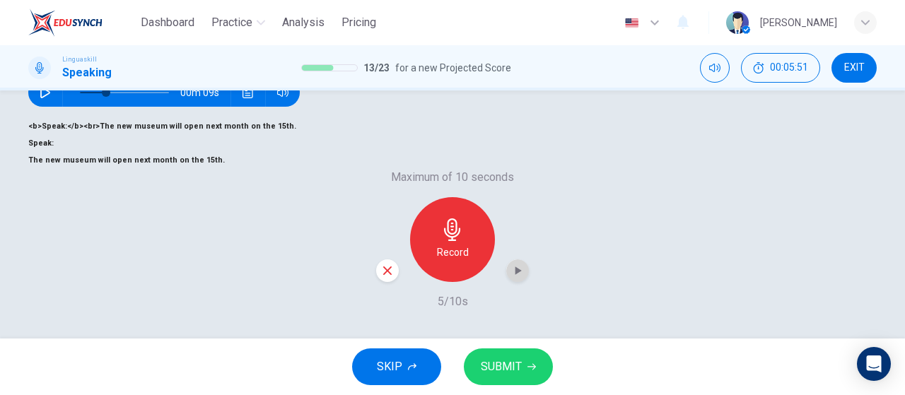
click at [518, 278] on icon "button" at bounding box center [518, 271] width 14 height 14
click at [514, 371] on span "SUBMIT" at bounding box center [501, 367] width 41 height 20
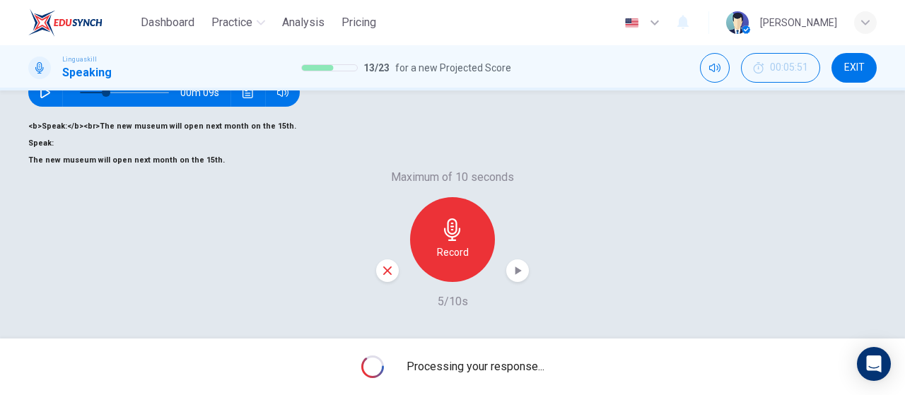
scroll to position [229, 0]
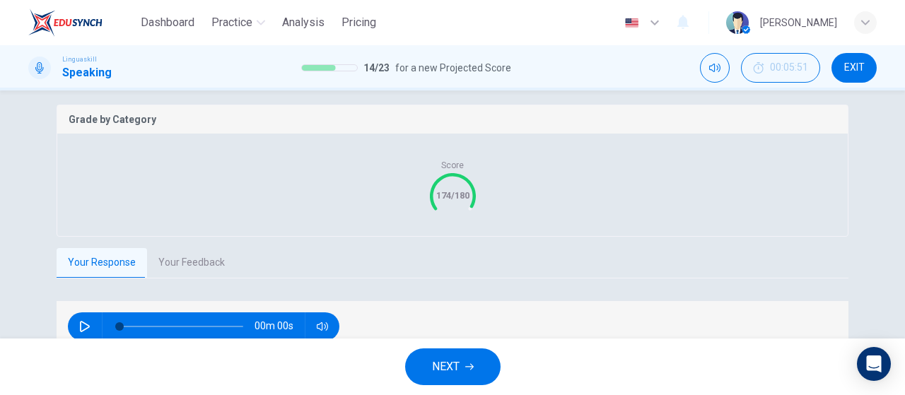
type input "0"
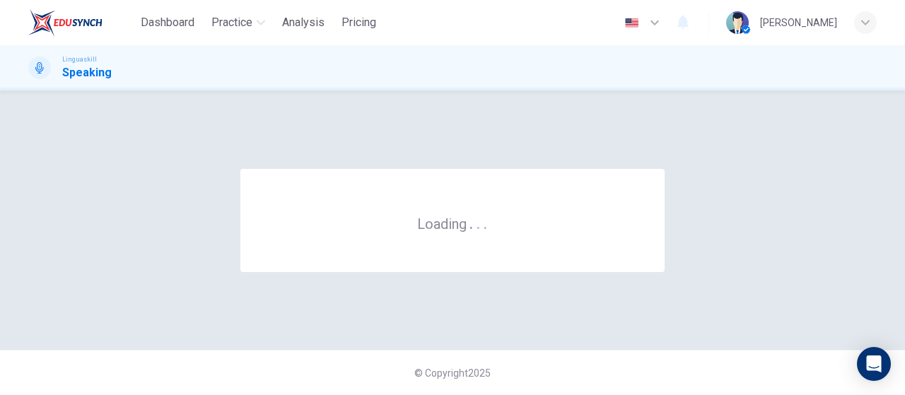
scroll to position [0, 0]
